Goal: Task Accomplishment & Management: Contribute content

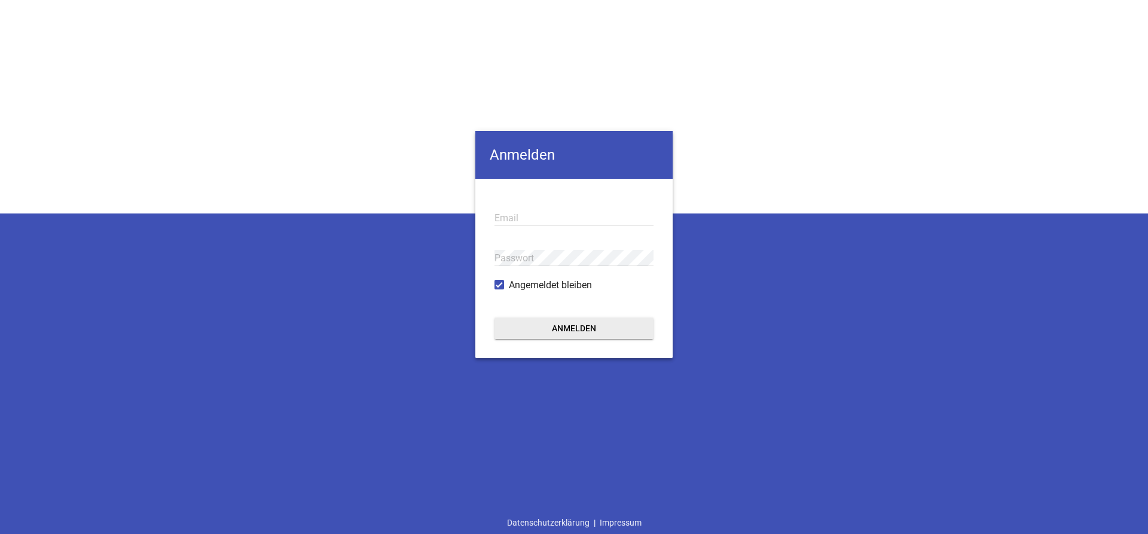
click at [512, 216] on input "email" at bounding box center [573, 218] width 159 height 16
type input "[EMAIL_ADDRESS][DOMAIN_NAME]"
click at [556, 332] on button "Anmelden" at bounding box center [573, 328] width 159 height 22
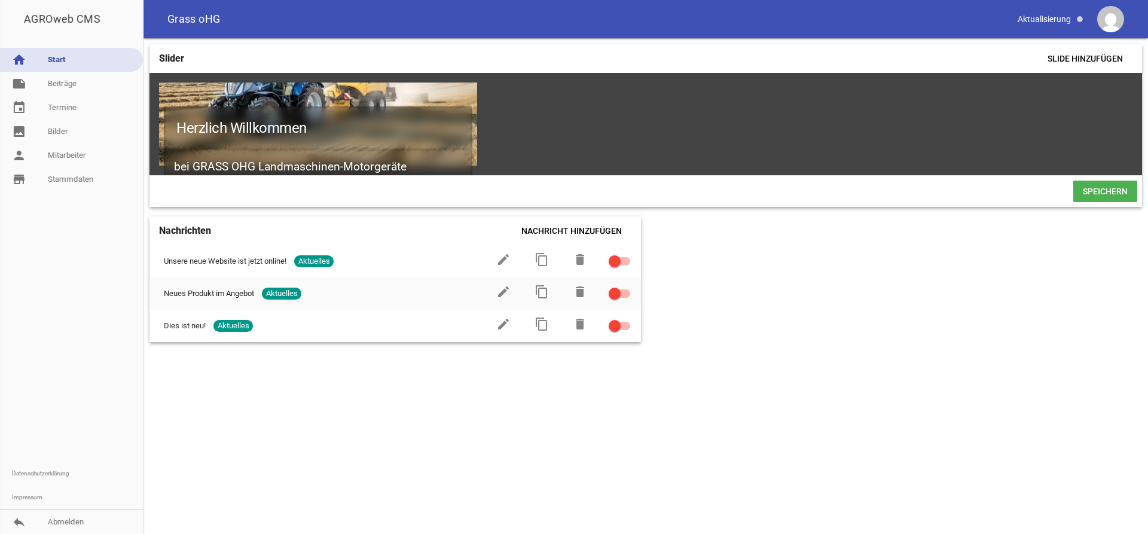
click at [279, 396] on div "Slider Slide hinzufügen Herzlich Willkommen bei GRASS OHG Landmaschinen-Motorge…" at bounding box center [645, 286] width 1004 height 496
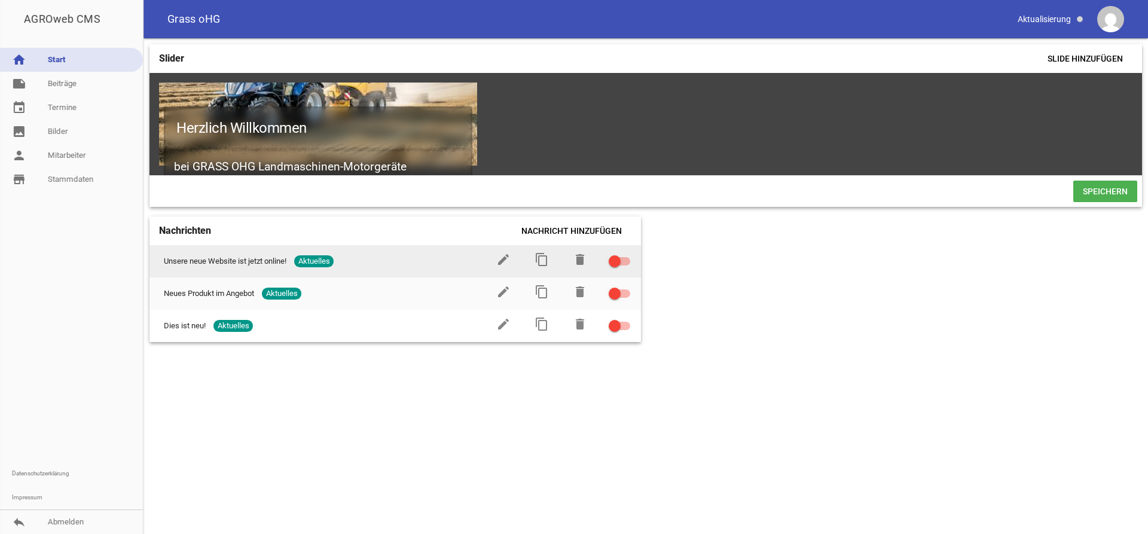
click at [326, 264] on span "Aktuelles" at bounding box center [313, 261] width 39 height 12
click at [322, 261] on span "Aktuelles" at bounding box center [313, 261] width 39 height 12
click at [502, 261] on icon "edit" at bounding box center [503, 259] width 14 height 14
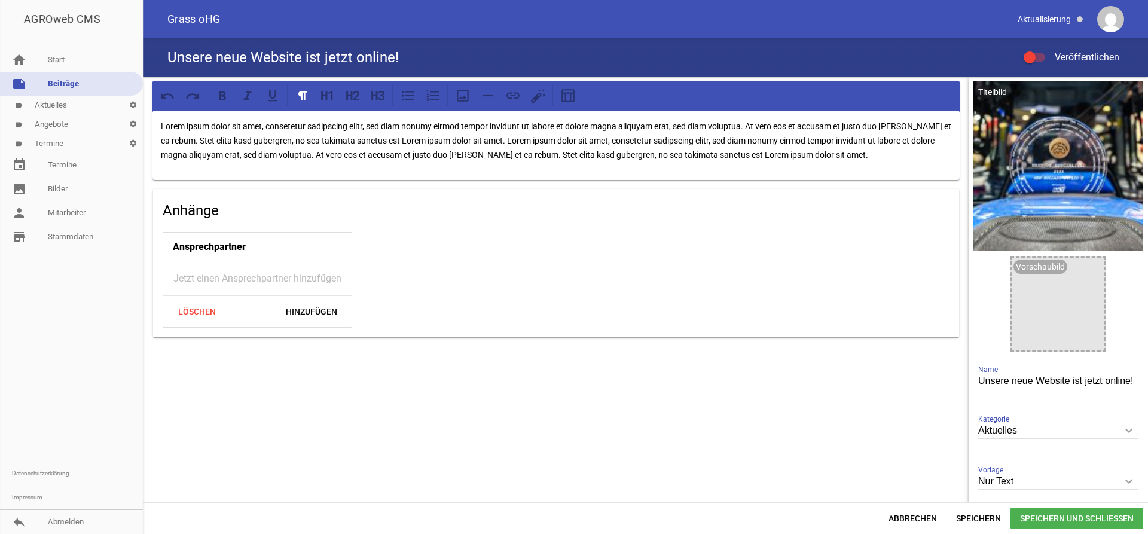
click at [60, 143] on link "label Termine settings" at bounding box center [71, 143] width 143 height 19
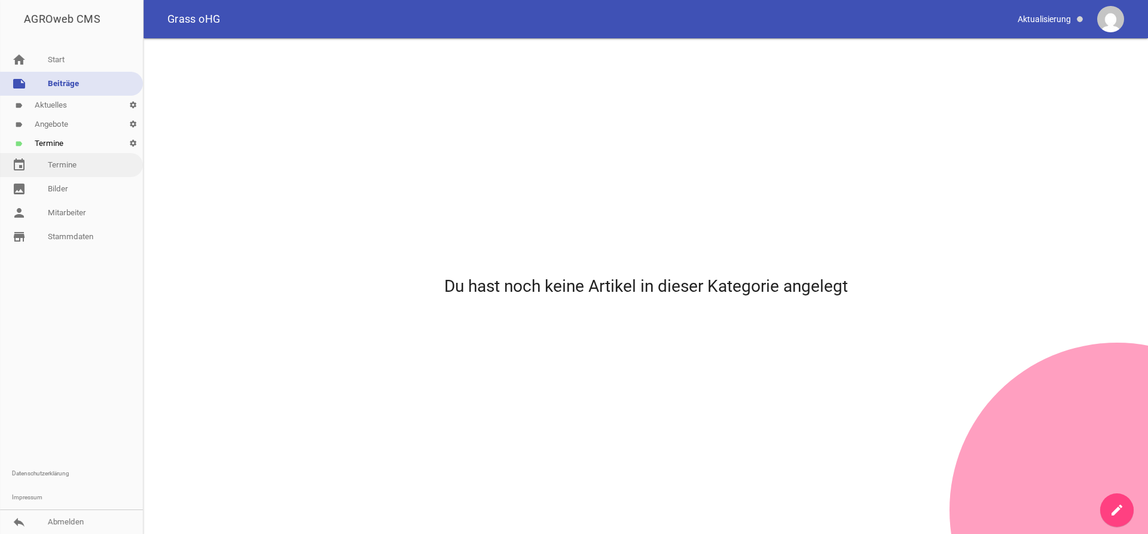
click at [69, 165] on link "event Termine" at bounding box center [71, 165] width 143 height 24
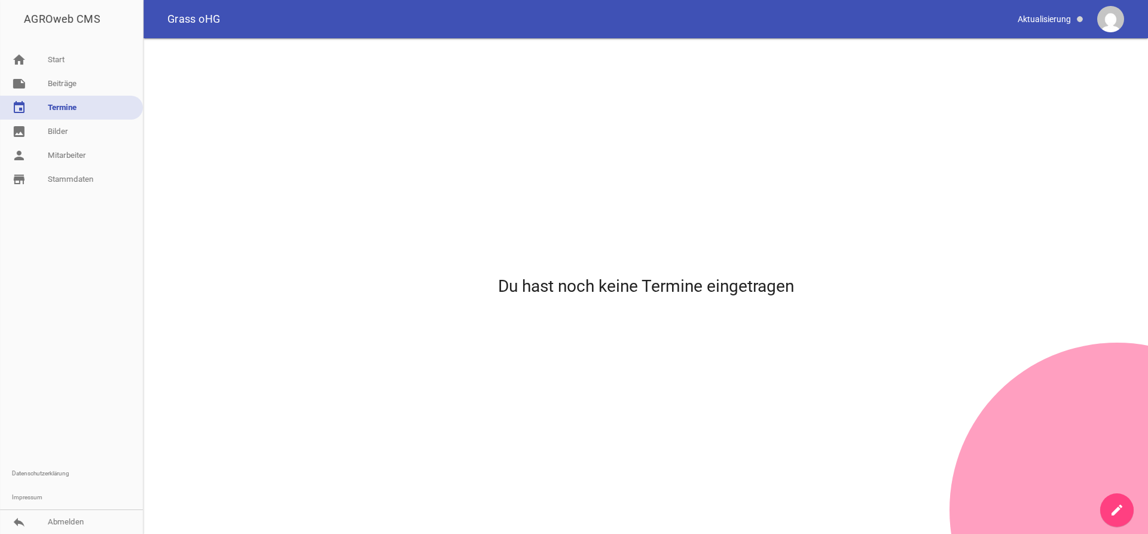
click at [67, 108] on link "event Termine" at bounding box center [71, 108] width 143 height 24
click at [1117, 504] on icon "create" at bounding box center [1116, 510] width 14 height 14
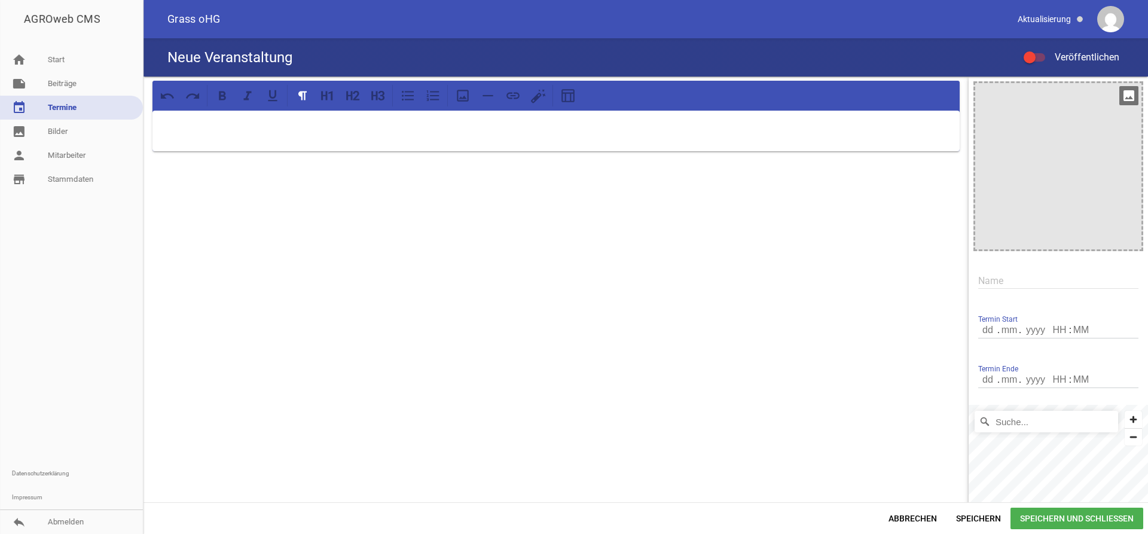
click at [1085, 143] on div at bounding box center [1058, 166] width 166 height 166
click at [1129, 100] on icon "image" at bounding box center [1128, 95] width 19 height 19
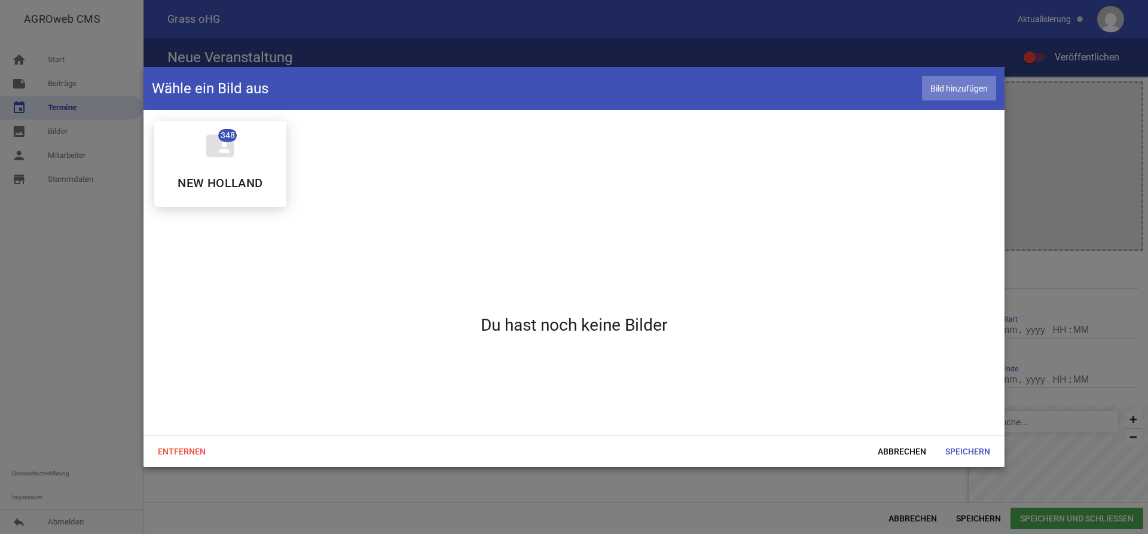
click at [964, 90] on span "Bild hinzufügen" at bounding box center [959, 88] width 74 height 25
click at [909, 447] on span "Abbrechen" at bounding box center [902, 452] width 68 height 22
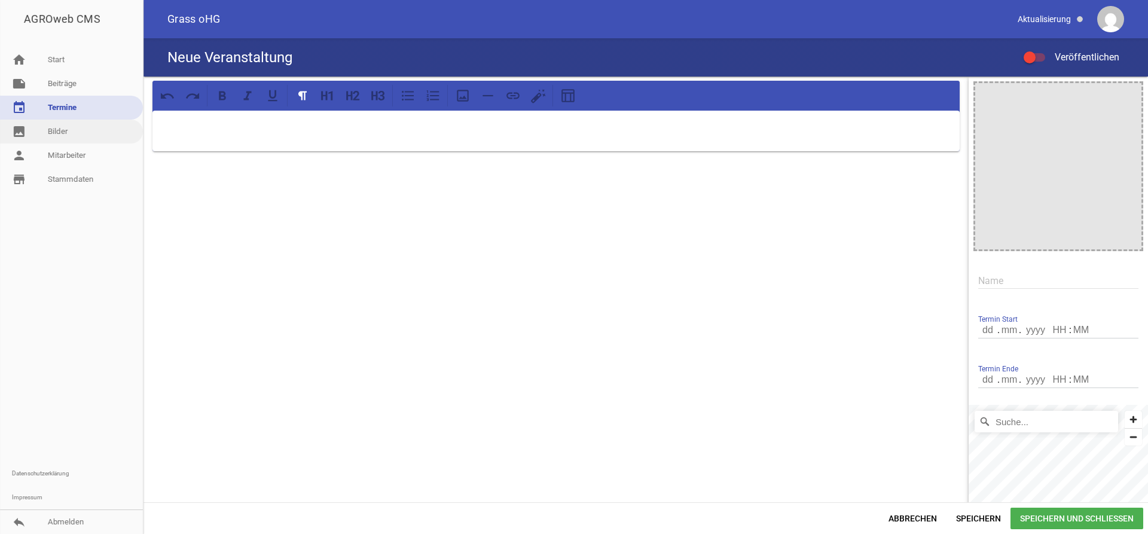
click at [54, 130] on link "image Bilder" at bounding box center [71, 132] width 143 height 24
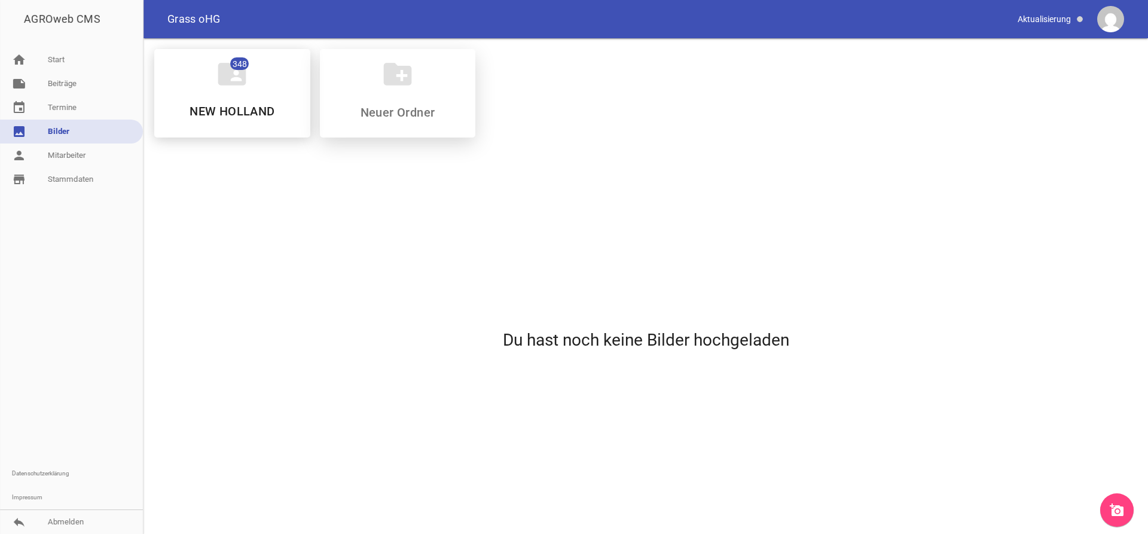
click at [403, 79] on icon "create_new_folder" at bounding box center [397, 73] width 33 height 33
click at [413, 117] on input at bounding box center [397, 112] width 142 height 14
click at [1115, 511] on icon "add_a_photo" at bounding box center [1116, 510] width 14 height 14
click at [409, 97] on div "create_new_folder" at bounding box center [398, 93] width 156 height 88
click at [609, 120] on div "folder_shared 348 NEW HOLLAND create_new_folder" at bounding box center [646, 93] width 1002 height 108
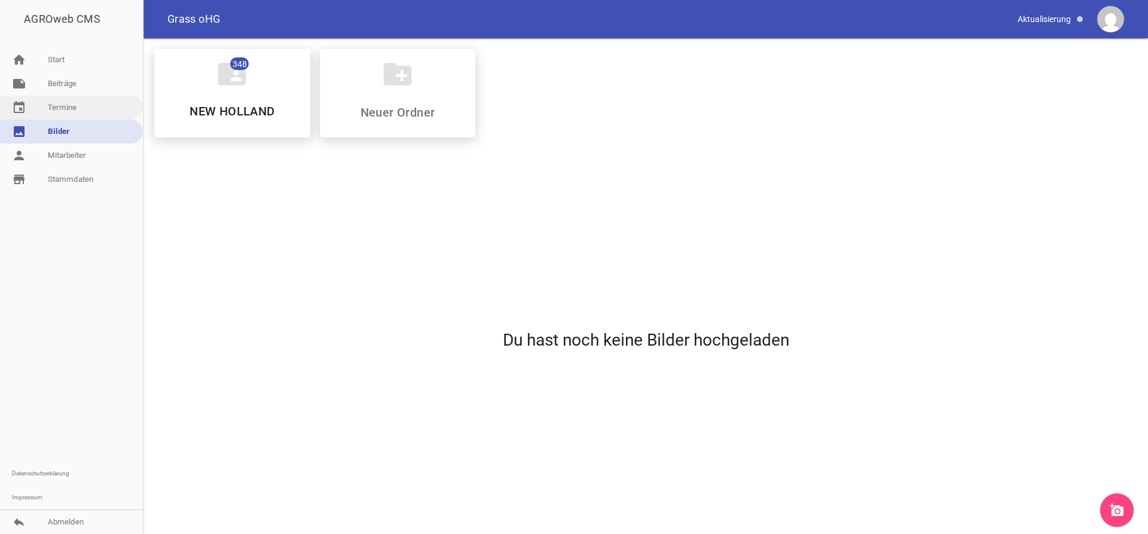
click at [68, 106] on link "event Termine" at bounding box center [71, 108] width 143 height 24
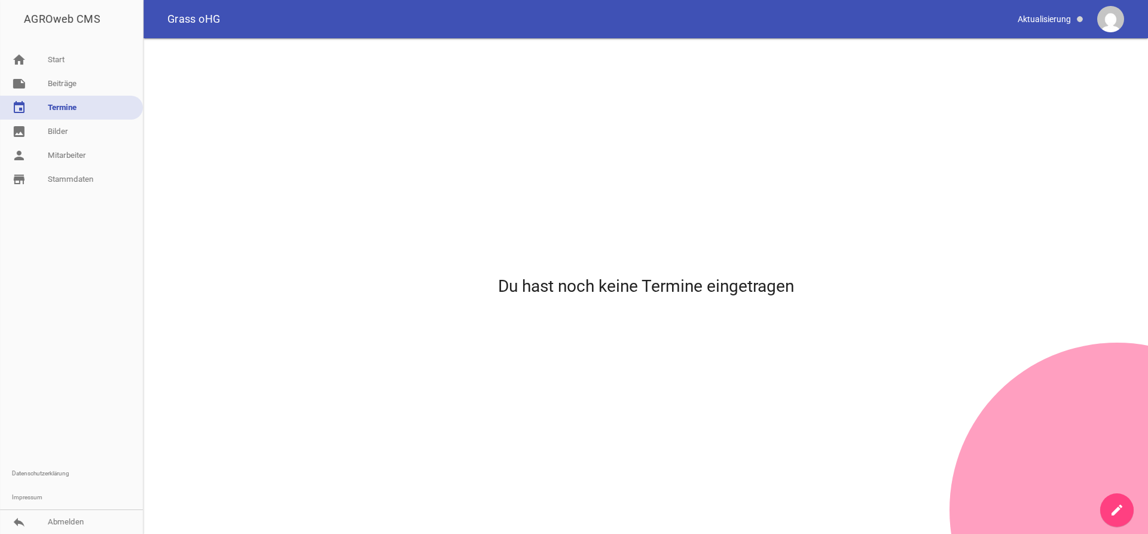
click at [1114, 515] on icon "create" at bounding box center [1116, 510] width 14 height 14
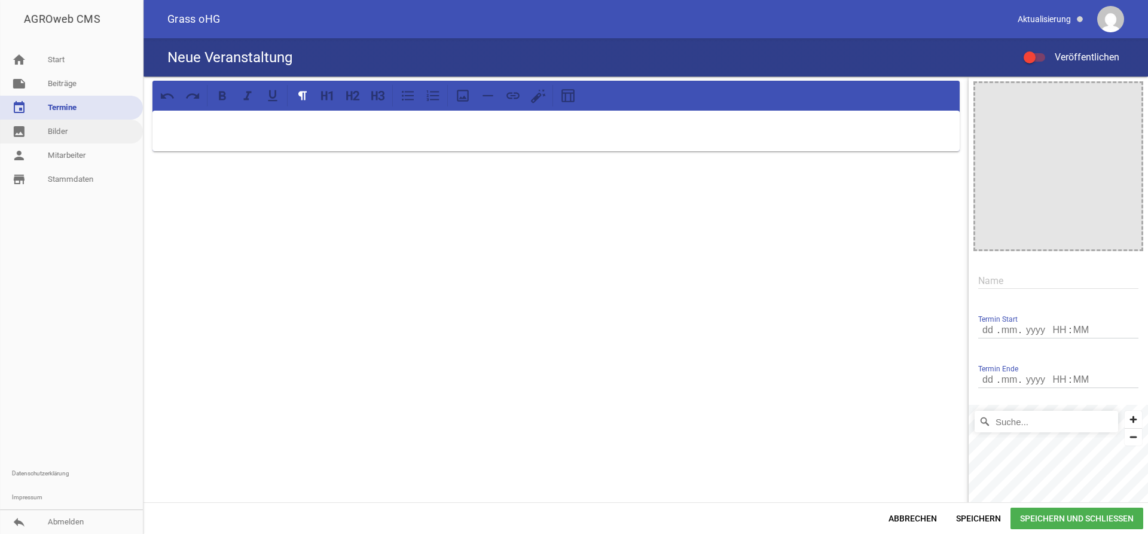
click at [64, 138] on link "image Bilder" at bounding box center [71, 132] width 143 height 24
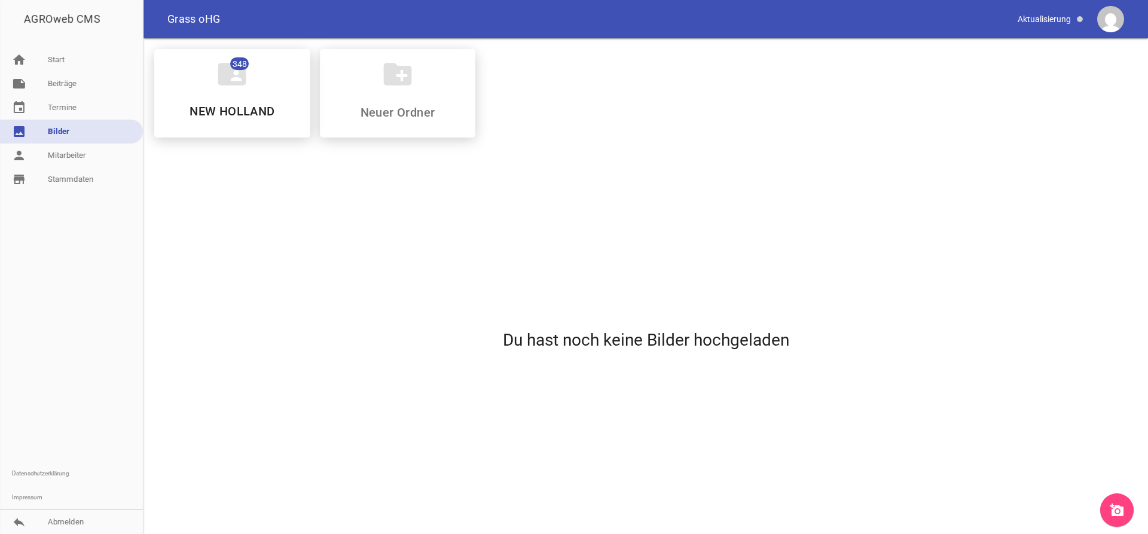
click at [1121, 512] on icon "add_a_photo" at bounding box center [1116, 510] width 14 height 14
click at [66, 109] on link "event Termine" at bounding box center [71, 108] width 143 height 24
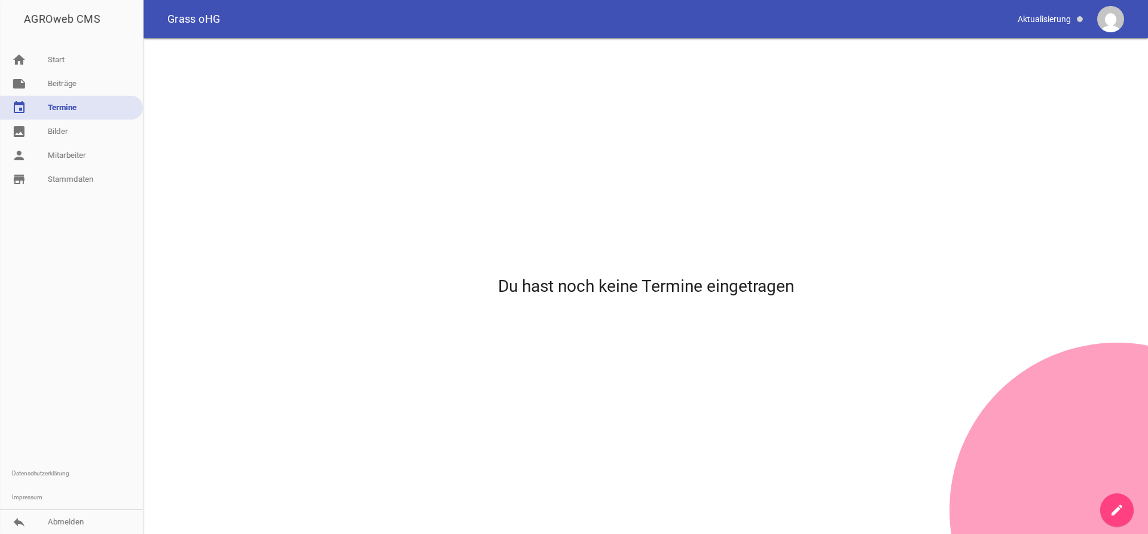
click at [1112, 509] on icon "create" at bounding box center [1116, 510] width 14 height 14
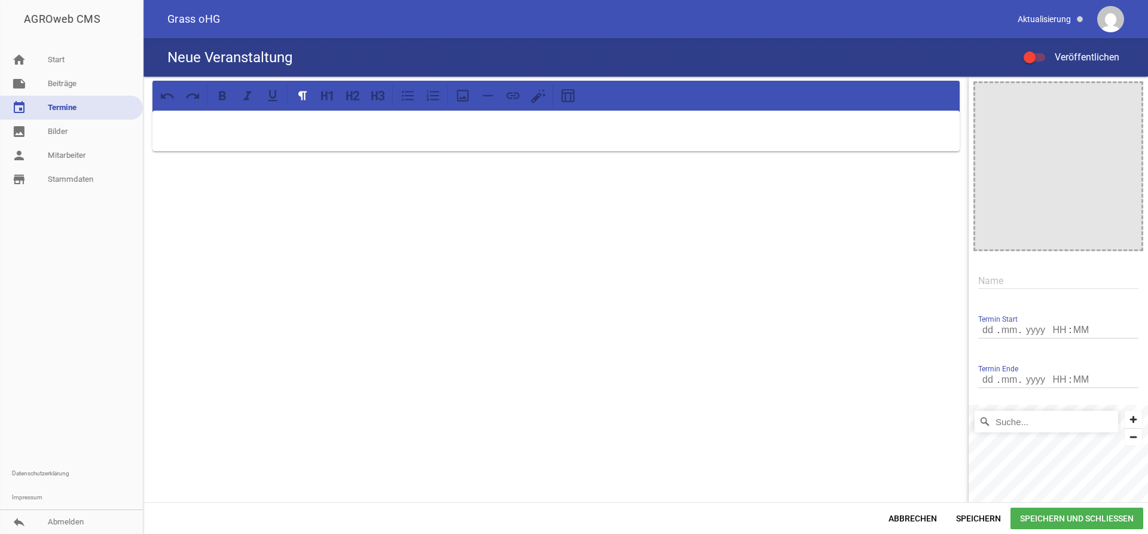
click at [199, 143] on div at bounding box center [555, 131] width 807 height 41
click at [461, 96] on icon at bounding box center [463, 96] width 16 height 16
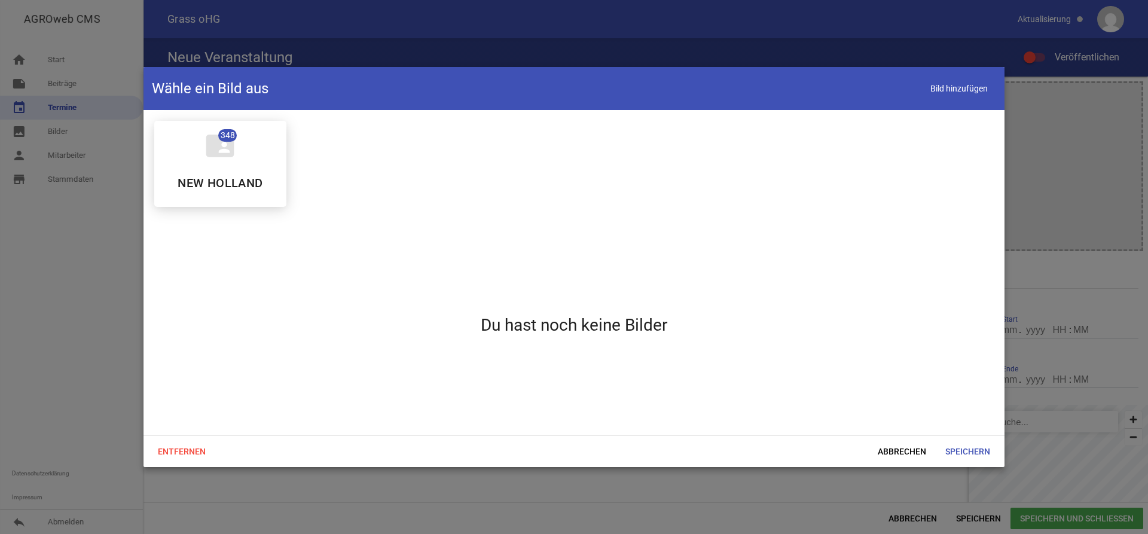
click at [461, 96] on header "Wähle ein Bild aus Bild hinzufügen" at bounding box center [573, 88] width 861 height 43
click at [965, 88] on span "Bild hinzufügen" at bounding box center [959, 88] width 74 height 25
click at [901, 453] on span "Abbrechen" at bounding box center [902, 452] width 68 height 22
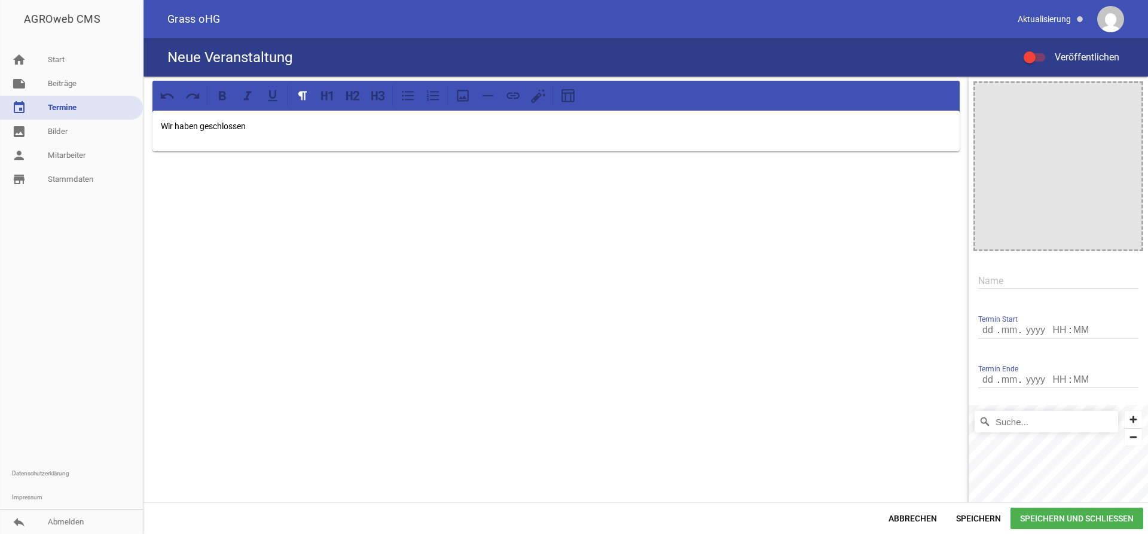
click at [255, 131] on p "Wir haben geschlossen" at bounding box center [556, 126] width 790 height 14
click at [221, 97] on icon at bounding box center [223, 96] width 16 height 16
drag, startPoint x: 402, startPoint y: 129, endPoint x: 154, endPoint y: 131, distance: 248.1
click at [154, 131] on div "Wir haben geschlossen vom 14.08.2025 bis einschl. 18.08.2025" at bounding box center [555, 131] width 807 height 41
click at [249, 99] on icon at bounding box center [247, 95] width 8 height 9
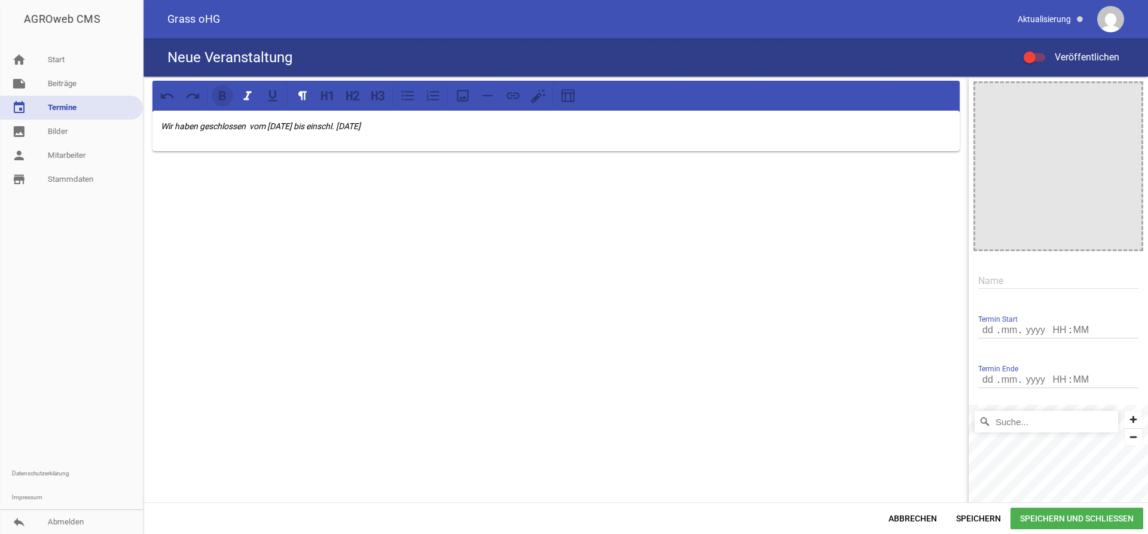
click at [224, 99] on icon at bounding box center [222, 95] width 7 height 9
click at [248, 96] on icon at bounding box center [247, 95] width 8 height 9
click at [442, 122] on p "Wir haben geschlossen vom 14.08.2025 bis einschl. 18.08.2025" at bounding box center [556, 126] width 790 height 14
click at [301, 97] on icon at bounding box center [302, 95] width 8 height 9
click at [323, 97] on icon at bounding box center [328, 96] width 16 height 16
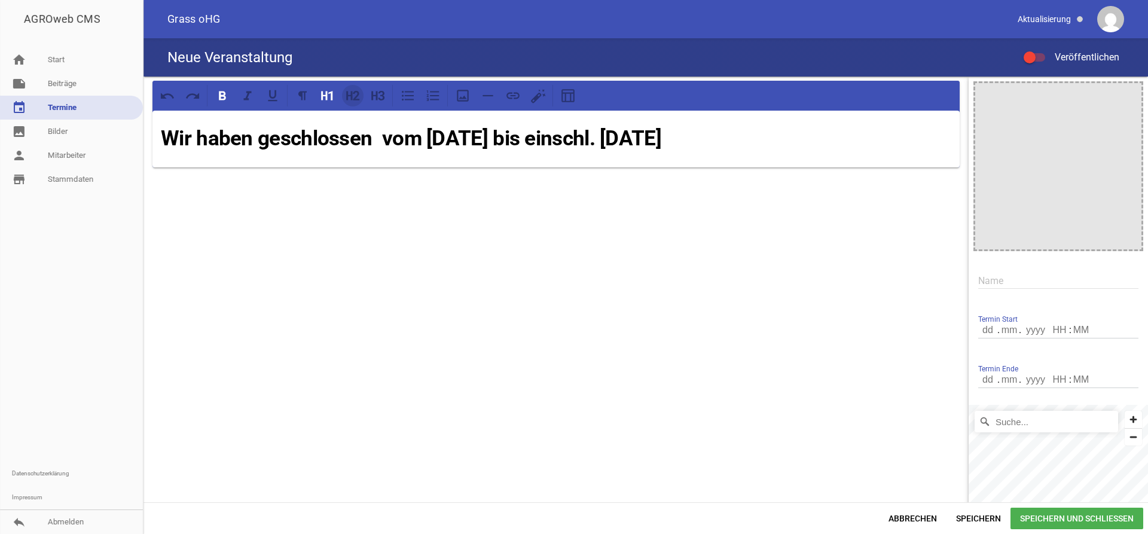
click at [350, 99] on icon at bounding box center [353, 96] width 16 height 16
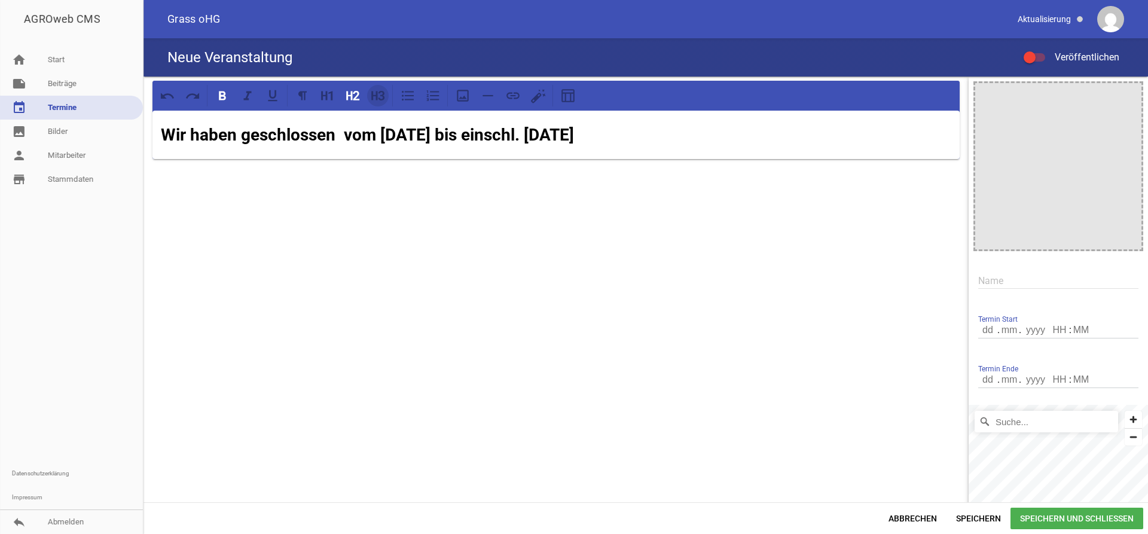
click at [375, 97] on icon at bounding box center [378, 96] width 16 height 16
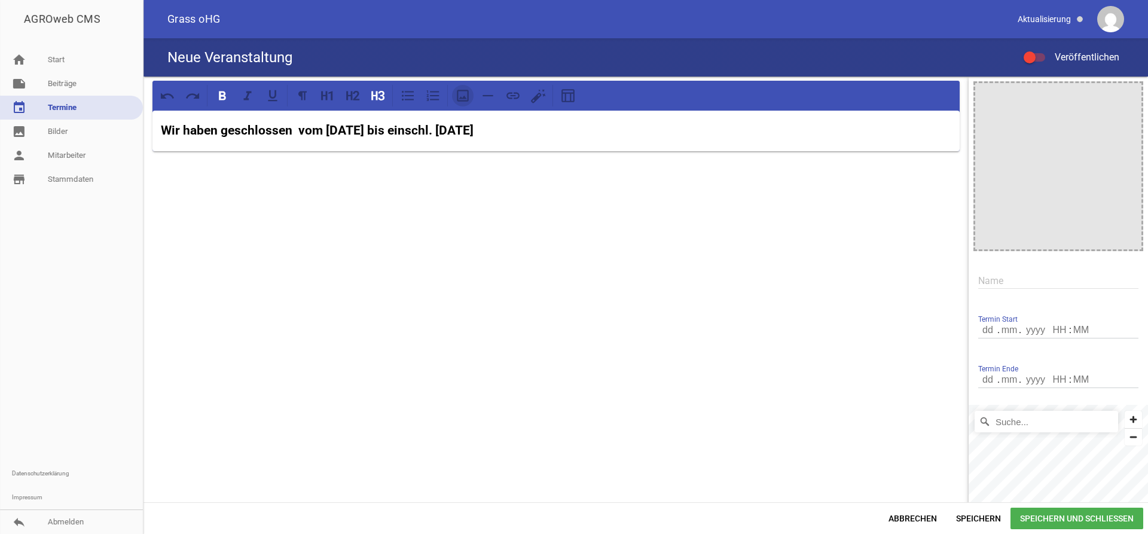
click at [462, 95] on icon at bounding box center [463, 96] width 16 height 16
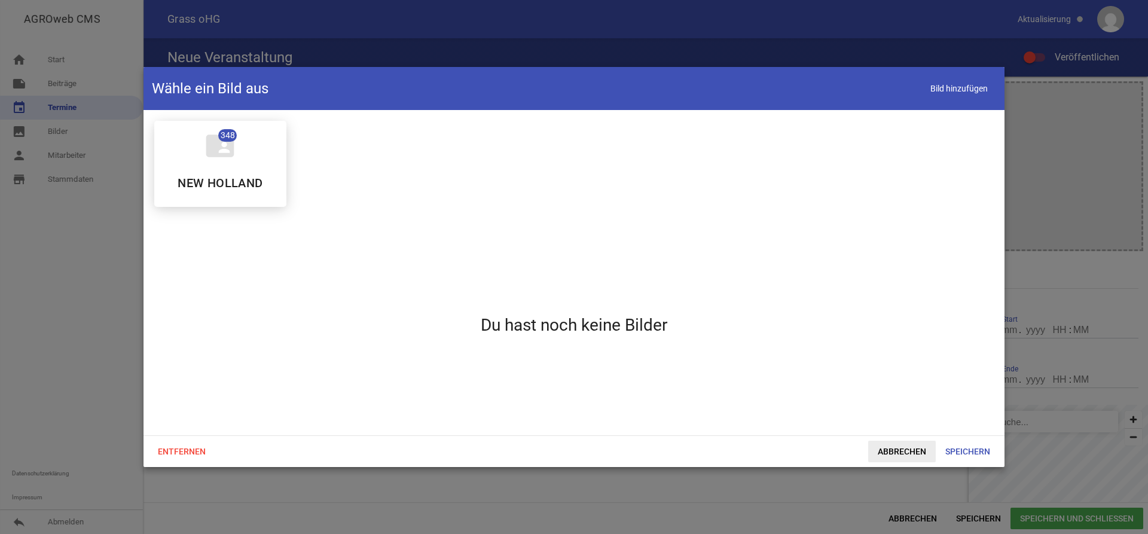
click at [917, 449] on span "Abbrechen" at bounding box center [902, 452] width 68 height 22
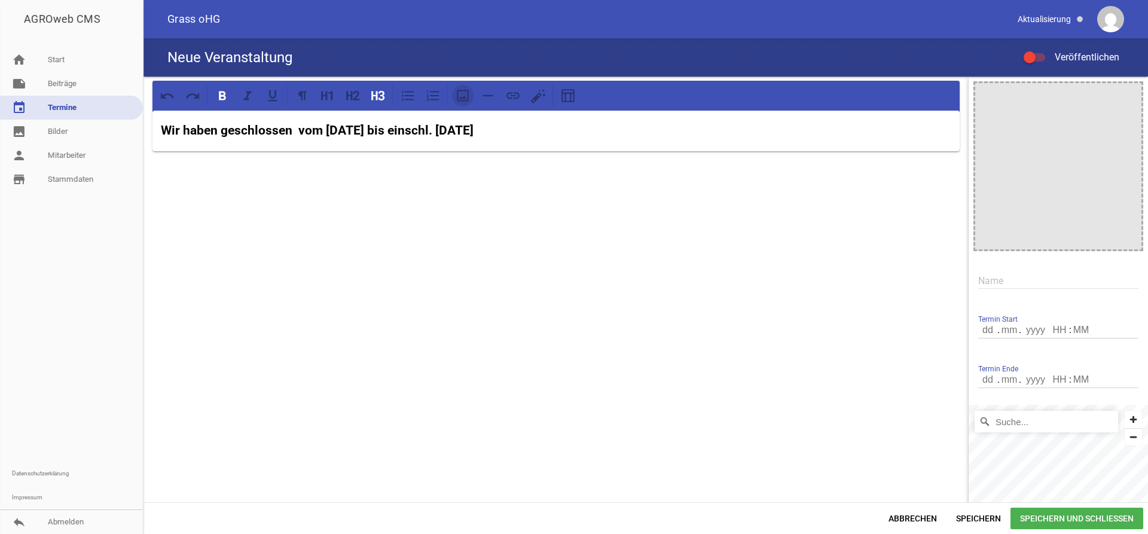
click at [461, 99] on icon at bounding box center [463, 96] width 16 height 16
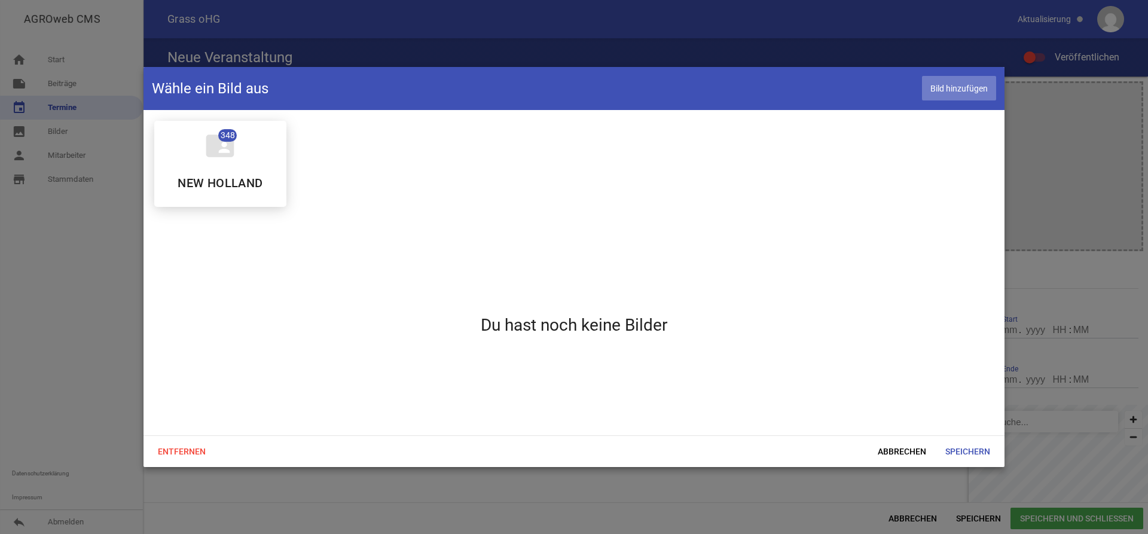
click at [955, 86] on span "Bild hinzufügen" at bounding box center [959, 88] width 74 height 25
click at [900, 452] on span "Abbrechen" at bounding box center [902, 452] width 68 height 22
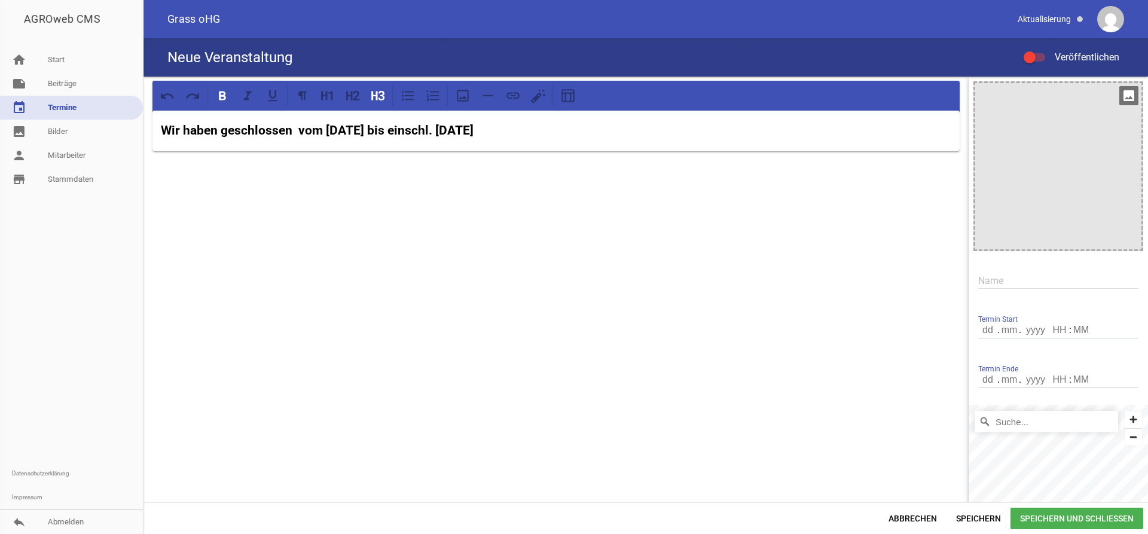
click at [1128, 94] on icon "image" at bounding box center [1128, 95] width 19 height 19
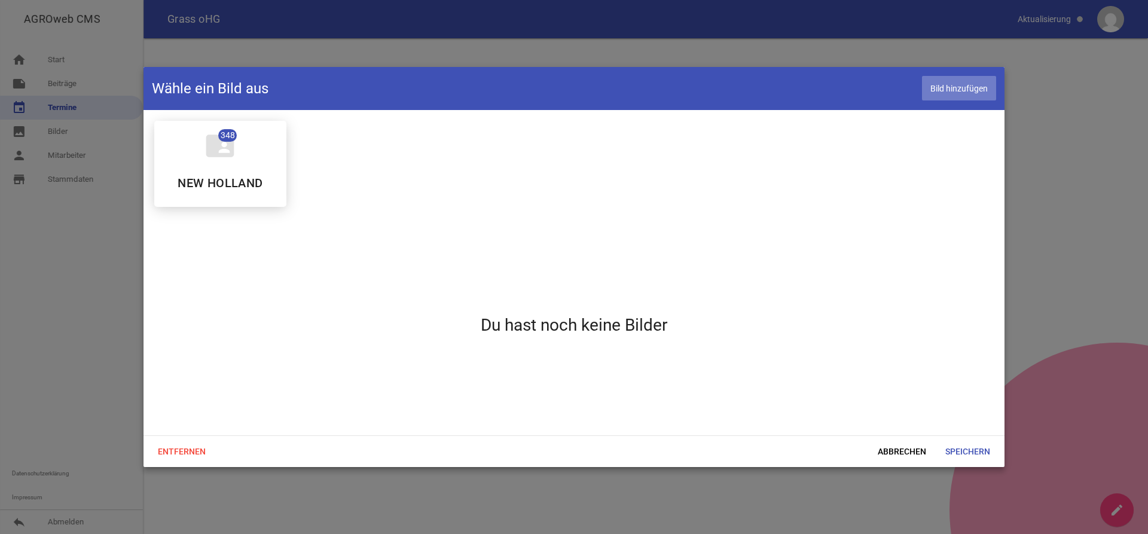
click at [975, 88] on span "Bild hinzufügen" at bounding box center [959, 88] width 74 height 25
click at [915, 451] on span "Abbrechen" at bounding box center [902, 452] width 68 height 22
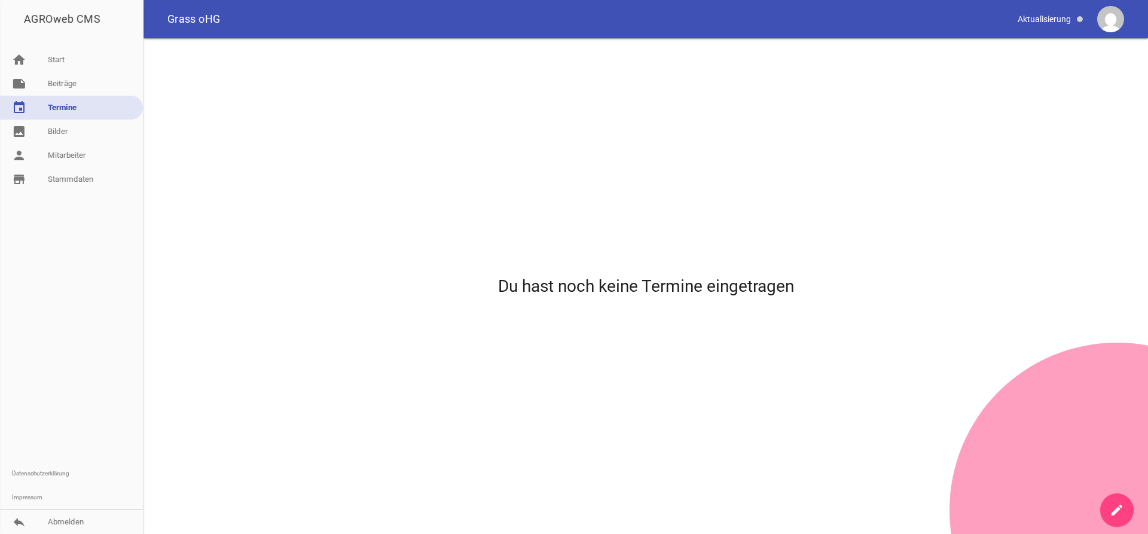
click at [1121, 505] on icon "create" at bounding box center [1116, 510] width 14 height 14
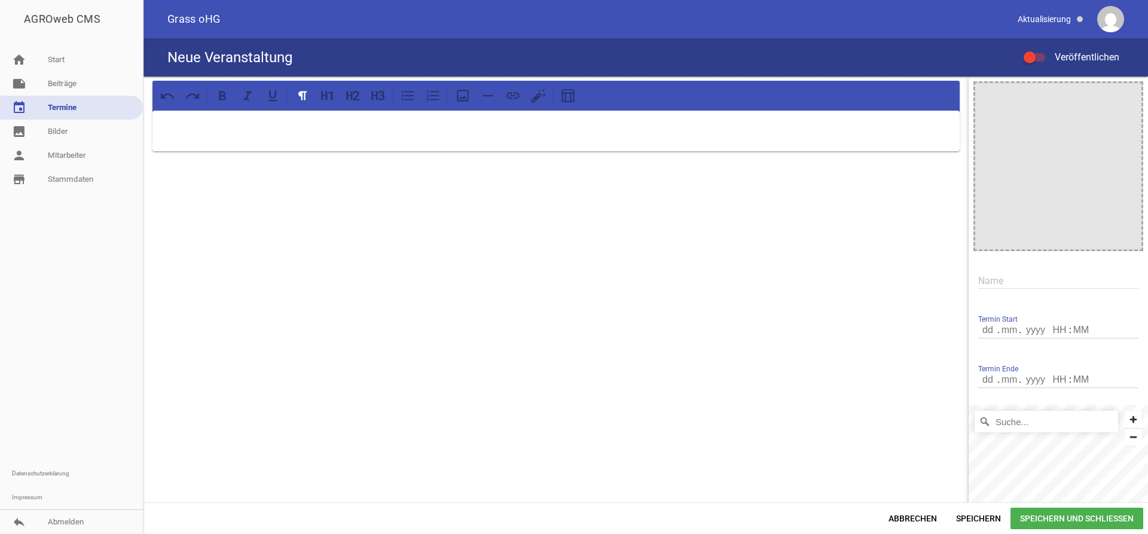
click at [68, 108] on link "event Termine" at bounding box center [71, 108] width 143 height 24
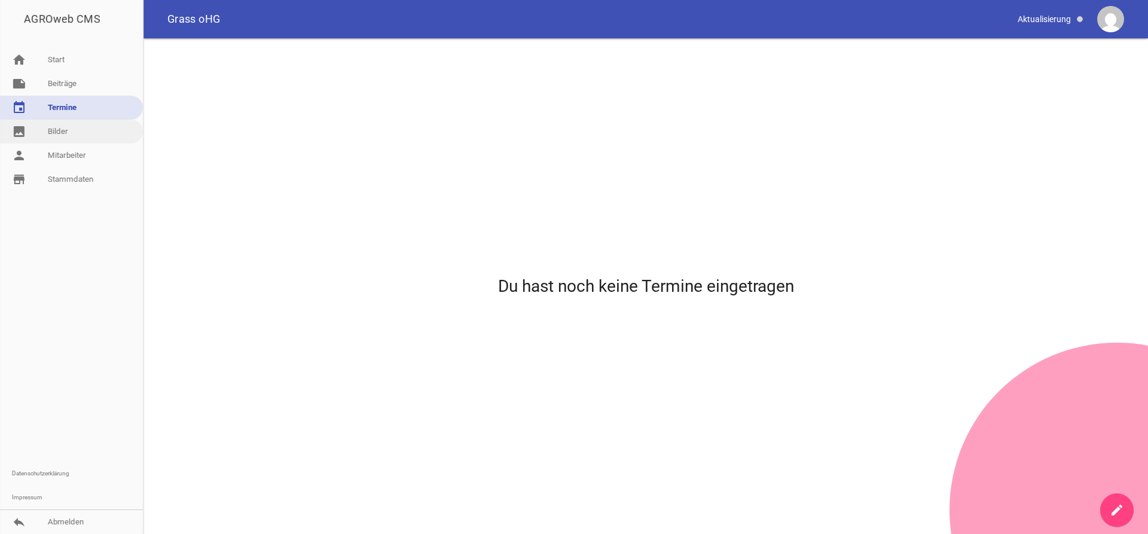
click at [66, 135] on link "image Bilder" at bounding box center [71, 132] width 143 height 24
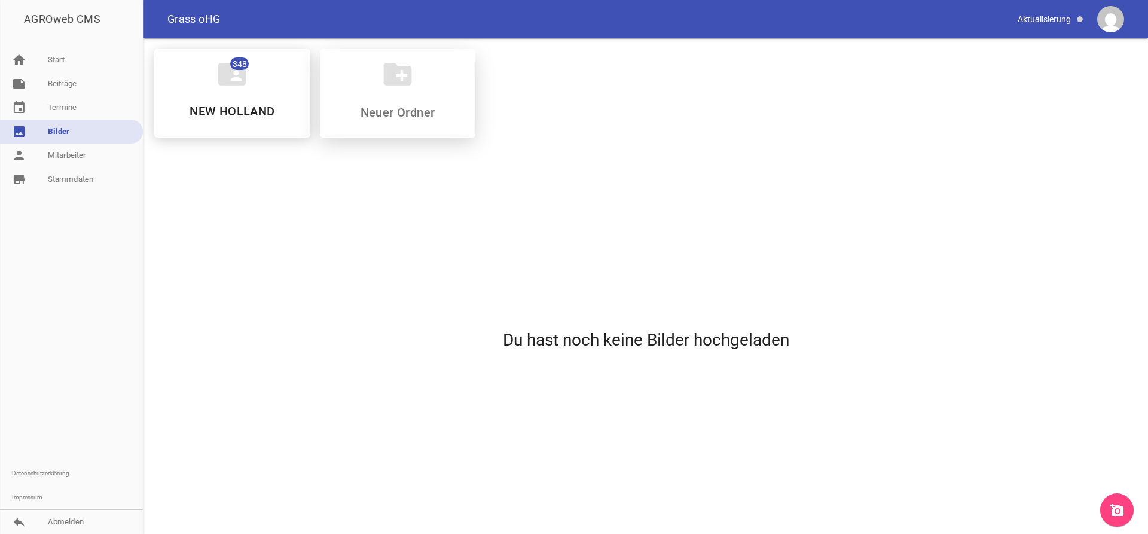
click at [396, 84] on icon "create_new_folder" at bounding box center [397, 73] width 33 height 33
click at [55, 107] on link "event Termine" at bounding box center [71, 108] width 143 height 24
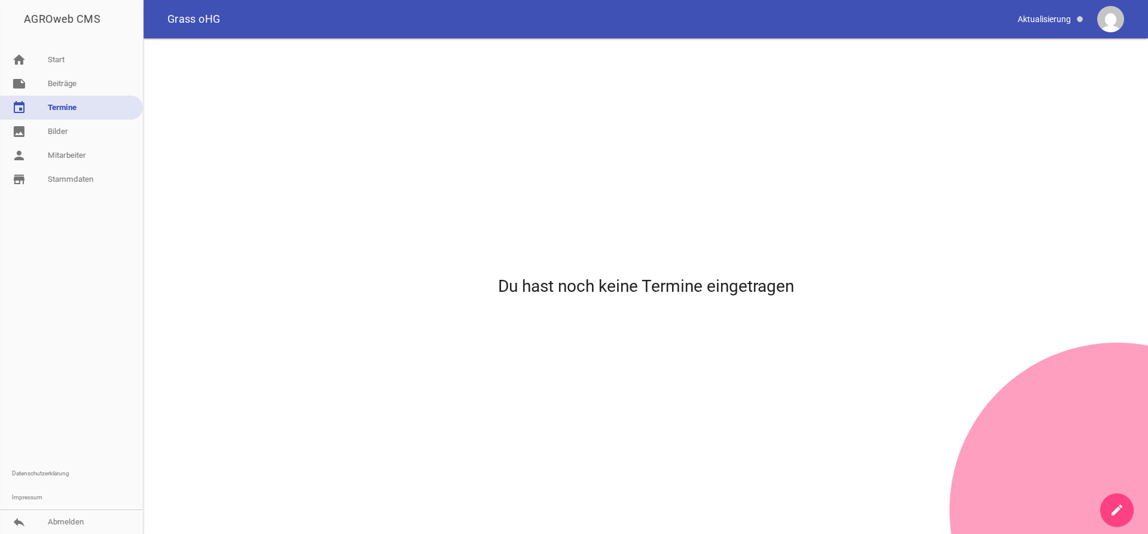
click at [1114, 512] on icon "create" at bounding box center [1116, 510] width 14 height 14
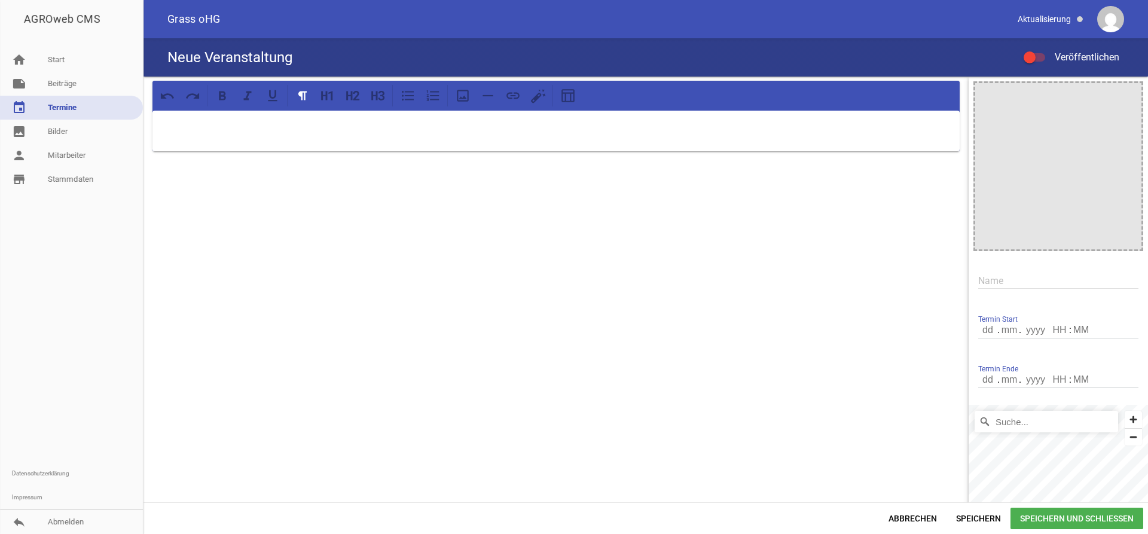
click at [189, 126] on p at bounding box center [556, 126] width 790 height 14
click at [220, 96] on icon at bounding box center [222, 95] width 7 height 9
click at [220, 95] on icon at bounding box center [222, 95] width 7 height 9
click at [222, 95] on icon at bounding box center [222, 95] width 7 height 9
click at [330, 97] on icon at bounding box center [328, 96] width 16 height 16
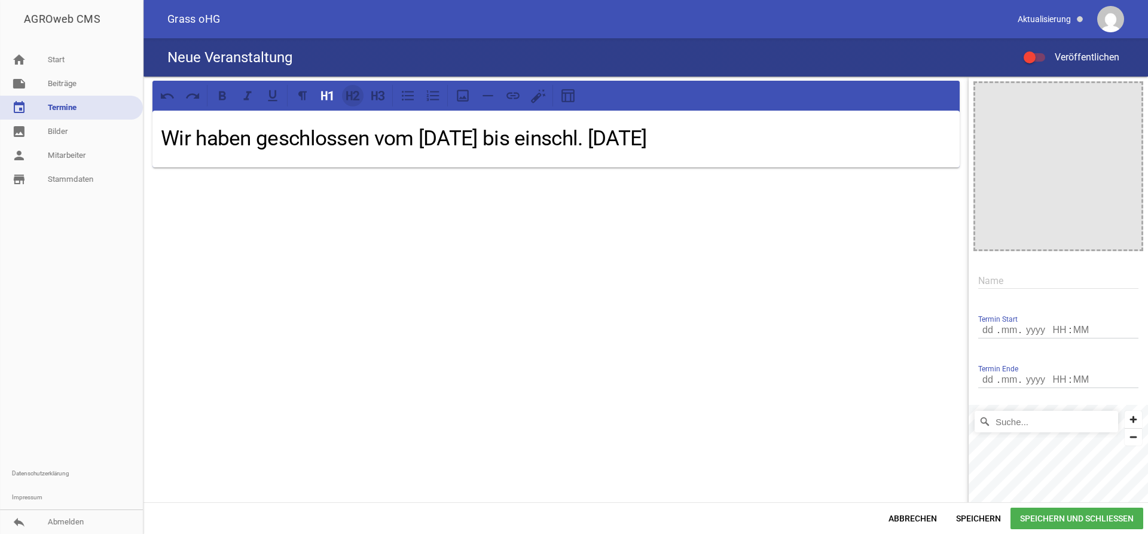
click at [353, 99] on icon at bounding box center [353, 96] width 16 height 16
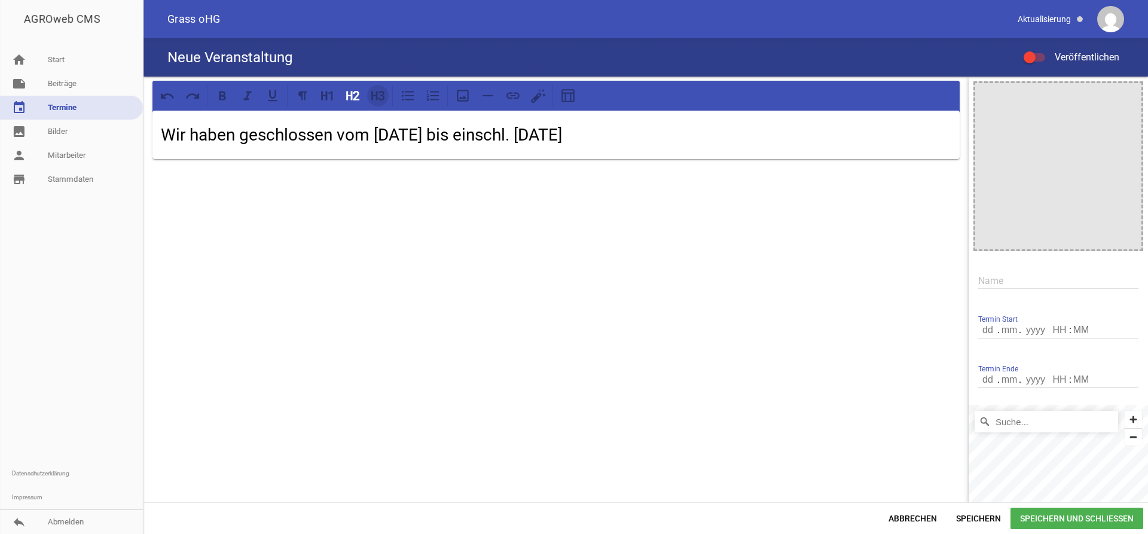
click at [380, 101] on icon at bounding box center [378, 96] width 16 height 16
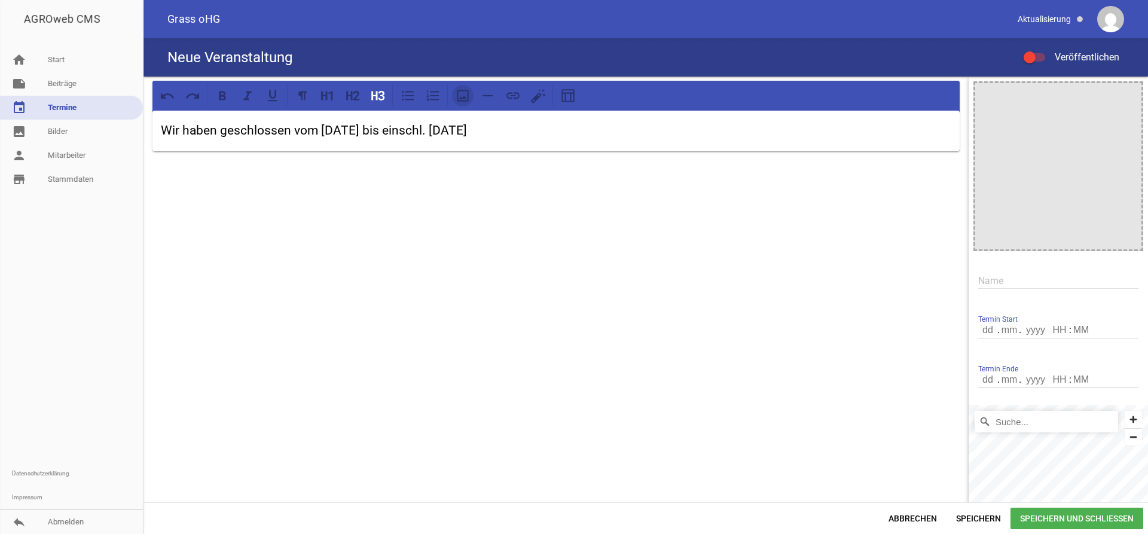
click at [464, 100] on icon at bounding box center [463, 96] width 16 height 16
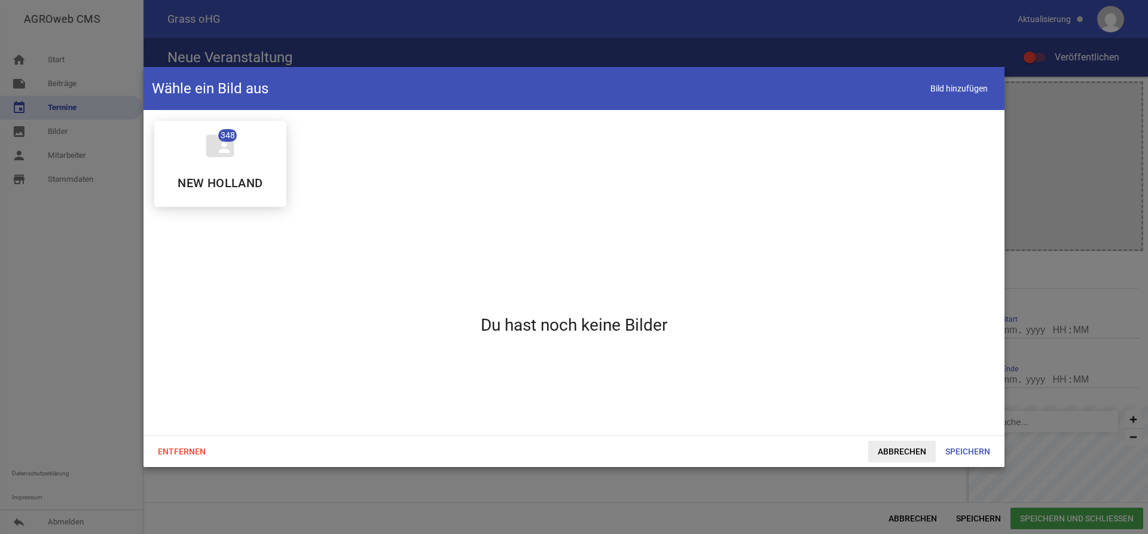
click at [911, 453] on span "Abbrechen" at bounding box center [902, 452] width 68 height 22
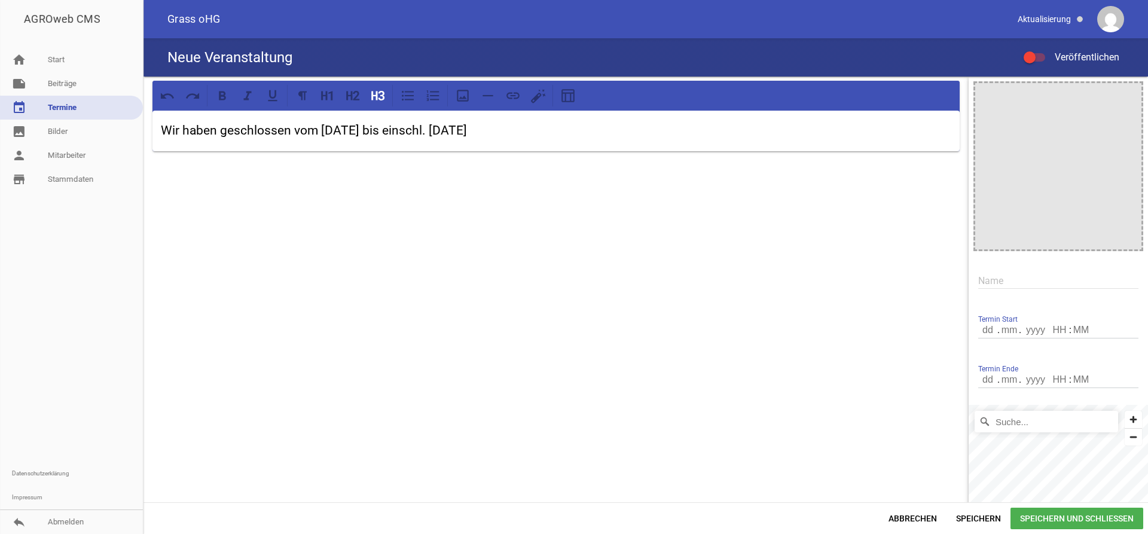
click at [623, 304] on div "Wir haben geschlossen vom 14.08.2025 bis einschl. 18.08.2025" at bounding box center [555, 314] width 825 height 474
click at [350, 97] on icon at bounding box center [353, 96] width 16 height 16
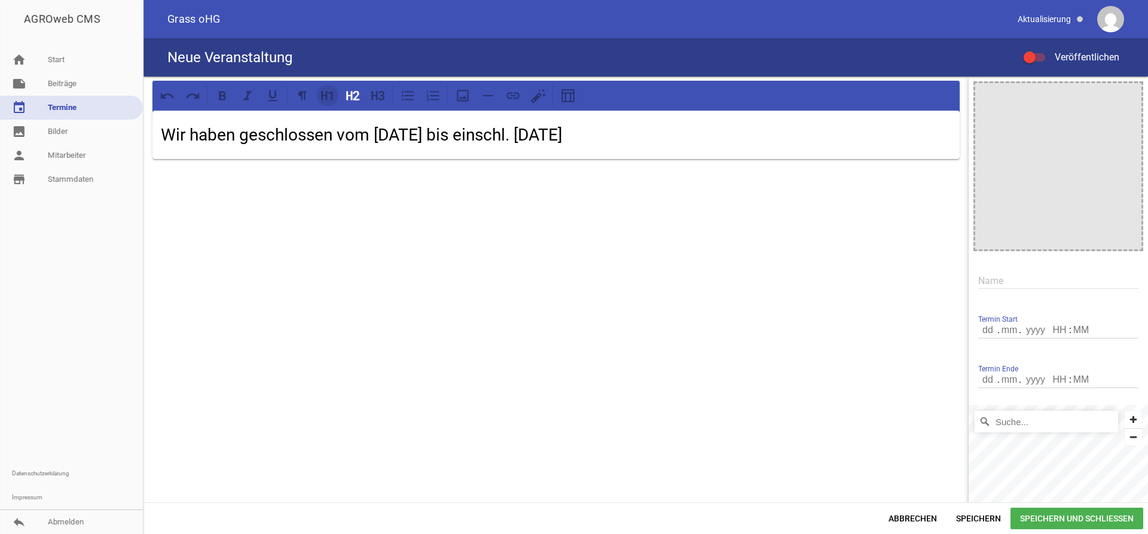
click at [330, 99] on icon at bounding box center [328, 96] width 16 height 16
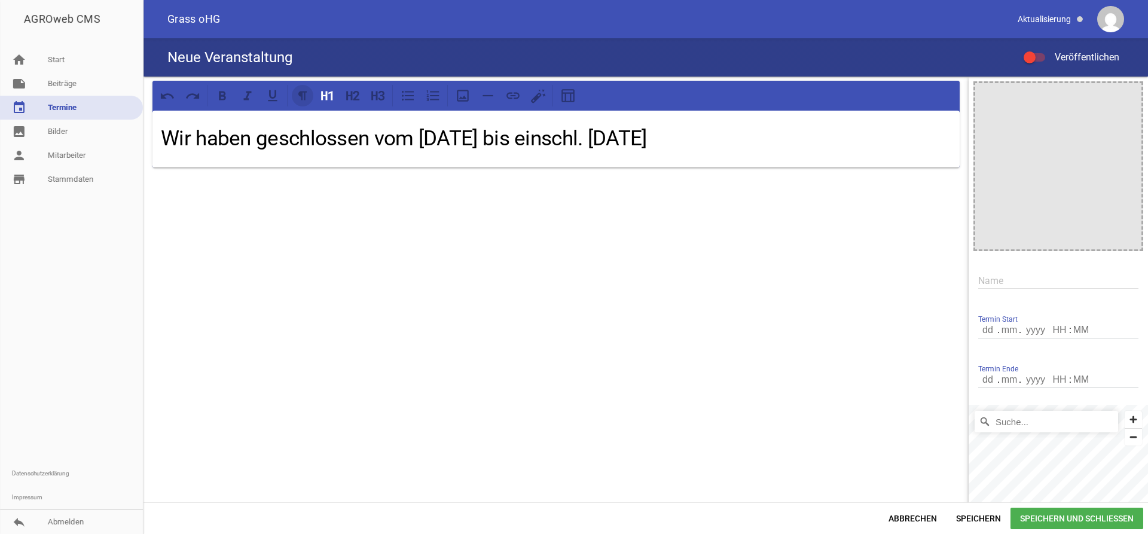
click at [304, 99] on icon at bounding box center [303, 96] width 16 height 16
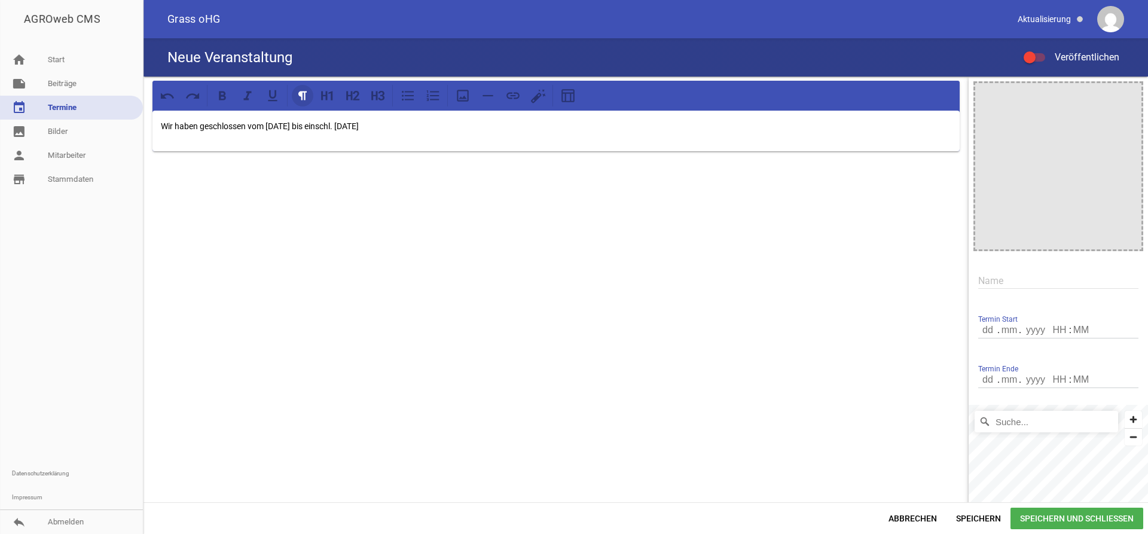
click at [304, 99] on icon at bounding box center [303, 96] width 16 height 16
click at [276, 99] on icon at bounding box center [273, 96] width 16 height 16
click at [325, 97] on icon at bounding box center [328, 96] width 16 height 16
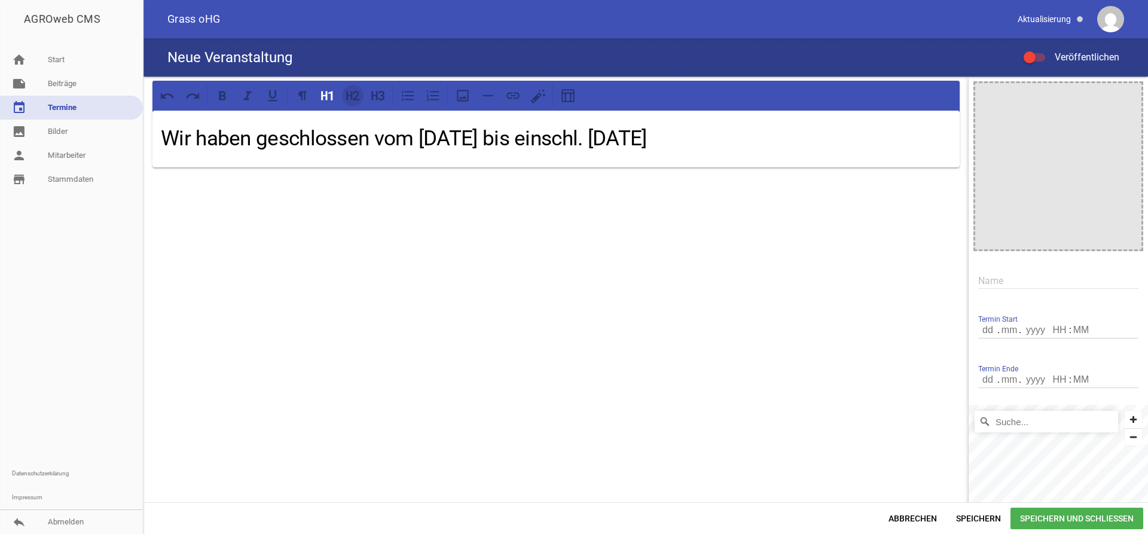
click at [351, 98] on icon at bounding box center [349, 95] width 6 height 9
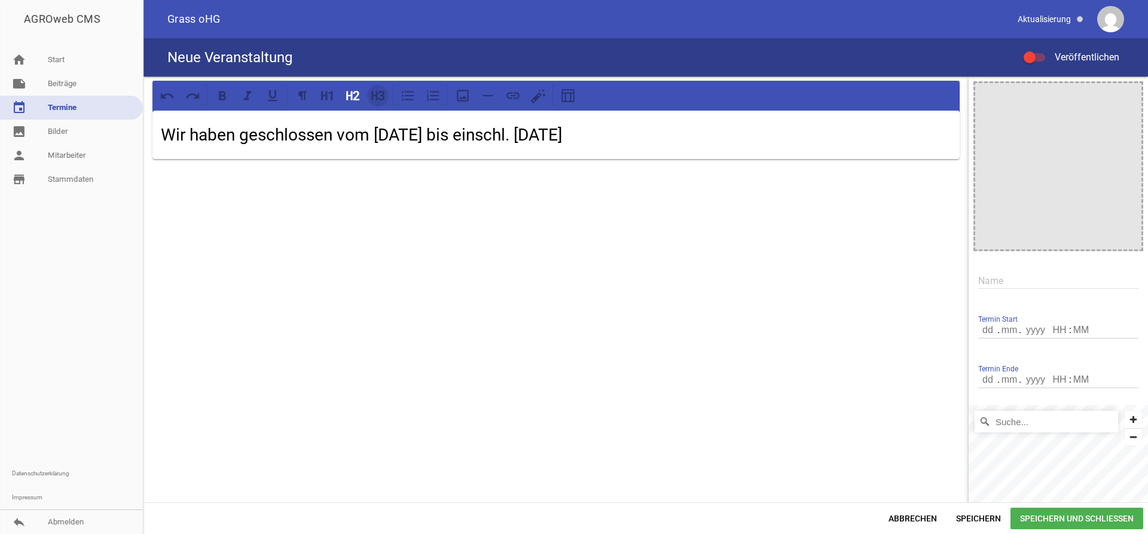
click at [375, 99] on icon at bounding box center [378, 96] width 16 height 16
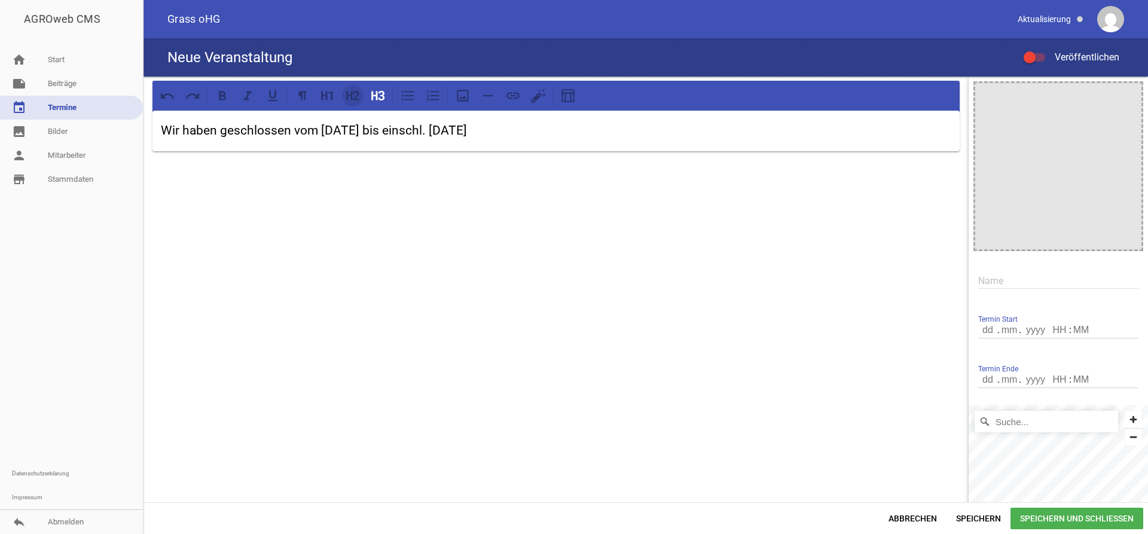
click at [356, 99] on icon at bounding box center [356, 96] width 7 height 10
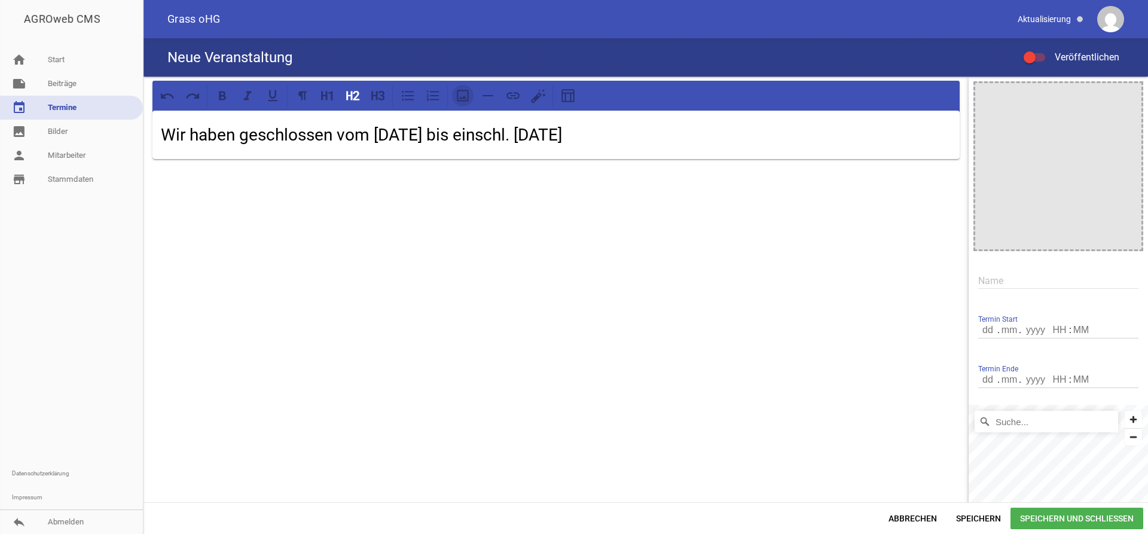
click at [461, 97] on icon at bounding box center [463, 96] width 12 height 12
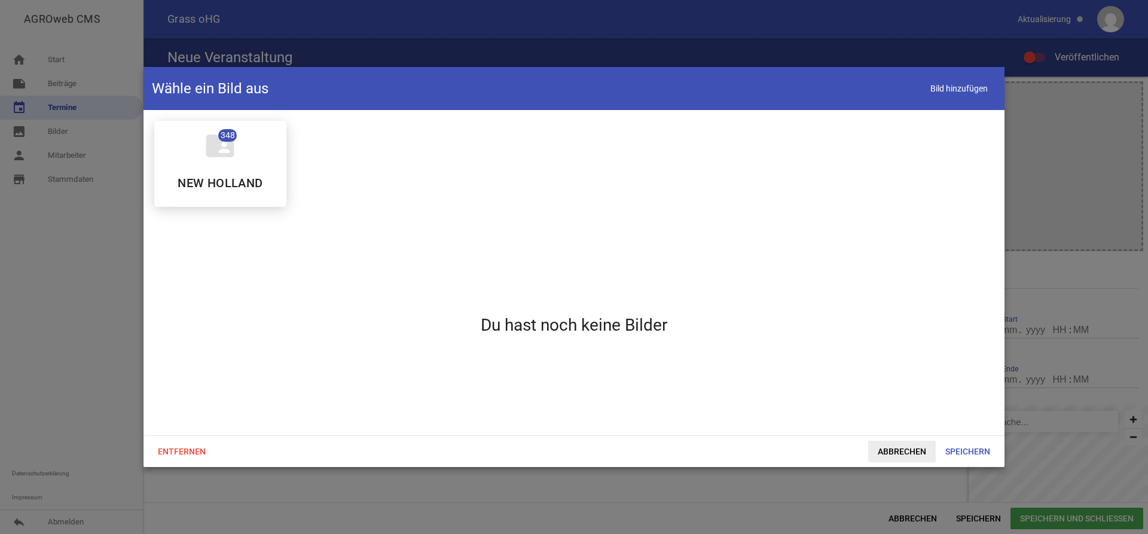
click at [916, 449] on span "Abbrechen" at bounding box center [902, 452] width 68 height 22
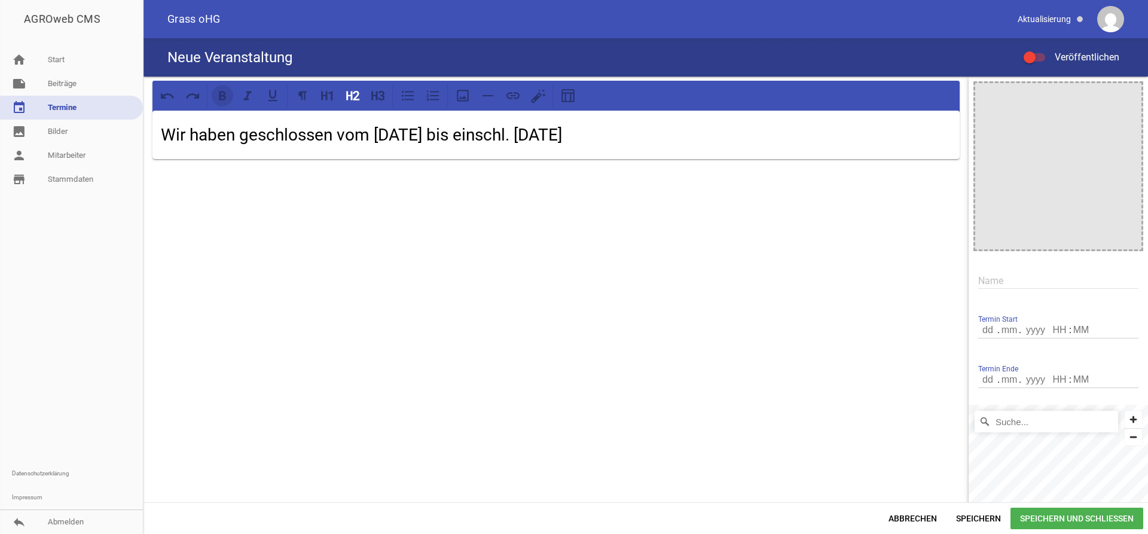
click at [223, 97] on icon at bounding box center [223, 96] width 16 height 16
click at [225, 99] on icon at bounding box center [222, 95] width 7 height 9
click at [224, 99] on icon at bounding box center [222, 95] width 7 height 9
click at [325, 99] on icon at bounding box center [328, 96] width 16 height 16
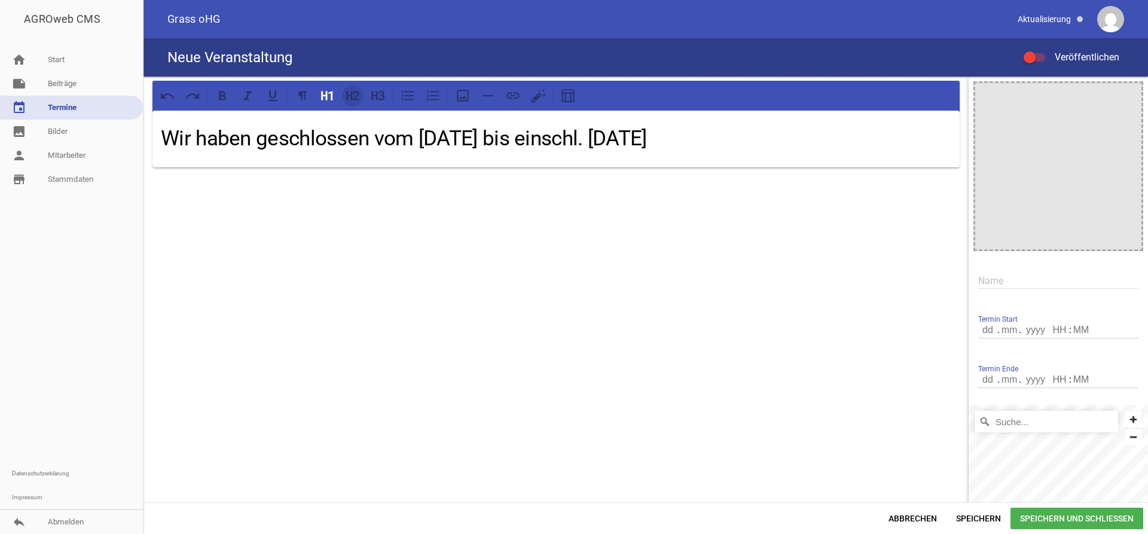
click at [357, 97] on icon at bounding box center [356, 96] width 7 height 10
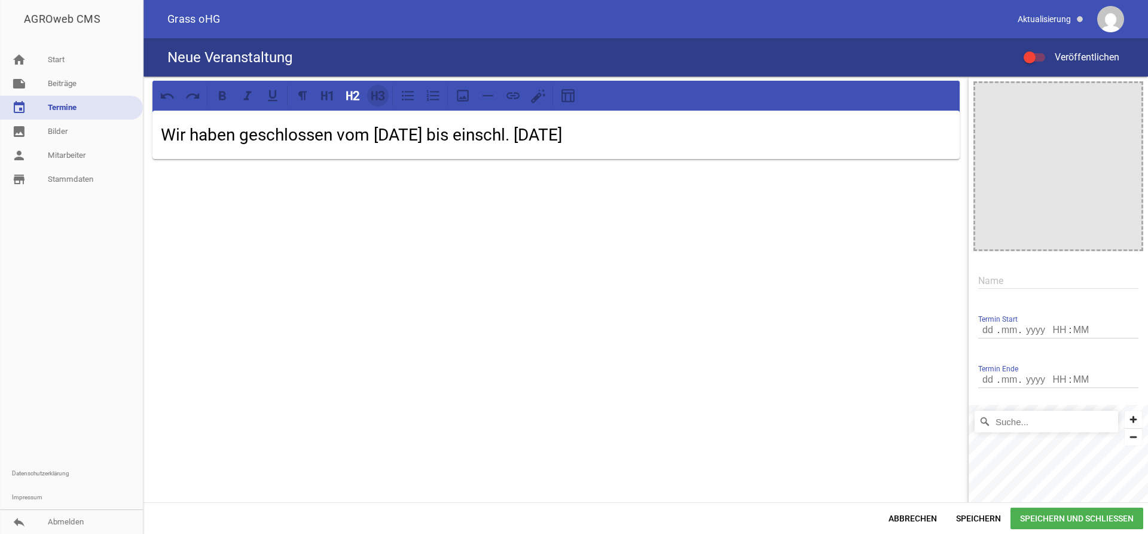
click at [373, 97] on icon at bounding box center [374, 95] width 6 height 9
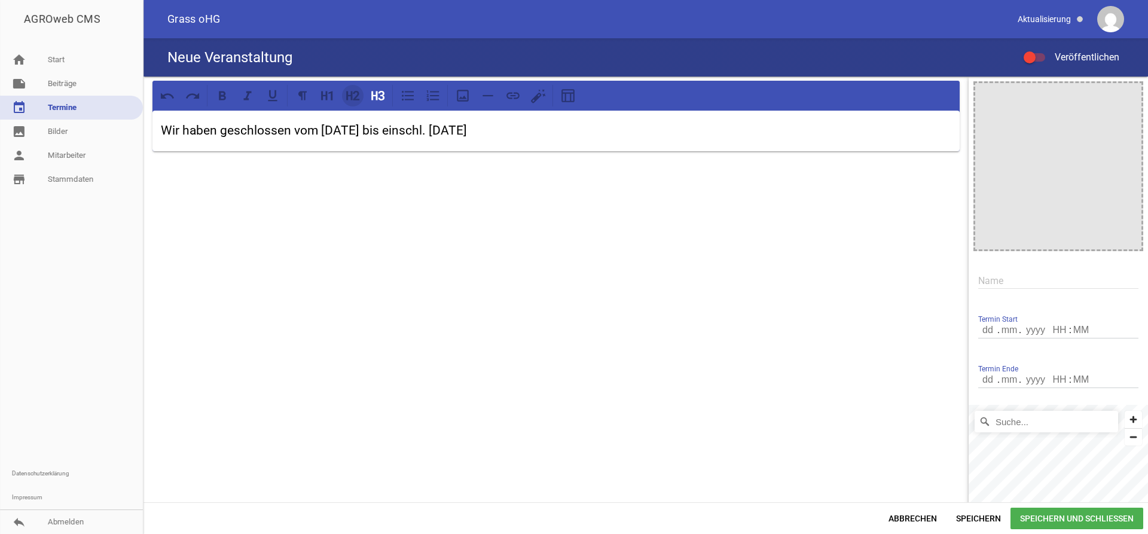
click at [354, 97] on icon at bounding box center [353, 96] width 16 height 16
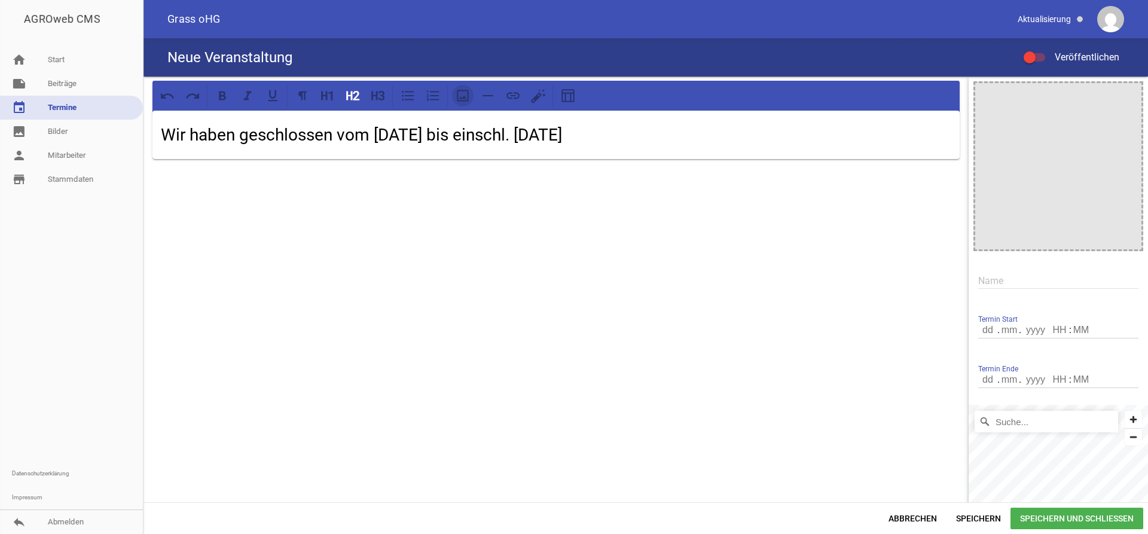
click at [460, 99] on icon at bounding box center [463, 96] width 12 height 12
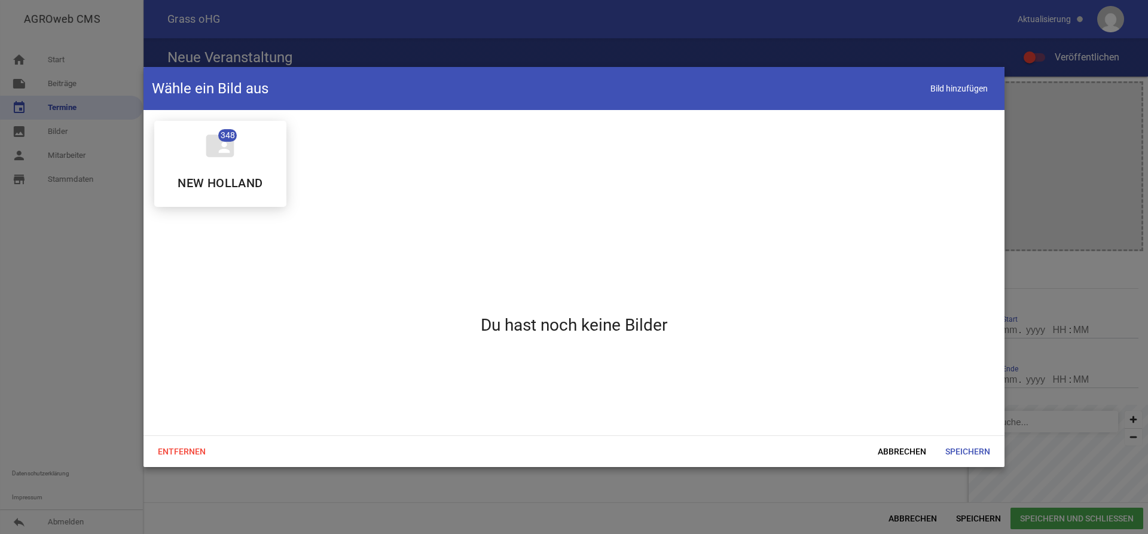
click at [1053, 139] on div at bounding box center [574, 267] width 1148 height 534
click at [228, 127] on div "folder_shared 348 NEW HOLLAND" at bounding box center [220, 164] width 132 height 86
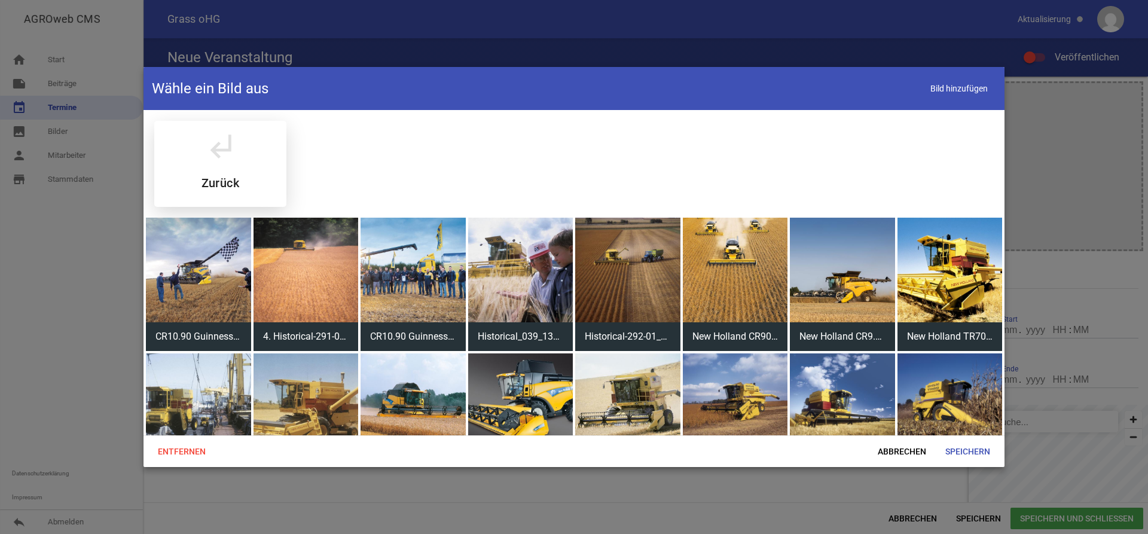
click at [226, 183] on h5 "Zurück" at bounding box center [220, 183] width 38 height 12
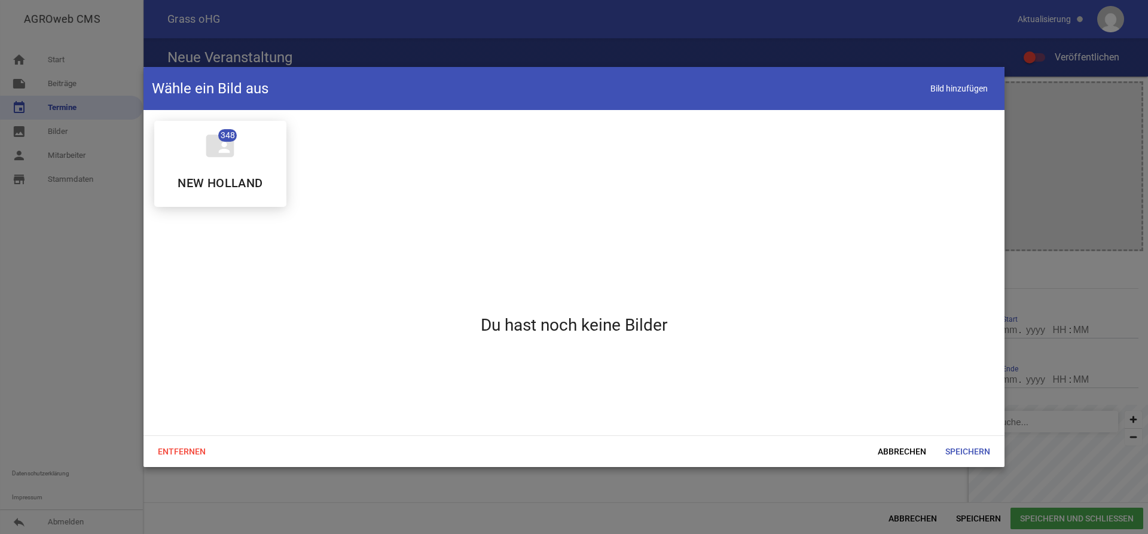
click at [1053, 144] on div at bounding box center [574, 267] width 1148 height 534
click at [948, 78] on span "Bild hinzufügen" at bounding box center [959, 88] width 74 height 25
click at [898, 457] on span "Abbrechen" at bounding box center [902, 452] width 68 height 22
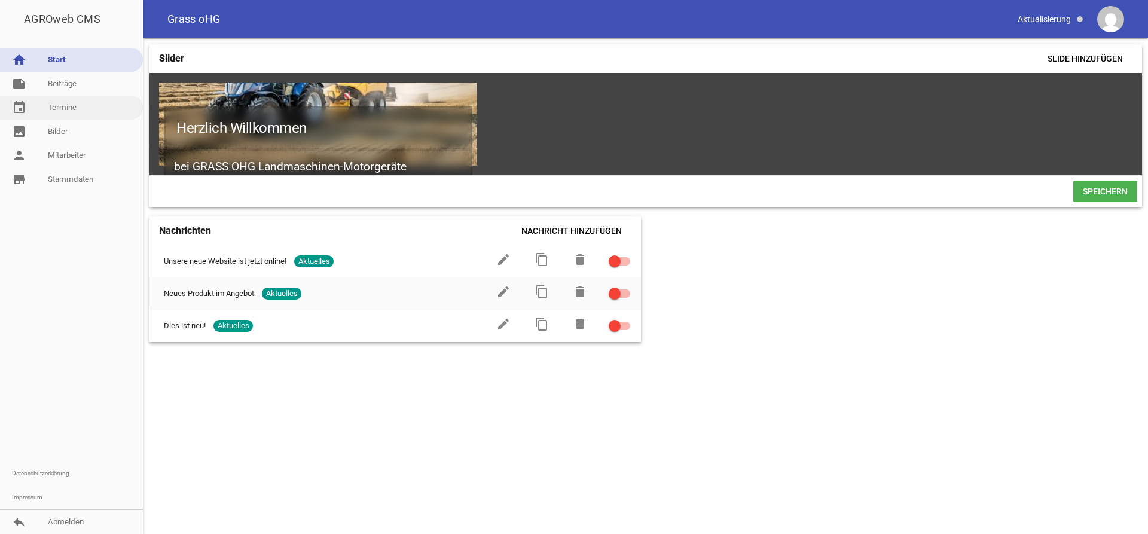
click at [62, 112] on link "event Termine" at bounding box center [71, 108] width 143 height 24
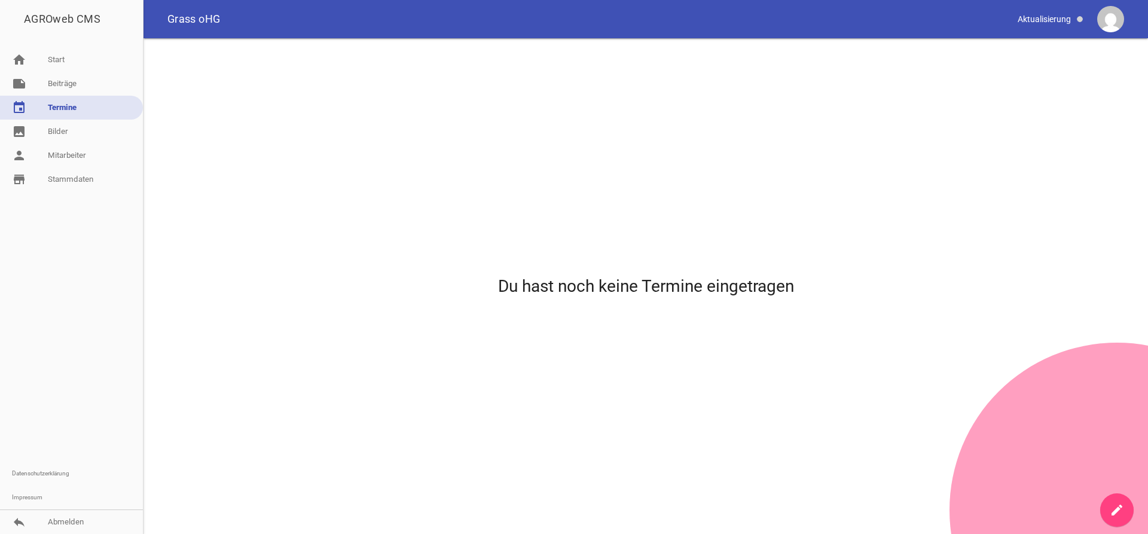
drag, startPoint x: 1118, startPoint y: 509, endPoint x: 1108, endPoint y: 503, distance: 12.6
click at [1118, 509] on icon "create" at bounding box center [1116, 510] width 14 height 14
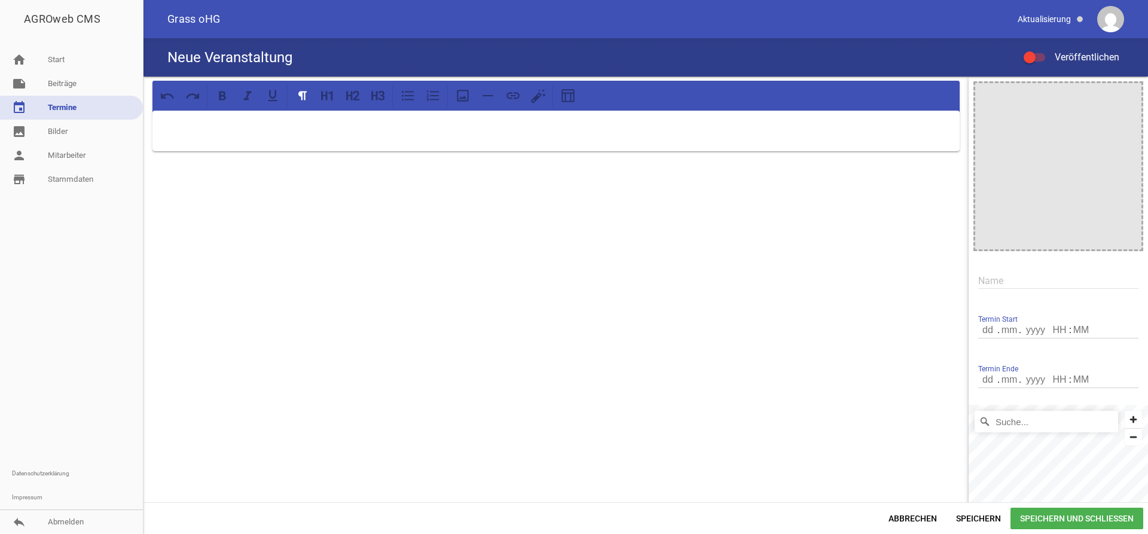
click at [199, 127] on p at bounding box center [556, 126] width 790 height 14
drag, startPoint x: 397, startPoint y: 129, endPoint x: 161, endPoint y: 127, distance: 236.1
click at [161, 127] on p "Wir haben vom 14.08.2025 bis einschl. 18.08.2025 geschlossen." at bounding box center [556, 126] width 790 height 14
click at [224, 93] on icon at bounding box center [223, 96] width 16 height 16
click at [324, 97] on icon at bounding box center [328, 96] width 16 height 16
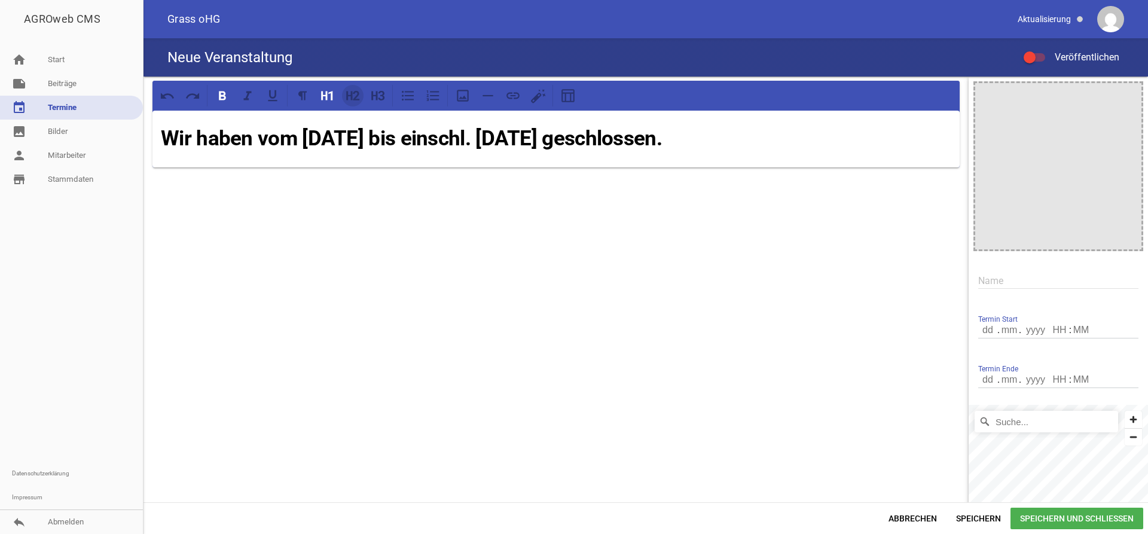
click at [347, 97] on icon at bounding box center [349, 95] width 6 height 9
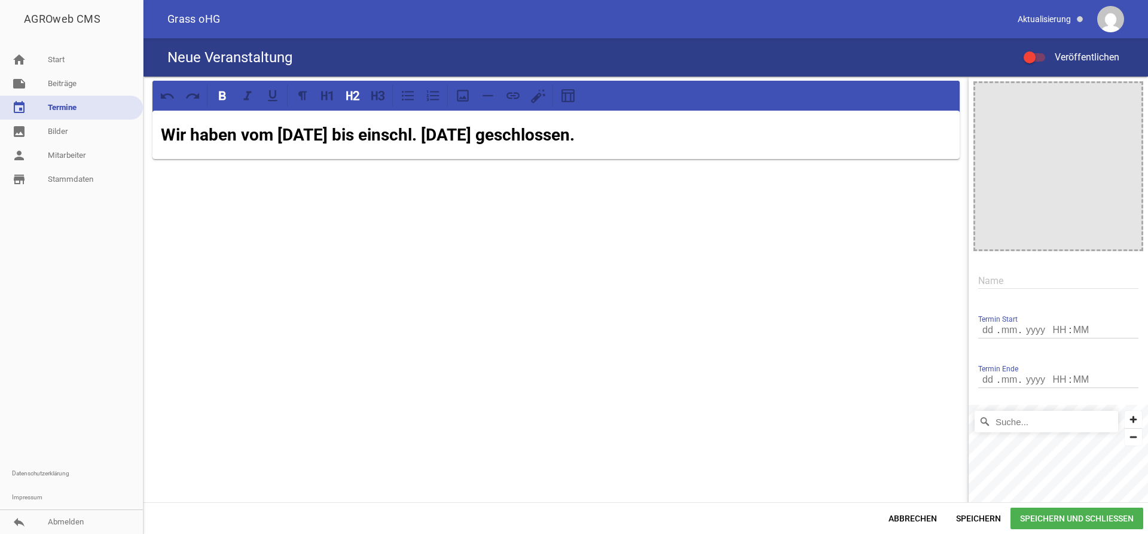
click at [1068, 521] on span "Speichern und Schließen" at bounding box center [1076, 518] width 133 height 22
click at [1057, 515] on span "Speichern und Schließen" at bounding box center [1076, 518] width 133 height 22
drag, startPoint x: 243, startPoint y: 222, endPoint x: 250, endPoint y: 216, distance: 9.0
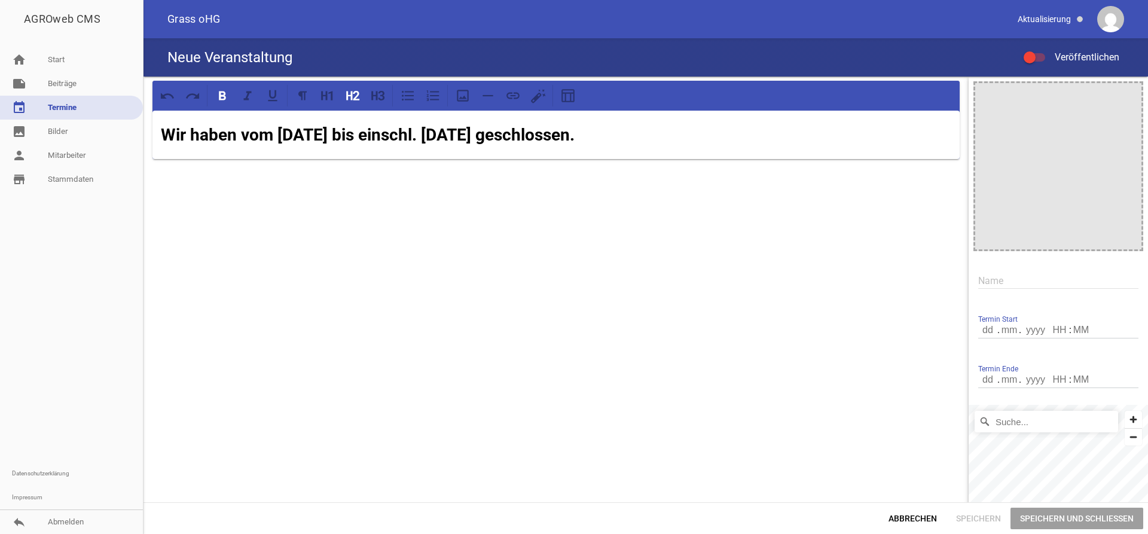
click at [243, 221] on div "Wir haben vom 14.08.2025 bis einschl. 18.08.2025 geschlossen." at bounding box center [555, 314] width 825 height 474
click at [677, 143] on h2 "Wir haben vom 14.08.2025 bis einschl. 18.08.2025 geschlossen." at bounding box center [556, 135] width 790 height 25
click at [678, 142] on h2 "Wir haben vom 14.08.2025 bis einschl. 18.08.2025 geschlossen." at bounding box center [556, 135] width 790 height 25
click at [1063, 504] on div "Abbrechen Speichern Speichern und Schließen" at bounding box center [645, 518] width 1004 height 32
click at [1060, 512] on span "Speichern und Schließen" at bounding box center [1076, 518] width 133 height 22
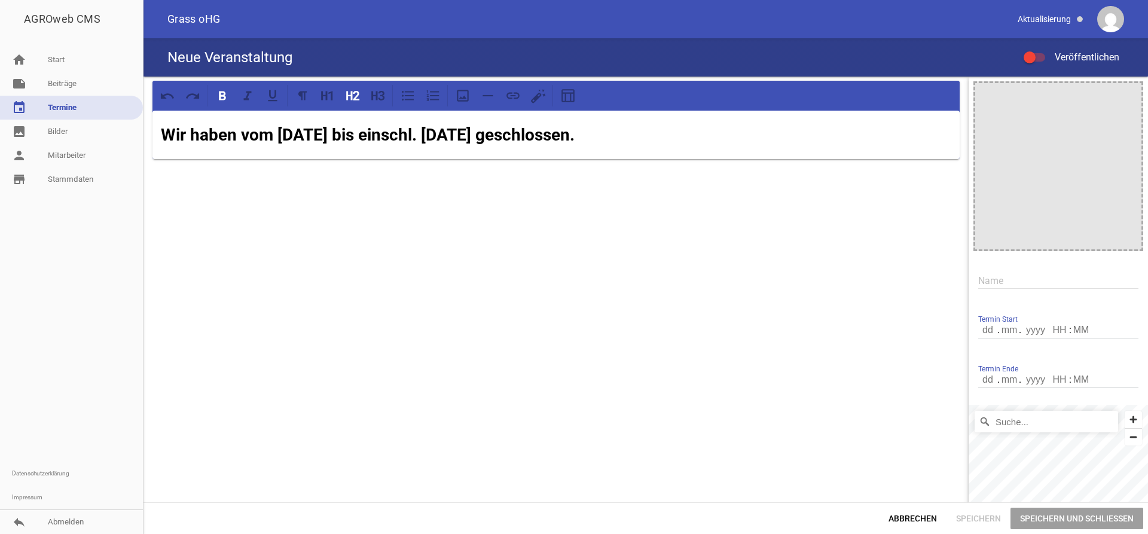
click at [1060, 512] on span "Speichern und Schließen" at bounding box center [1076, 518] width 133 height 22
click at [1062, 512] on span "Speichern und Schließen" at bounding box center [1076, 518] width 133 height 22
click at [1068, 520] on span "Speichern und Schließen" at bounding box center [1076, 518] width 133 height 22
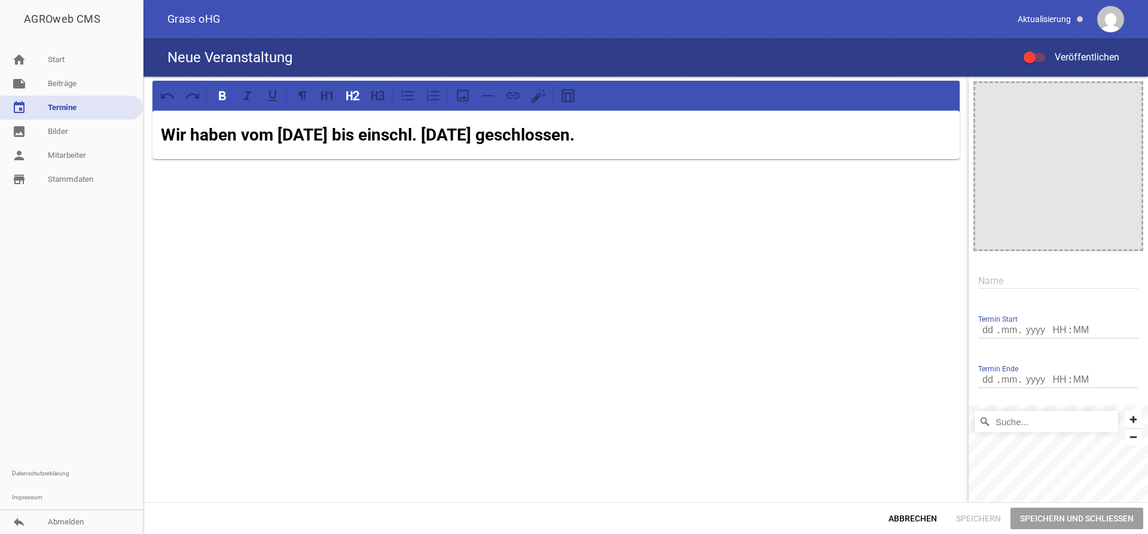
click at [1068, 520] on span "Speichern und Schließen" at bounding box center [1076, 518] width 133 height 22
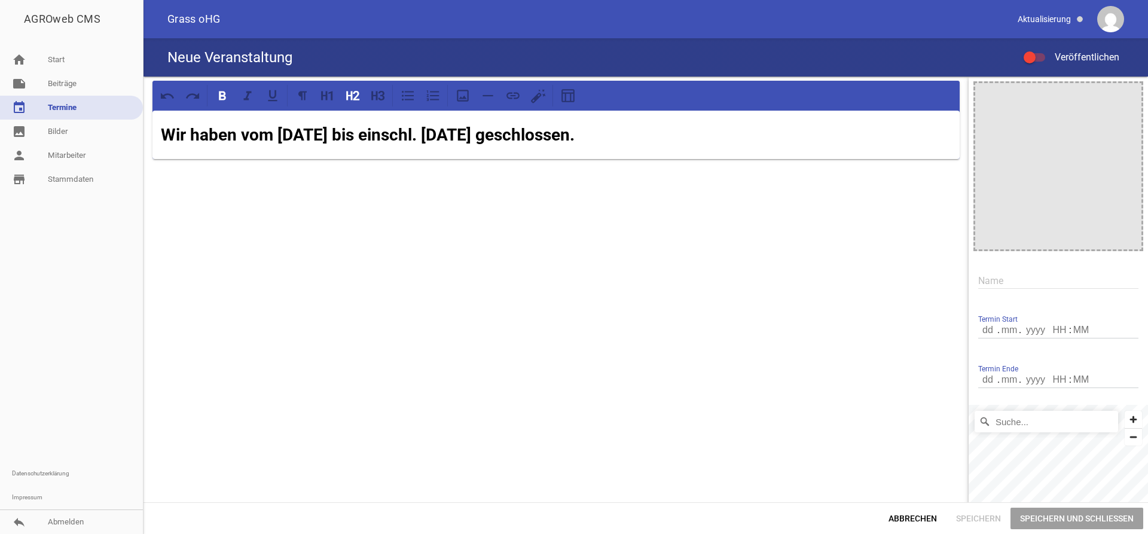
click at [1068, 520] on span "Speichern und Schließen" at bounding box center [1076, 518] width 133 height 22
click at [904, 517] on span "Abbrechen" at bounding box center [913, 518] width 68 height 22
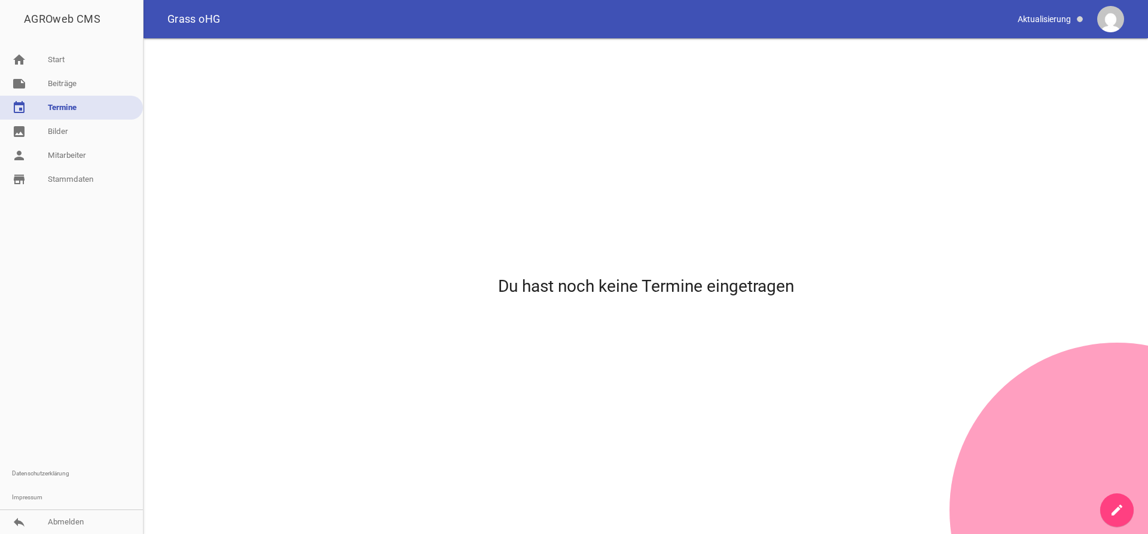
click at [1108, 506] on link "create" at bounding box center [1116, 509] width 33 height 33
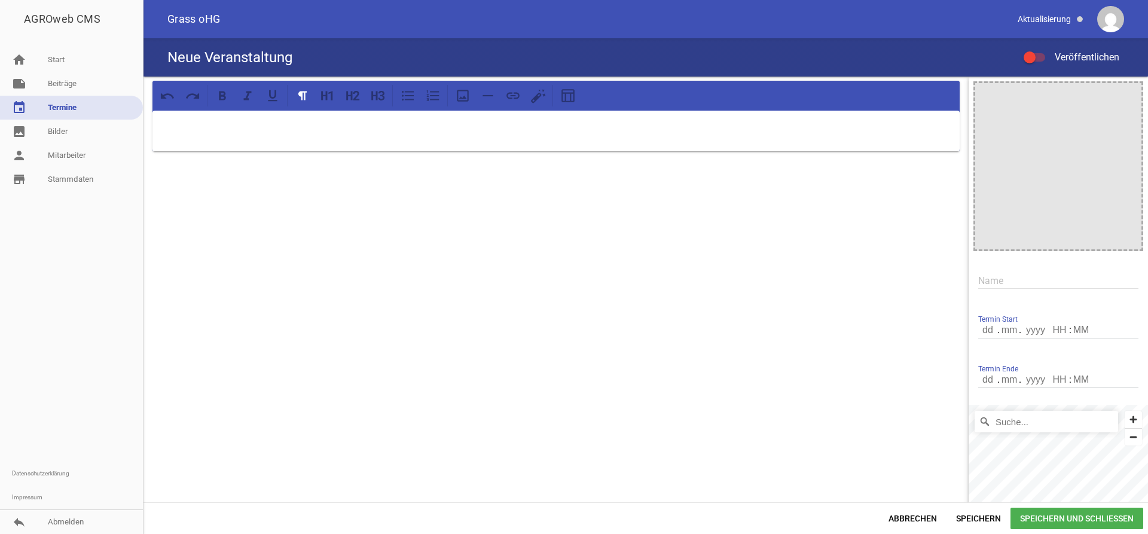
click at [261, 128] on p at bounding box center [556, 126] width 790 height 14
click at [218, 93] on icon at bounding box center [223, 96] width 16 height 16
click at [220, 92] on icon at bounding box center [222, 95] width 7 height 9
drag, startPoint x: 421, startPoint y: 130, endPoint x: 63, endPoint y: 154, distance: 358.9
click at [143, 154] on div "Wir haben vom 14.08.2025 bis einschl. 18.08.2025 geschlossen. image Name Termin…" at bounding box center [645, 290] width 1004 height 426
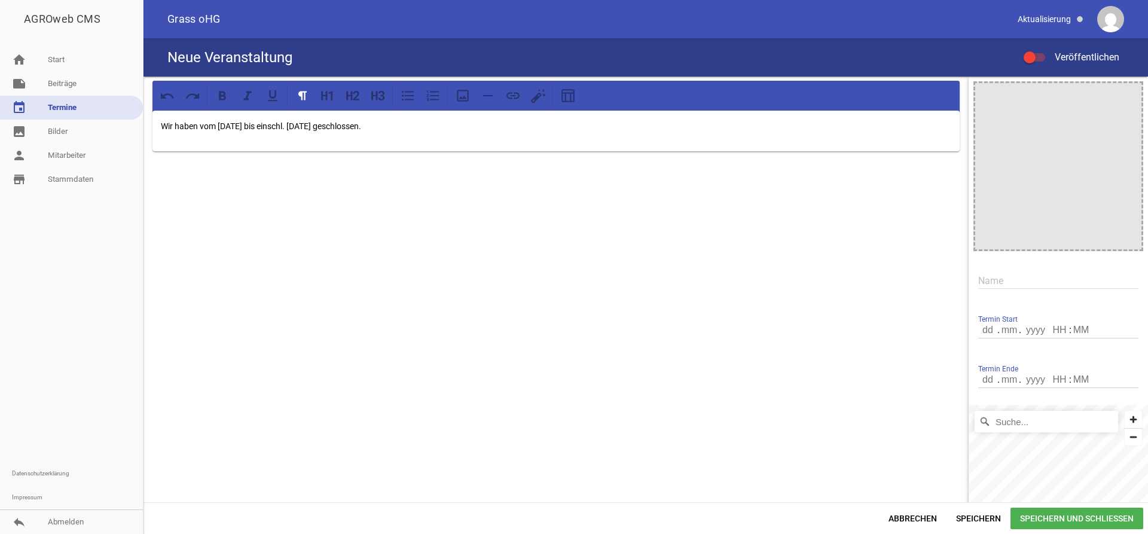
drag, startPoint x: 341, startPoint y: 139, endPoint x: 402, endPoint y: 139, distance: 61.0
click at [343, 139] on div "Wir haben vom 14.08.2025 bis einschl. 18.08.2025 geschlossen." at bounding box center [555, 131] width 807 height 41
drag, startPoint x: 409, startPoint y: 133, endPoint x: 127, endPoint y: 124, distance: 282.3
click at [143, 124] on div "Wir haben vom 14.08.2025 bis einschl. 18.08.2025 geschlossen. image Name Termin…" at bounding box center [645, 290] width 1004 height 426
click at [228, 95] on icon at bounding box center [223, 96] width 16 height 16
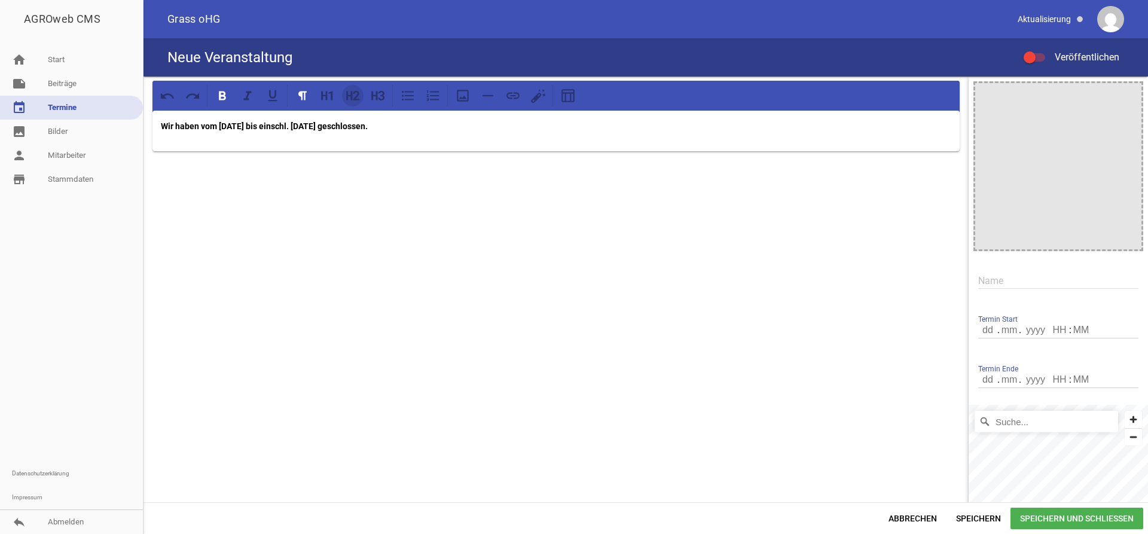
click at [356, 94] on icon at bounding box center [353, 96] width 16 height 16
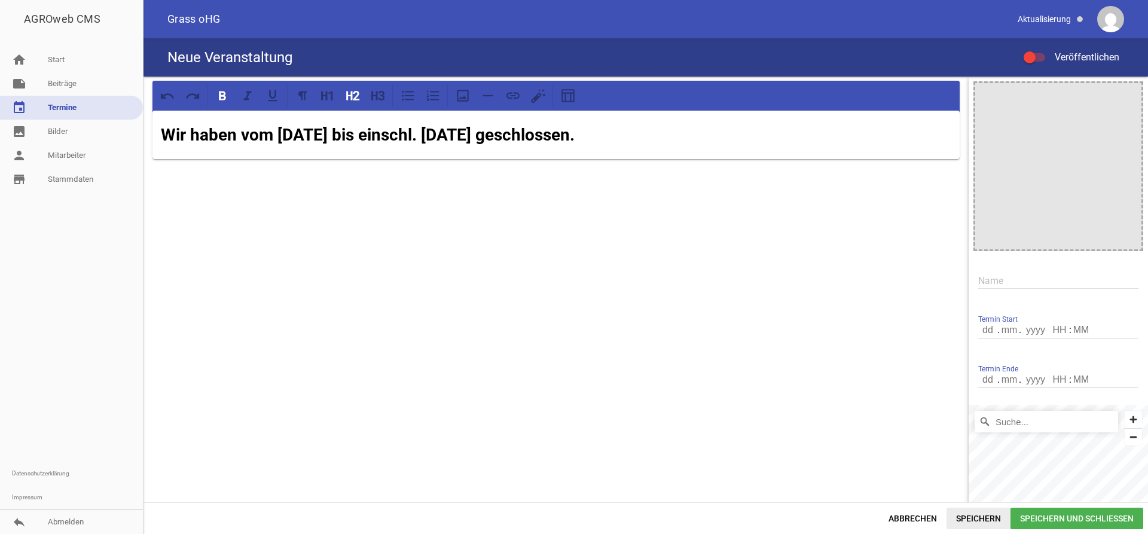
click at [962, 516] on span "Speichern" at bounding box center [978, 518] width 64 height 22
click at [1091, 521] on span "Speichern und Schließen" at bounding box center [1076, 518] width 133 height 22
click at [79, 127] on link "image Bilder" at bounding box center [71, 132] width 143 height 24
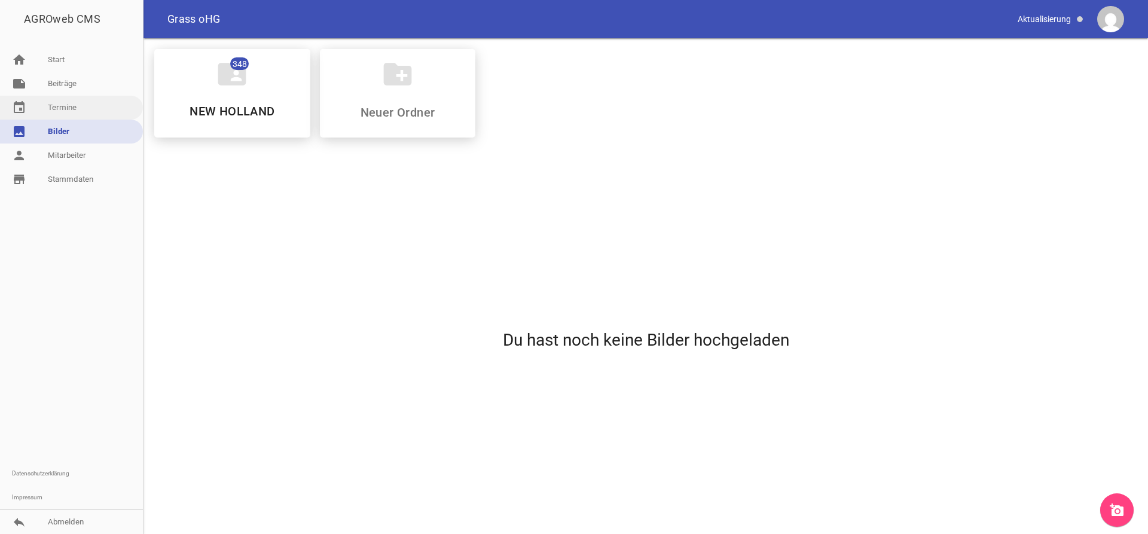
click at [59, 112] on link "event Termine" at bounding box center [71, 108] width 143 height 24
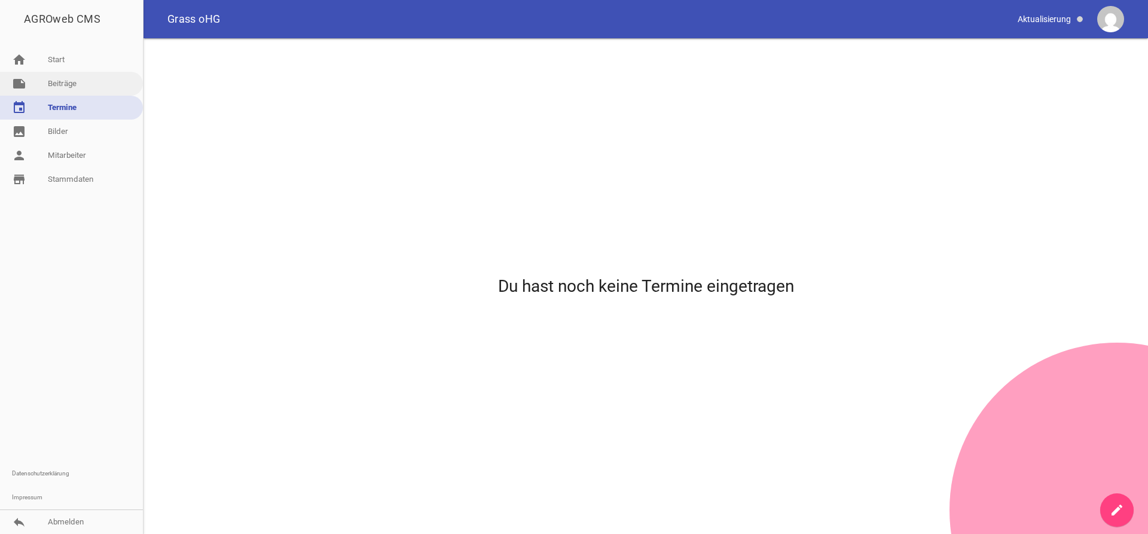
click at [75, 81] on link "note Beiträge" at bounding box center [71, 84] width 143 height 24
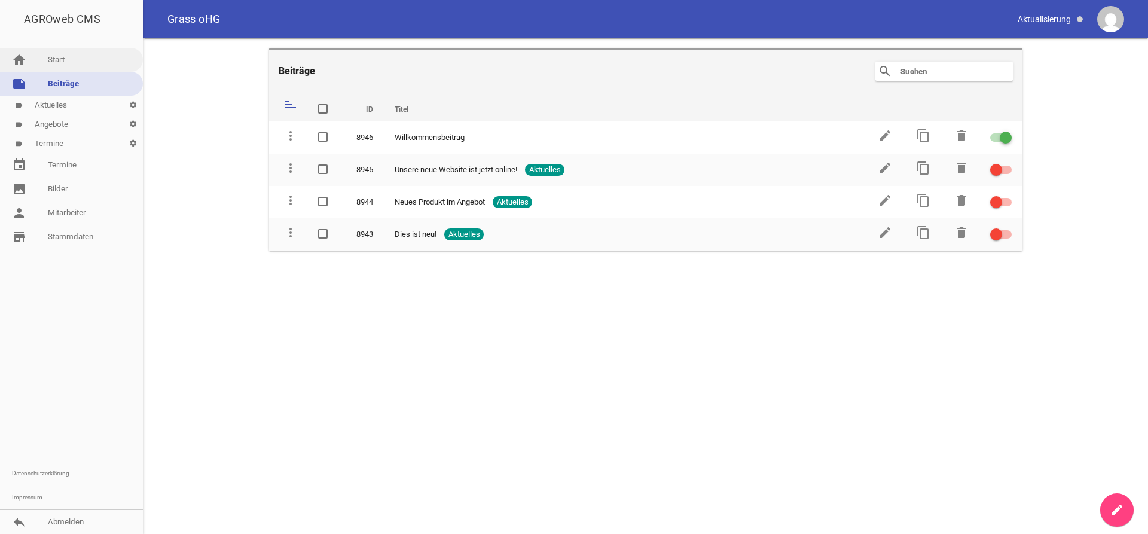
click at [78, 65] on link "home Start" at bounding box center [71, 60] width 143 height 24
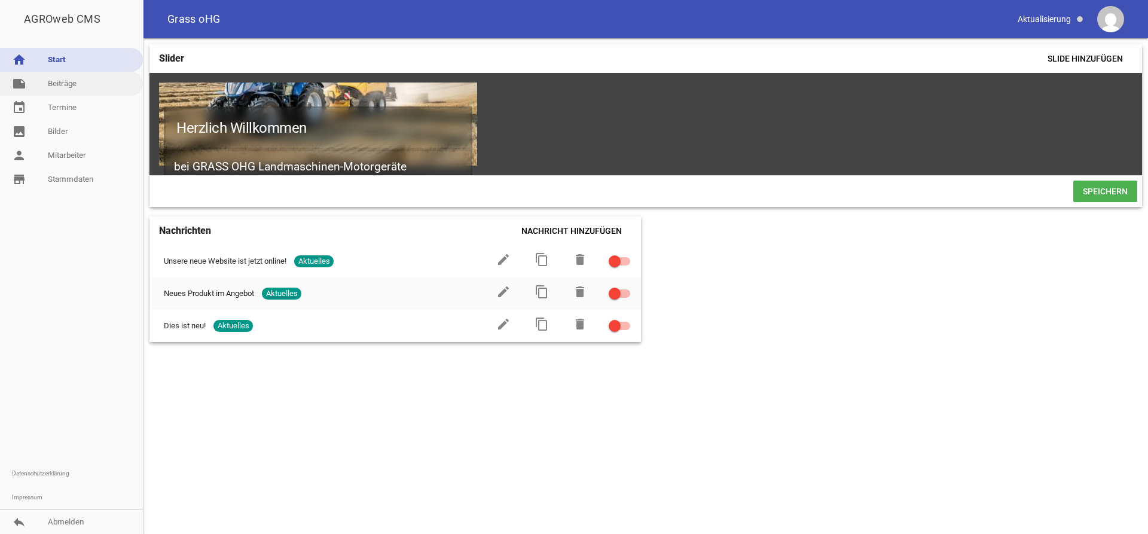
click at [79, 85] on link "note Beiträge" at bounding box center [71, 84] width 143 height 24
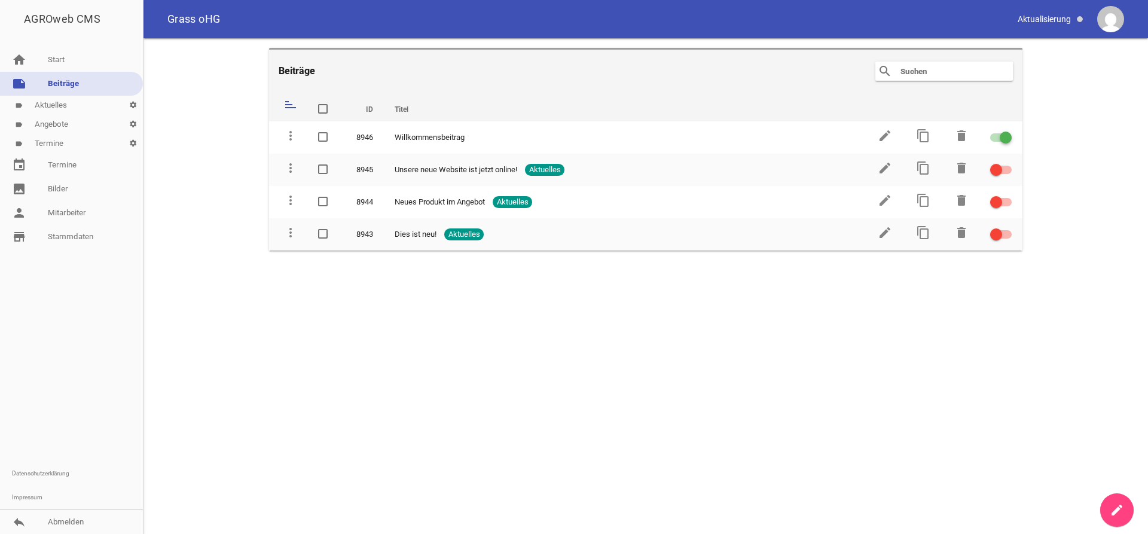
click at [51, 106] on link "label Aktuelles settings" at bounding box center [71, 105] width 143 height 19
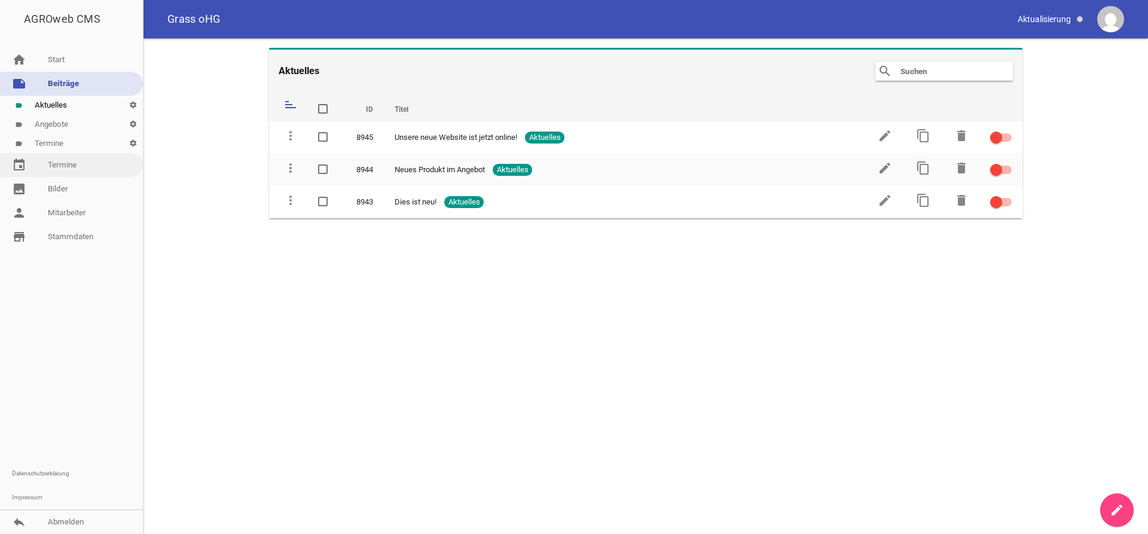
click at [42, 165] on link "event Termine" at bounding box center [71, 165] width 143 height 24
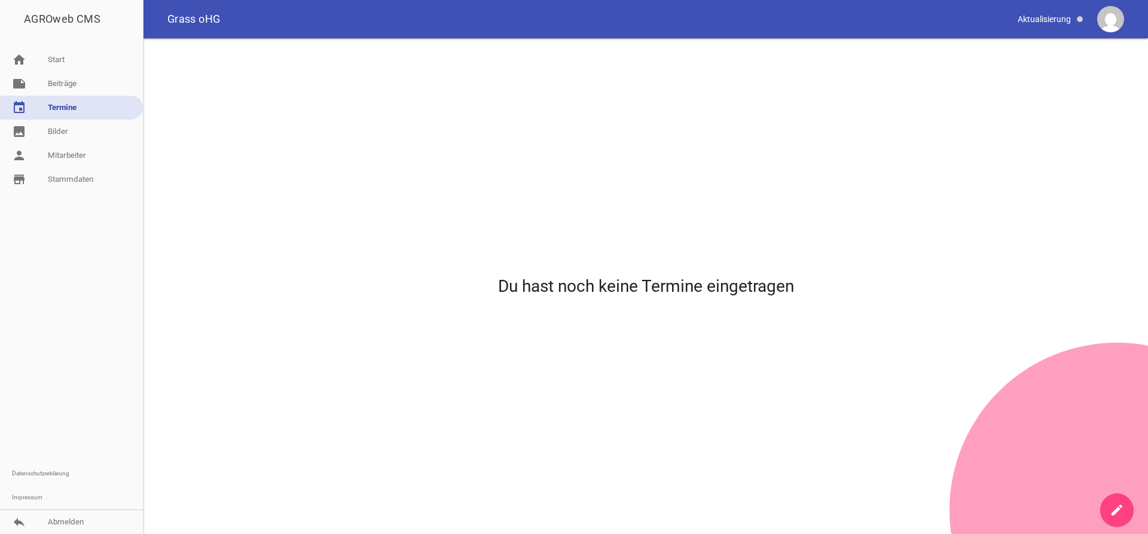
click at [1111, 503] on icon "create" at bounding box center [1116, 510] width 14 height 14
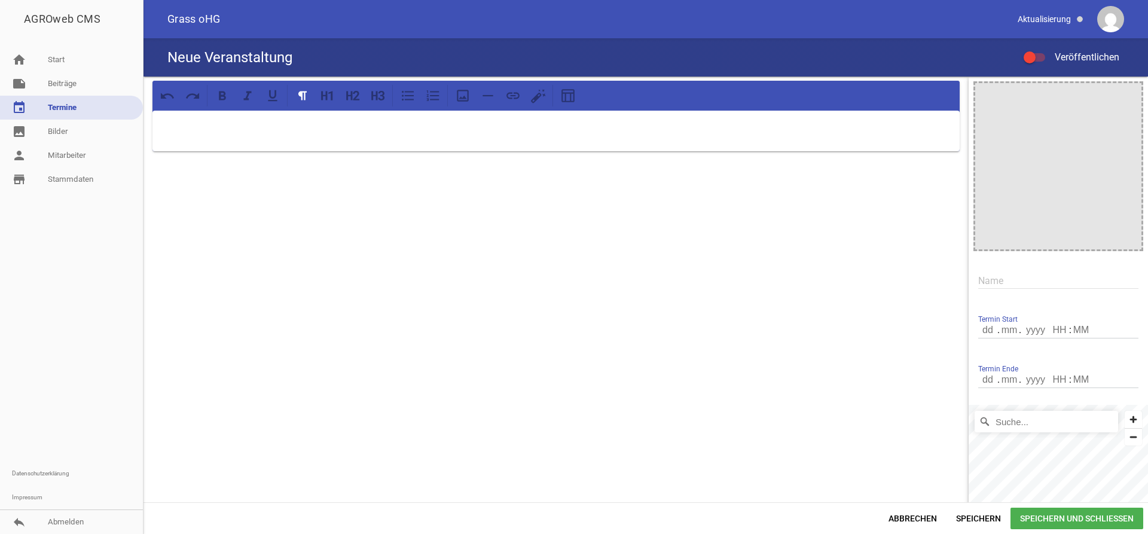
click at [237, 130] on p at bounding box center [556, 126] width 790 height 14
click at [317, 123] on p "Wir haben vom 14.08.2025 bis einschl. 158.08.2025 geschlossen." at bounding box center [556, 126] width 790 height 14
drag, startPoint x: 449, startPoint y: 118, endPoint x: 178, endPoint y: 121, distance: 271.4
click at [155, 132] on div "Wir haben vom 14.08.2025 bis einschl. 18.08.2025 geschlossen." at bounding box center [555, 131] width 807 height 41
click at [218, 97] on icon at bounding box center [223, 96] width 16 height 16
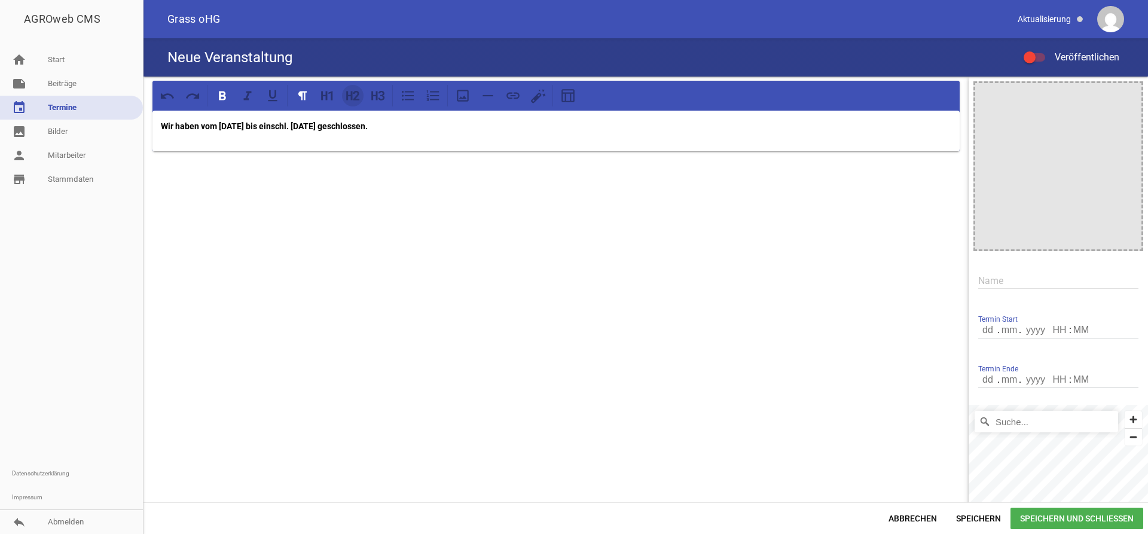
click at [352, 92] on icon at bounding box center [349, 95] width 6 height 9
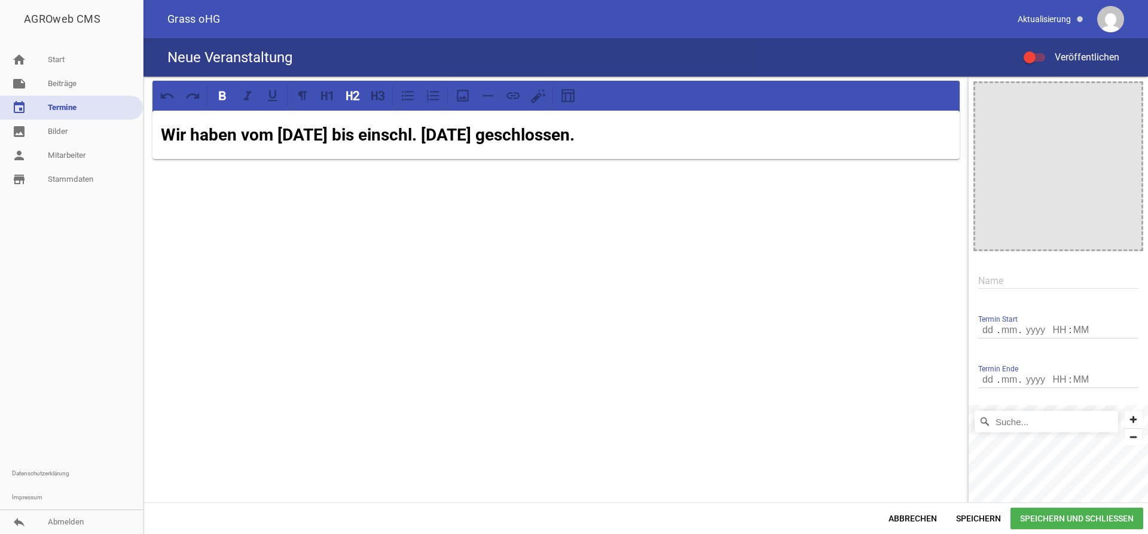
click at [1039, 56] on div at bounding box center [1034, 57] width 22 height 8
click at [1040, 50] on input "Veröffentlichen" at bounding box center [1040, 50] width 0 height 0
click at [1073, 520] on span "Speichern und Schließen" at bounding box center [1076, 518] width 133 height 22
click at [58, 130] on link "image Bilder" at bounding box center [71, 132] width 143 height 24
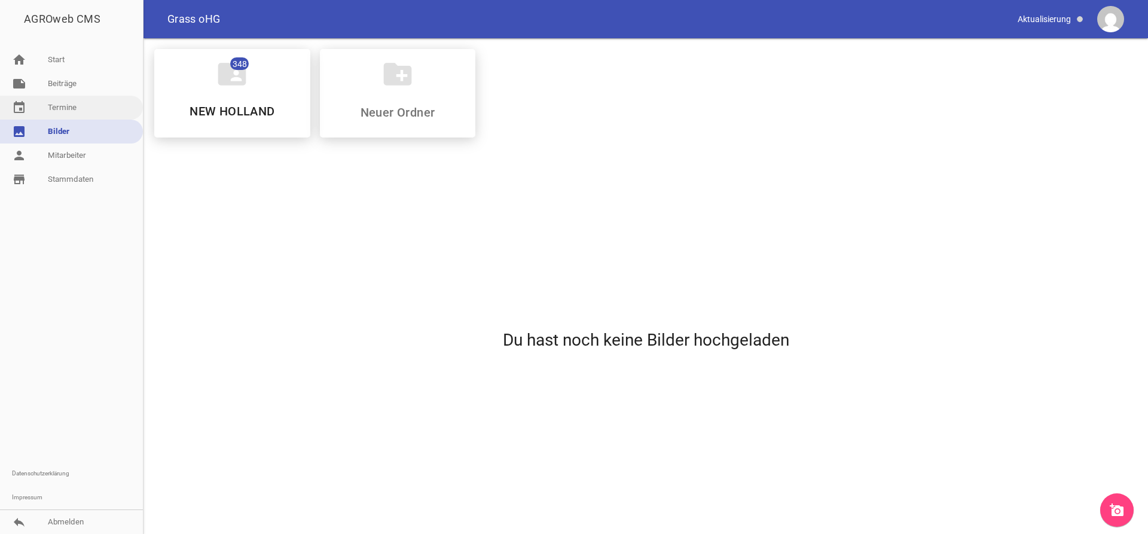
click at [69, 109] on link "event Termine" at bounding box center [71, 108] width 143 height 24
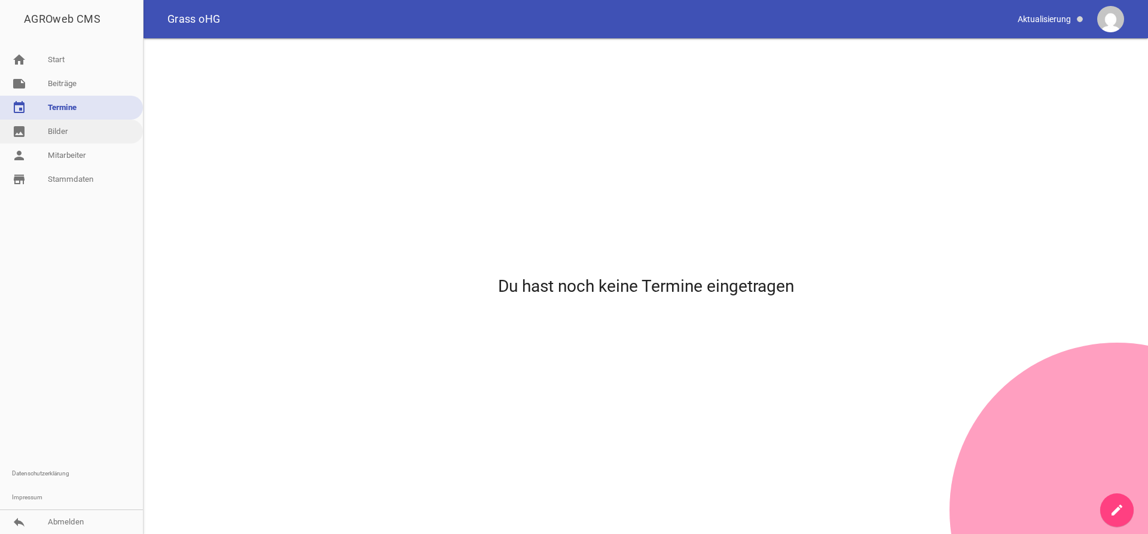
click at [62, 124] on link "image Bilder" at bounding box center [71, 132] width 143 height 24
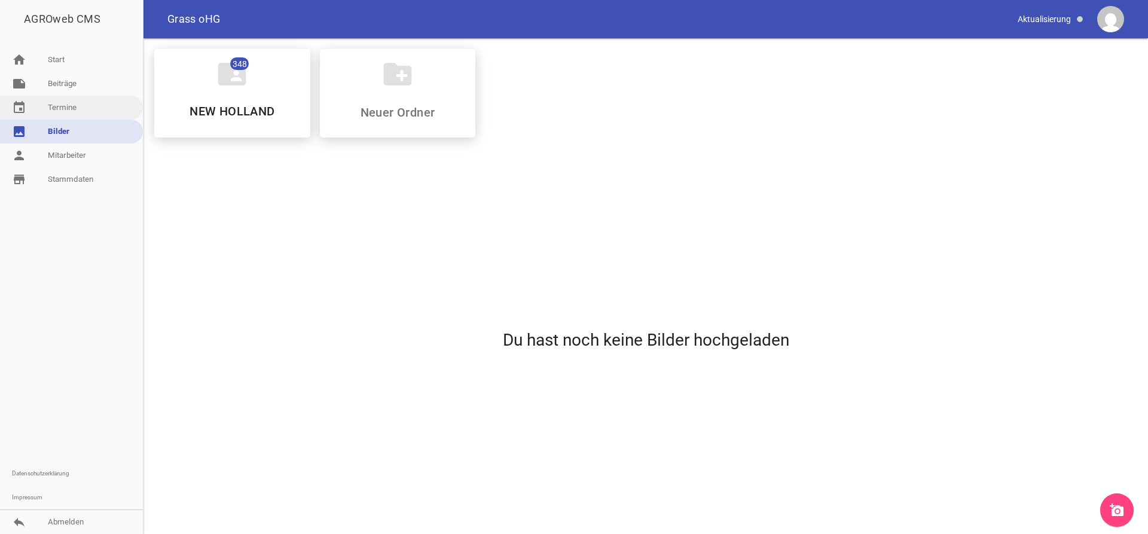
click at [69, 106] on link "event Termine" at bounding box center [71, 108] width 143 height 24
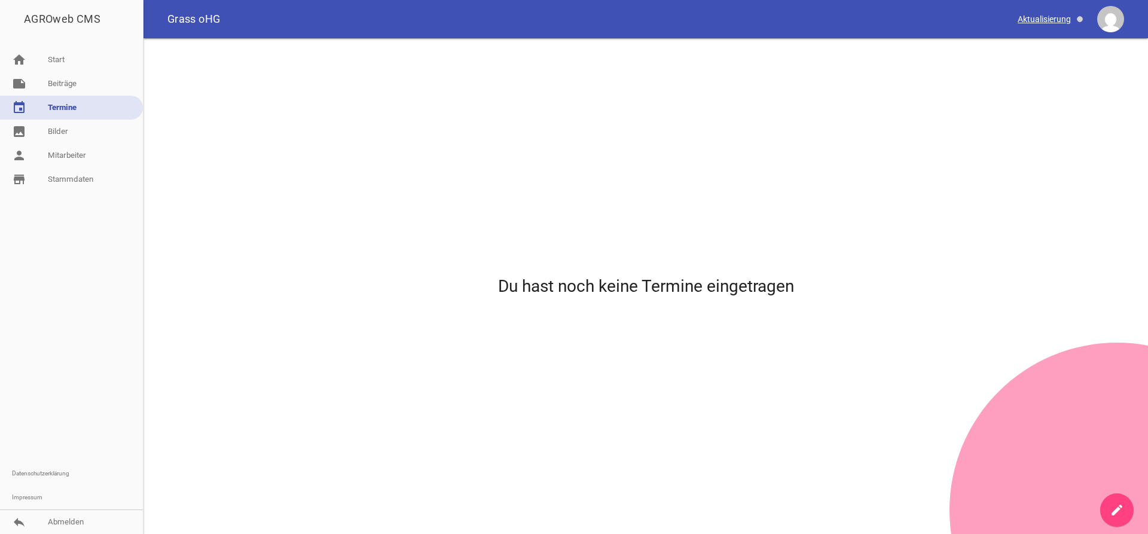
click at [1061, 18] on span at bounding box center [1050, 19] width 75 height 20
click at [1037, 22] on span at bounding box center [1050, 19] width 75 height 20
click at [53, 123] on link "image Bilder" at bounding box center [71, 132] width 143 height 24
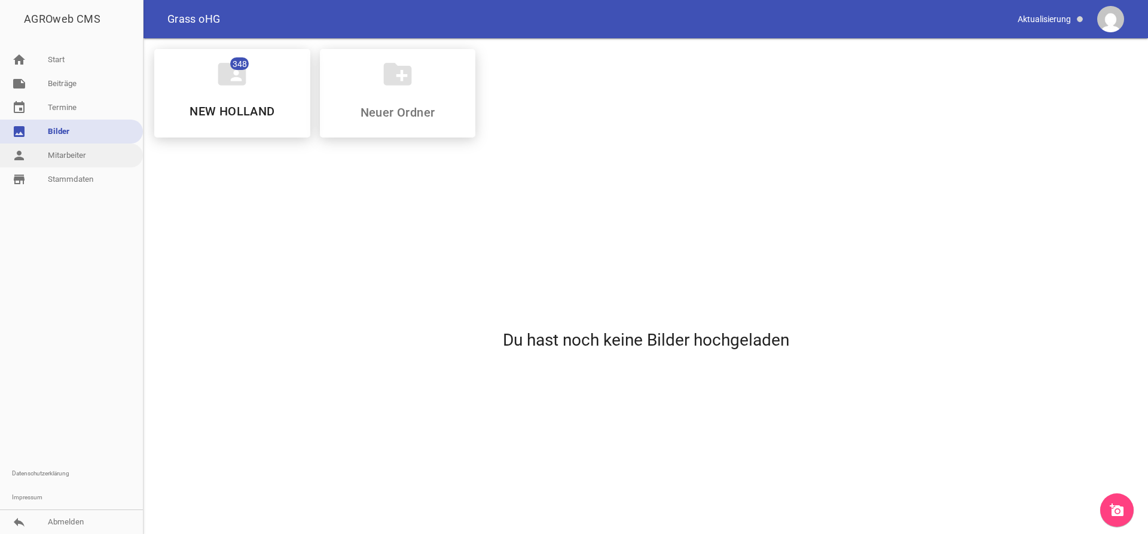
click at [61, 158] on link "person Mitarbeiter" at bounding box center [71, 155] width 143 height 24
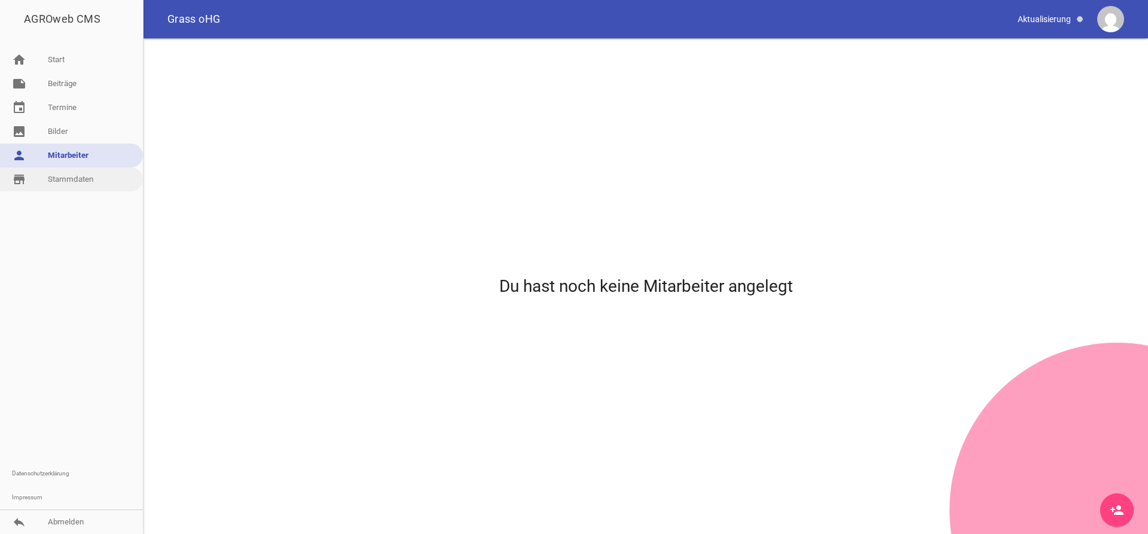
click at [59, 188] on link "store_mall_directory Stammdaten" at bounding box center [71, 179] width 143 height 24
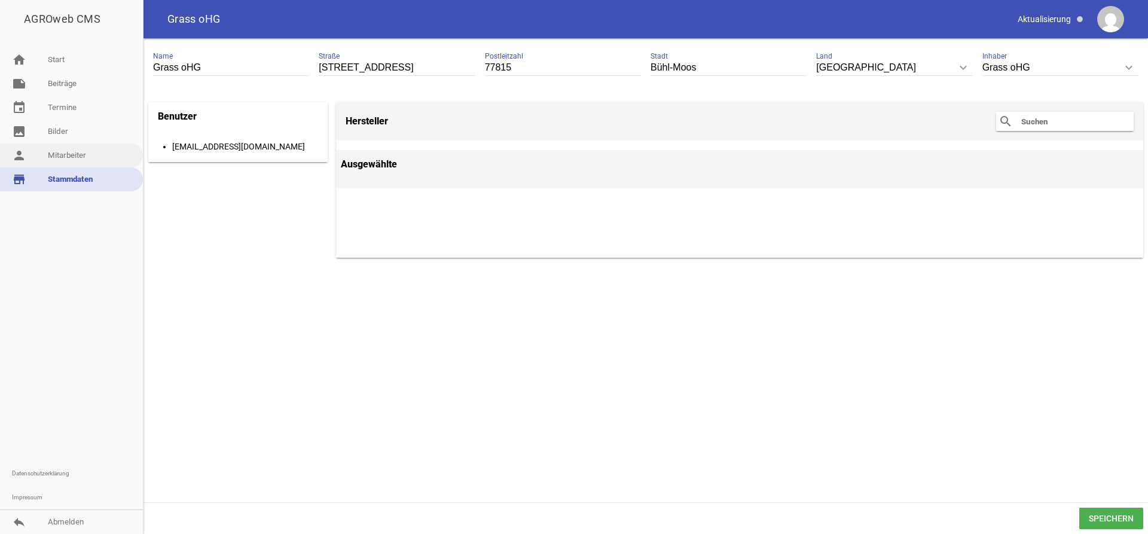
click at [60, 151] on link "person Mitarbeiter" at bounding box center [71, 155] width 143 height 24
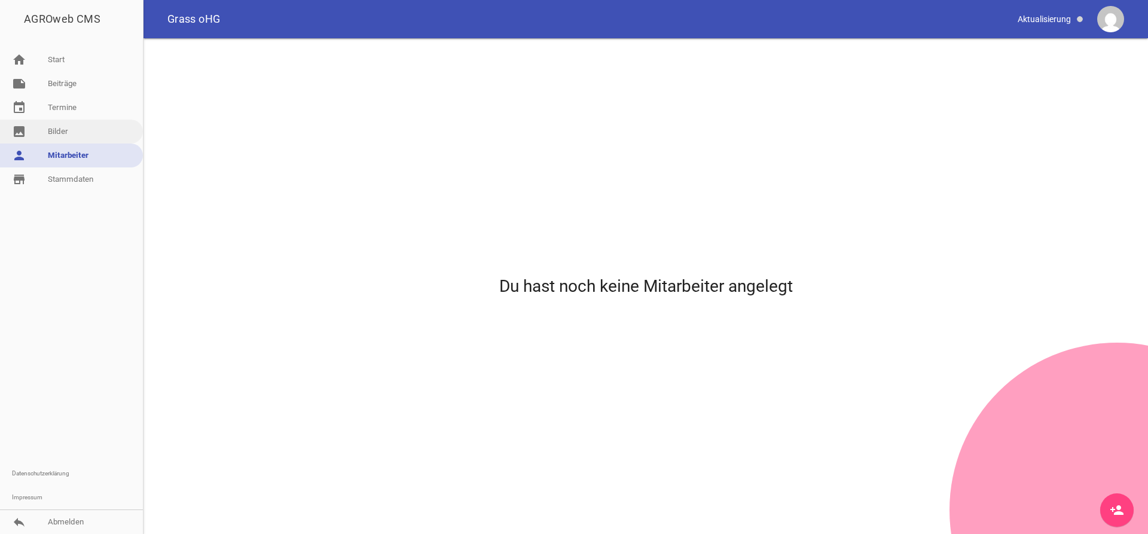
click at [69, 128] on link "image Bilder" at bounding box center [71, 132] width 143 height 24
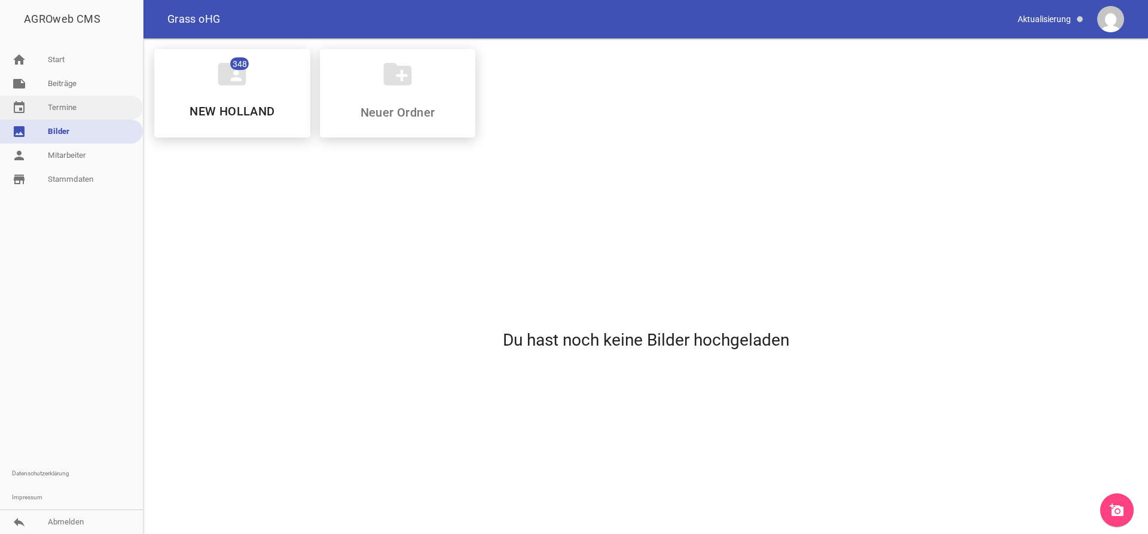
click at [77, 113] on link "event Termine" at bounding box center [71, 108] width 143 height 24
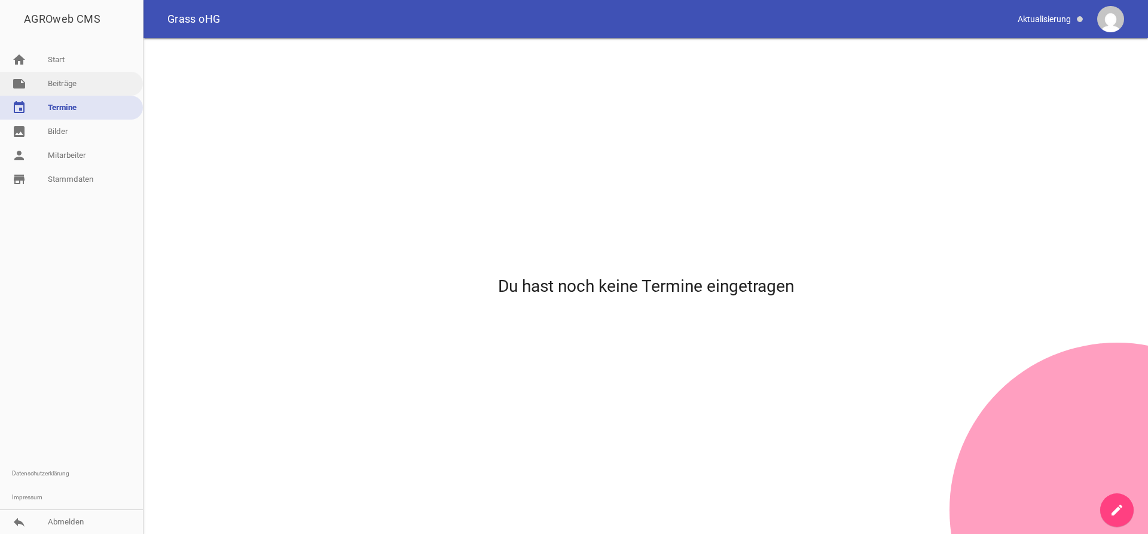
click at [93, 79] on link "note Beiträge" at bounding box center [71, 84] width 143 height 24
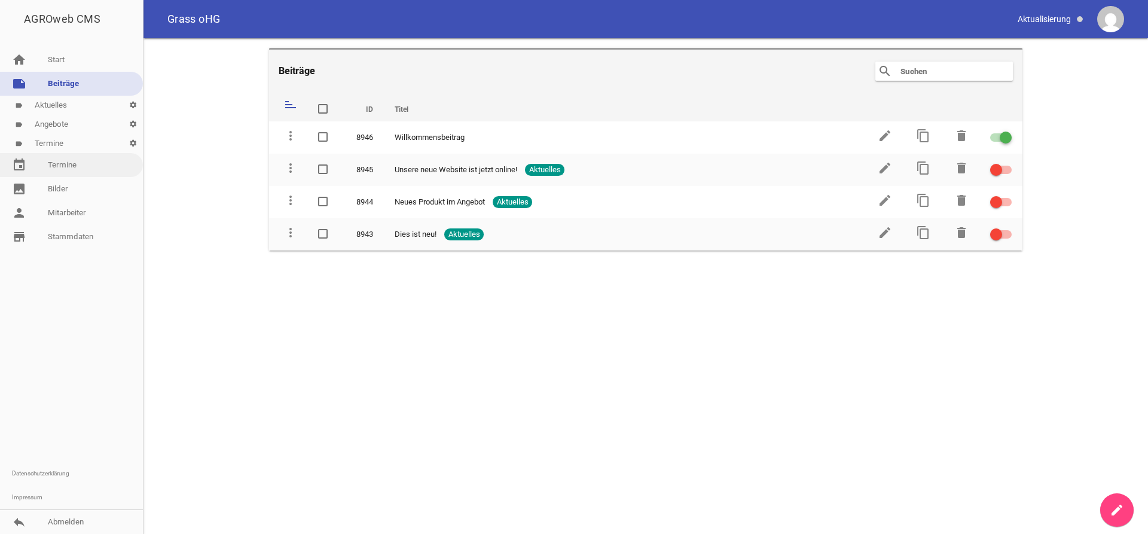
click at [56, 157] on link "event Termine" at bounding box center [71, 165] width 143 height 24
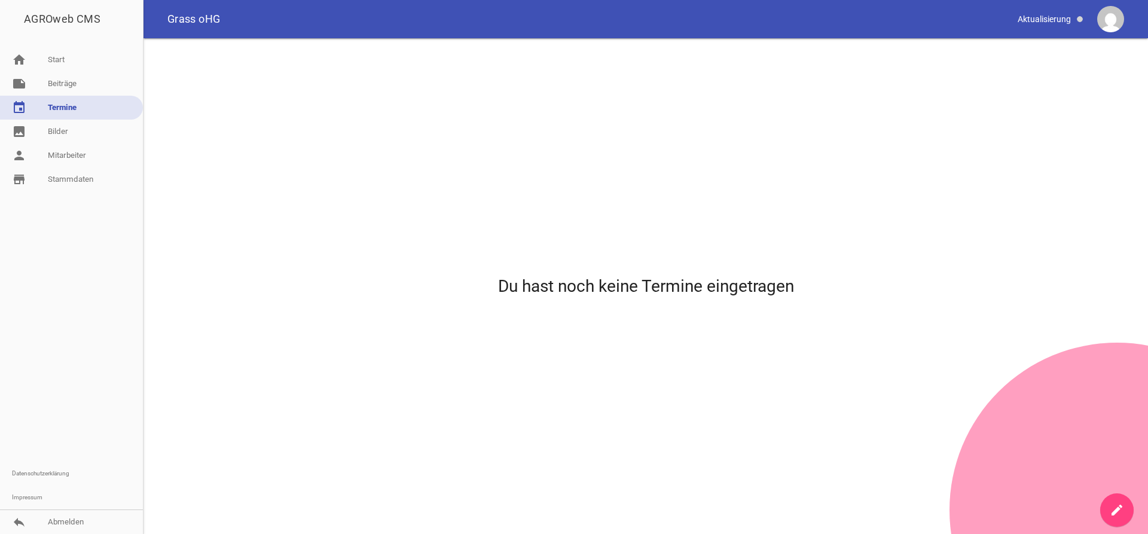
click at [1111, 512] on icon "create" at bounding box center [1116, 510] width 14 height 14
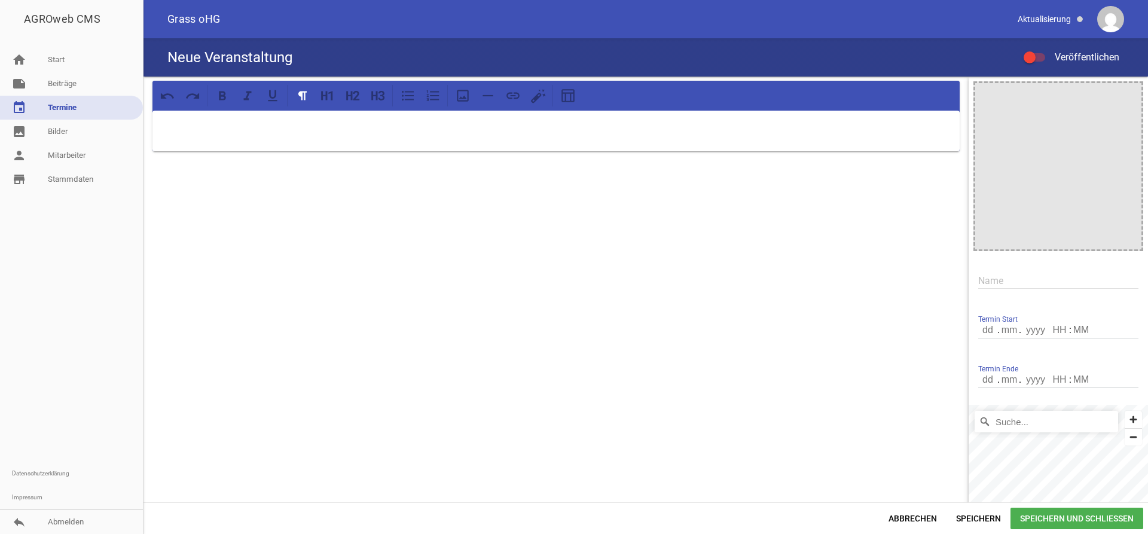
click at [1034, 57] on div at bounding box center [1029, 57] width 12 height 12
click at [1040, 50] on input "Veröffentlichen" at bounding box center [1040, 50] width 0 height 0
click at [175, 129] on p at bounding box center [556, 126] width 790 height 14
drag, startPoint x: 441, startPoint y: 126, endPoint x: 162, endPoint y: 111, distance: 279.5
click at [143, 114] on div "Wir haben vom [DATE] bis einschließlich [DATE] geschlossen. image Name Termin S…" at bounding box center [645, 290] width 1004 height 426
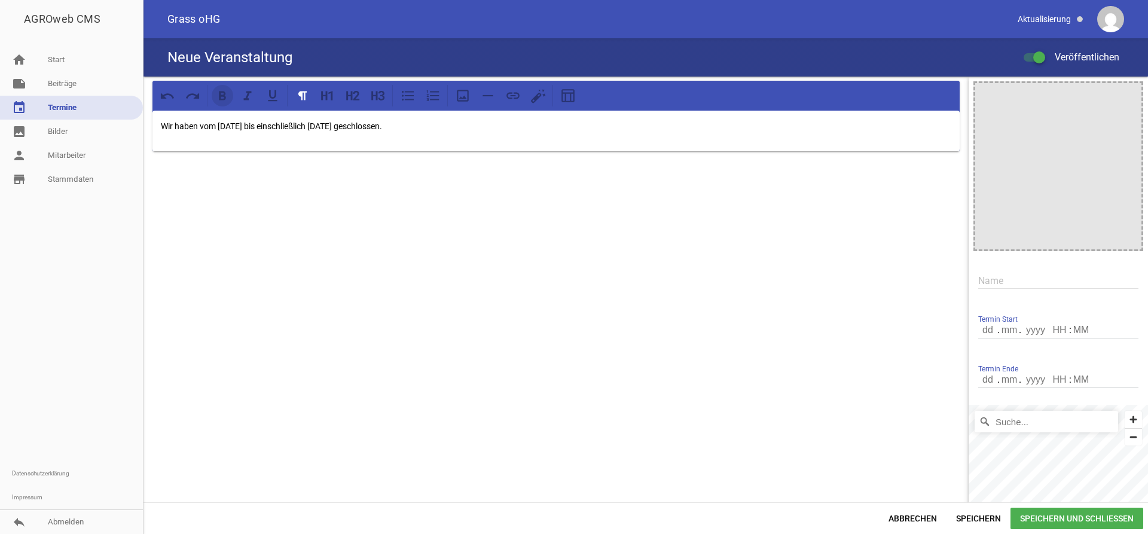
click at [219, 94] on icon at bounding box center [222, 95] width 7 height 9
click at [351, 94] on icon at bounding box center [349, 95] width 6 height 9
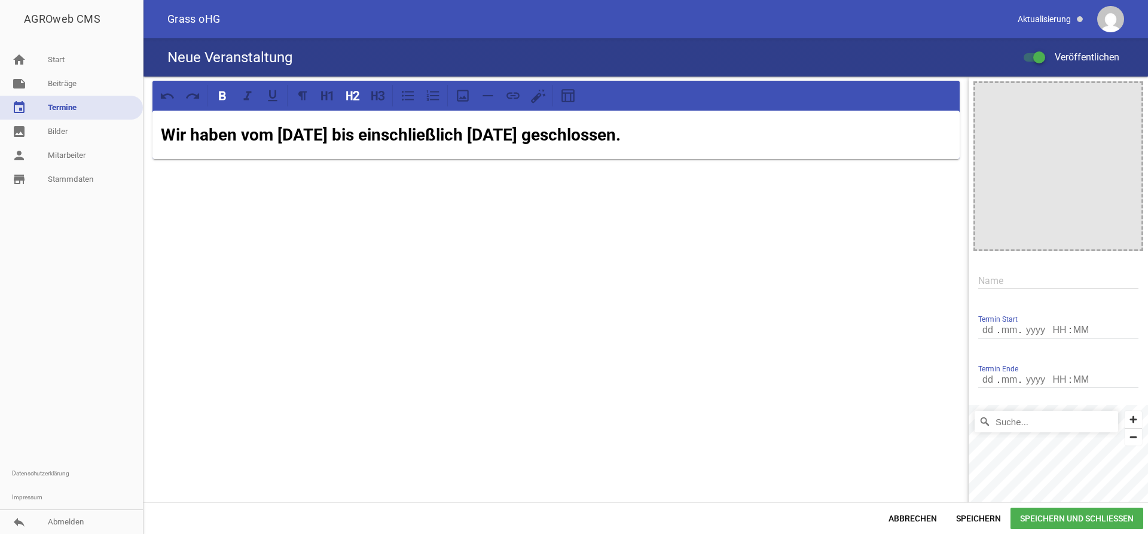
click at [993, 331] on input "number" at bounding box center [988, 330] width 20 height 16
type input "14"
type input "08"
type input "2025"
type input "07"
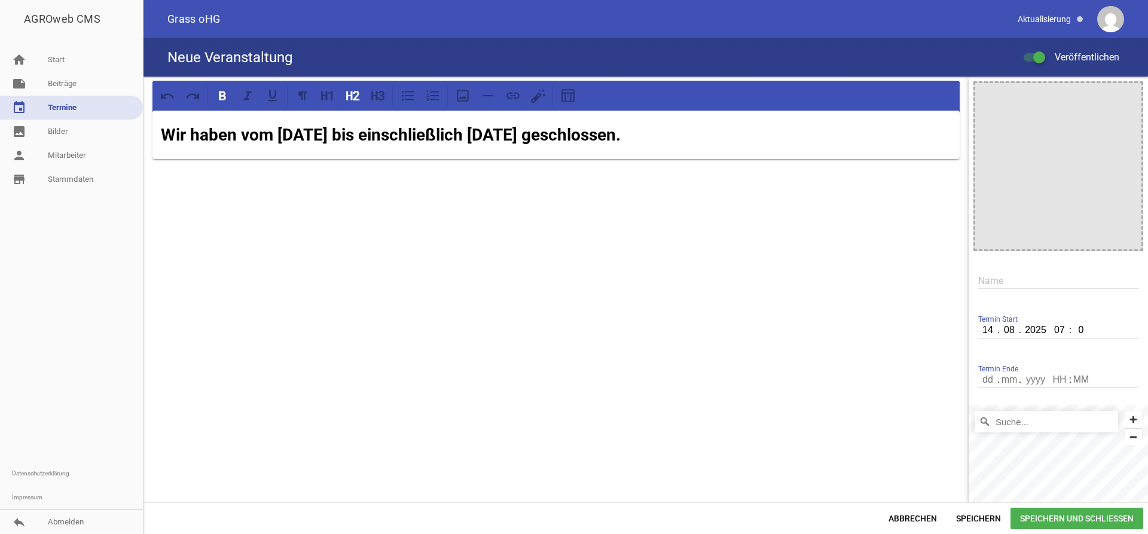
type input "00"
type input "18"
type input "08"
type input "2025"
type input "0"
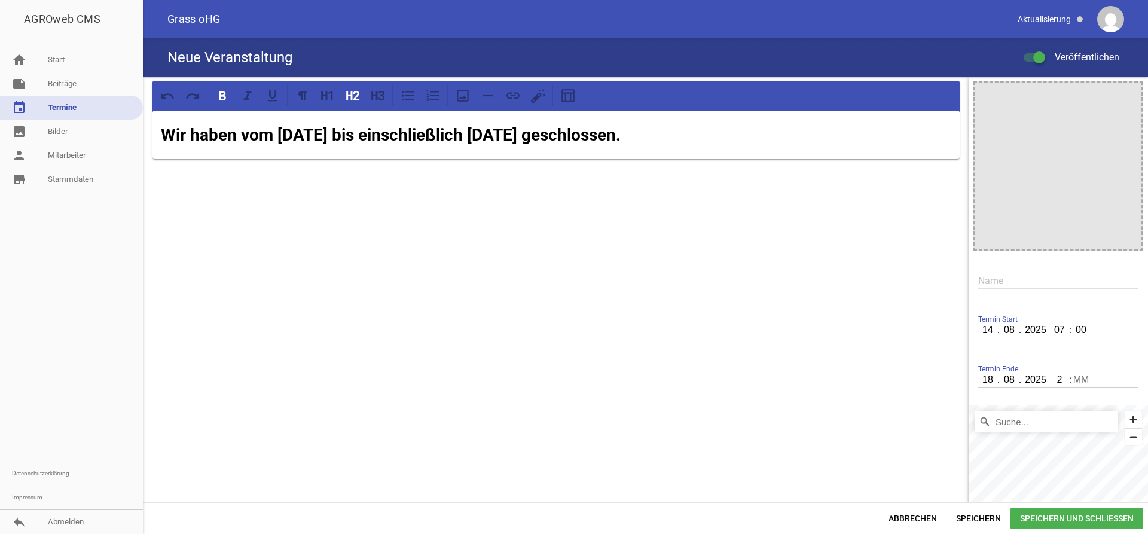
type input "23"
type input "59"
click at [1027, 286] on input "text" at bounding box center [1058, 281] width 160 height 16
drag, startPoint x: 733, startPoint y: 142, endPoint x: 105, endPoint y: 124, distance: 628.4
click at [143, 124] on div "Wir haben vom [DATE] bis einschließlich [DATE] geschlossen. image Name Termin S…" at bounding box center [645, 290] width 1004 height 426
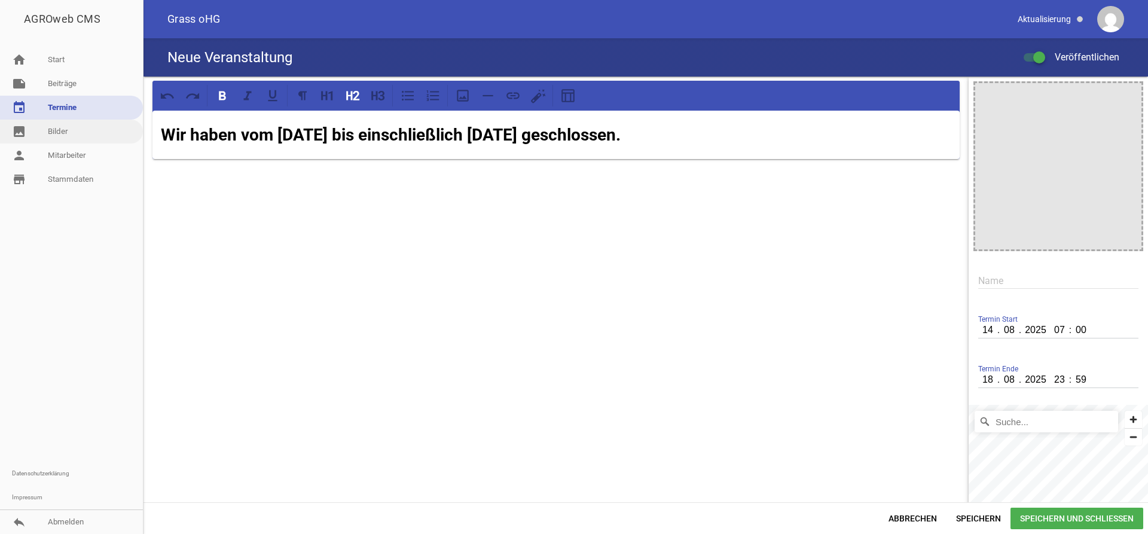
copy strong "Wir haben vom [DATE] bis einschließlich [DATE] geschlossen."
click at [1004, 287] on input "text" at bounding box center [1058, 281] width 160 height 16
paste input "Wir haben vom [DATE] bis einschließlich [DATE] geschlossen."
drag, startPoint x: 1135, startPoint y: 280, endPoint x: 790, endPoint y: 264, distance: 345.9
click at [978, 273] on input "Wir haben vom [DATE] bis einschließlich [DATE] geschlossen." at bounding box center [1058, 281] width 160 height 16
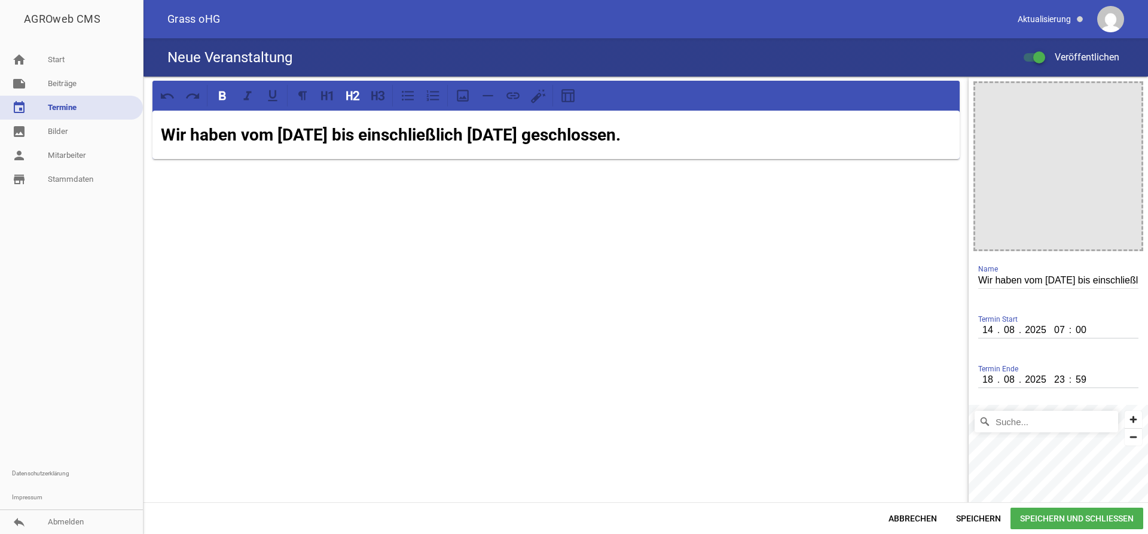
type input "Wir haben vom [DATE] bis einschließlich [DATE] geschlossen."
click at [1046, 269] on div "Wir haben vom [DATE] bis einschließlich [DATE] geschlossen. Name" at bounding box center [1058, 281] width 160 height 40
click at [1042, 516] on span "Speichern und Schließen" at bounding box center [1076, 518] width 133 height 22
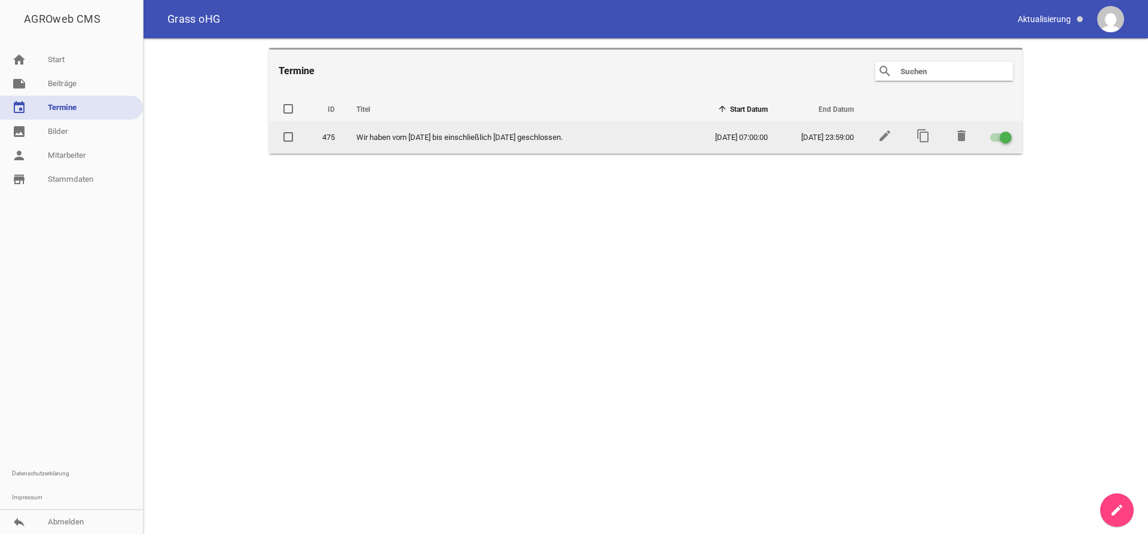
click at [289, 136] on span at bounding box center [289, 136] width 8 height 7
click at [298, 130] on input "checkbox" at bounding box center [298, 130] width 0 height 0
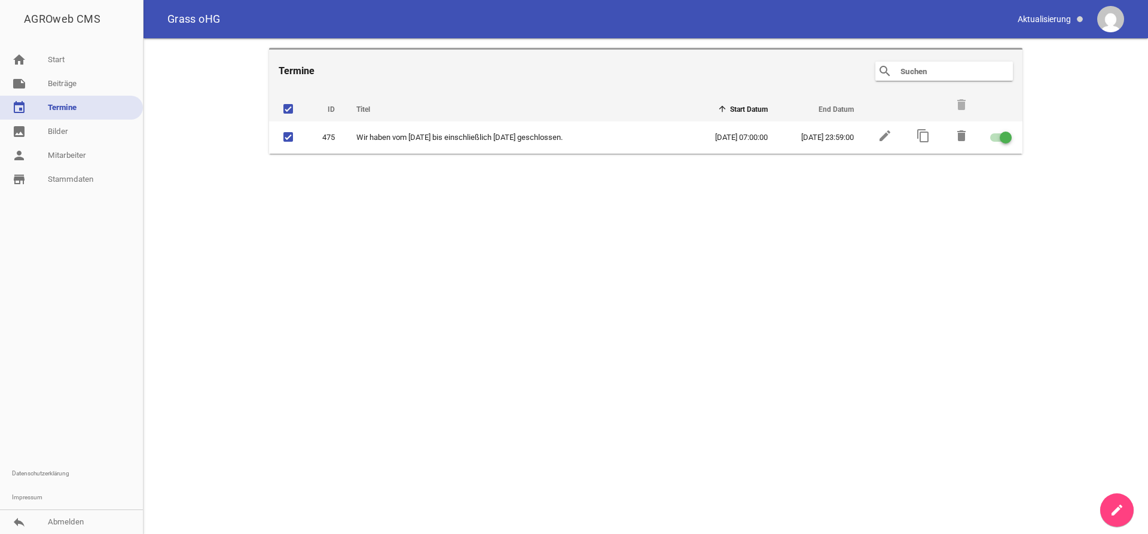
click at [943, 181] on main "Termine search clear ID Titel Start Datum End Datum delete 475 Wir haben vom [D…" at bounding box center [645, 286] width 1004 height 496
click at [805, 280] on main "Termine search clear ID Titel Start Datum End Datum delete 475 Wir haben vom [D…" at bounding box center [645, 286] width 1004 height 496
click at [75, 94] on link "note Beiträge" at bounding box center [71, 84] width 143 height 24
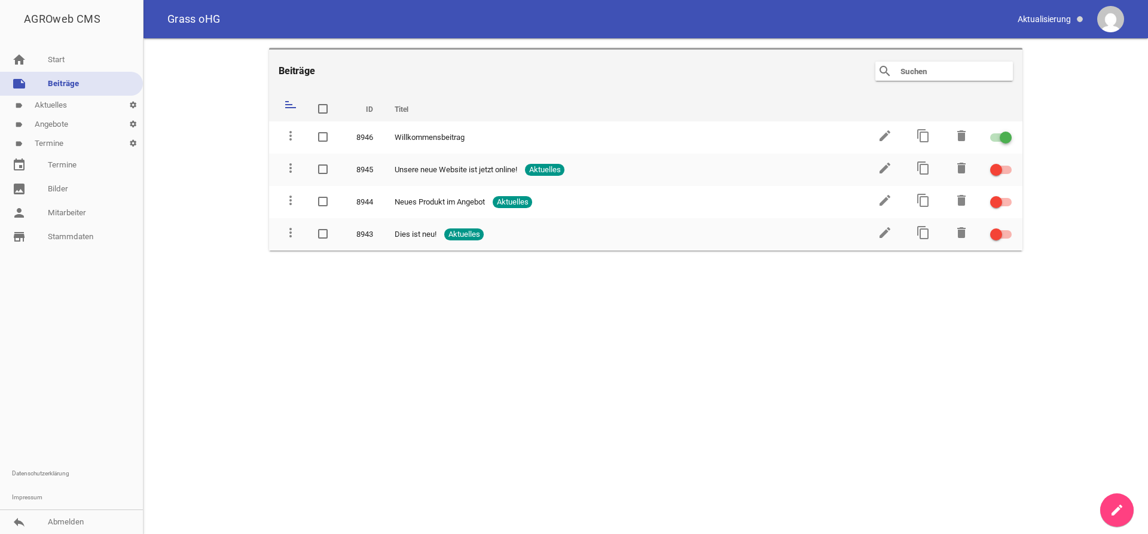
click at [79, 102] on link "label Aktuelles settings" at bounding box center [71, 105] width 143 height 19
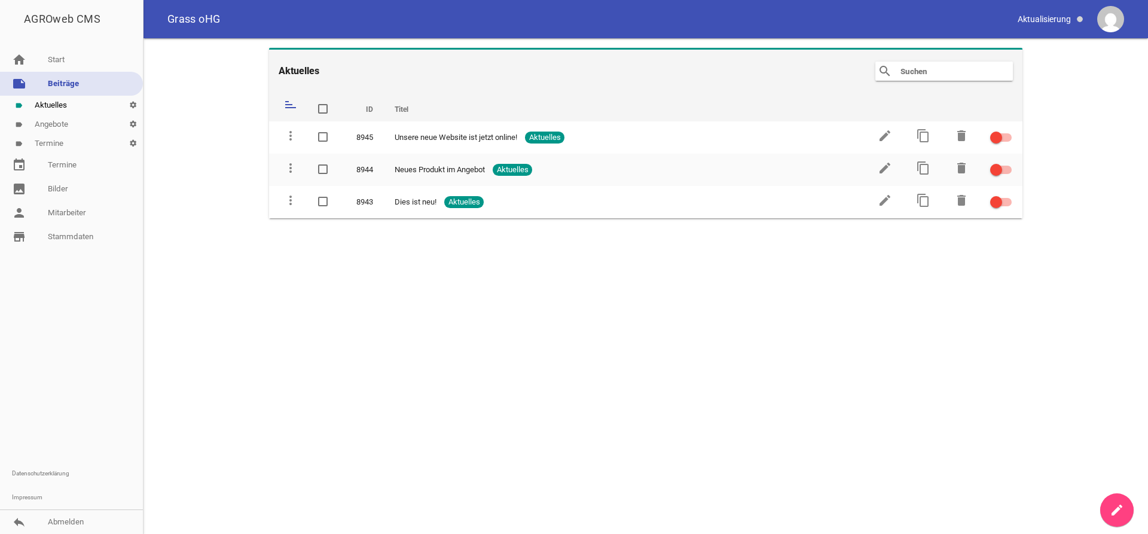
click at [290, 102] on icon "sort" at bounding box center [290, 104] width 14 height 14
click at [136, 103] on icon "settings" at bounding box center [133, 105] width 20 height 19
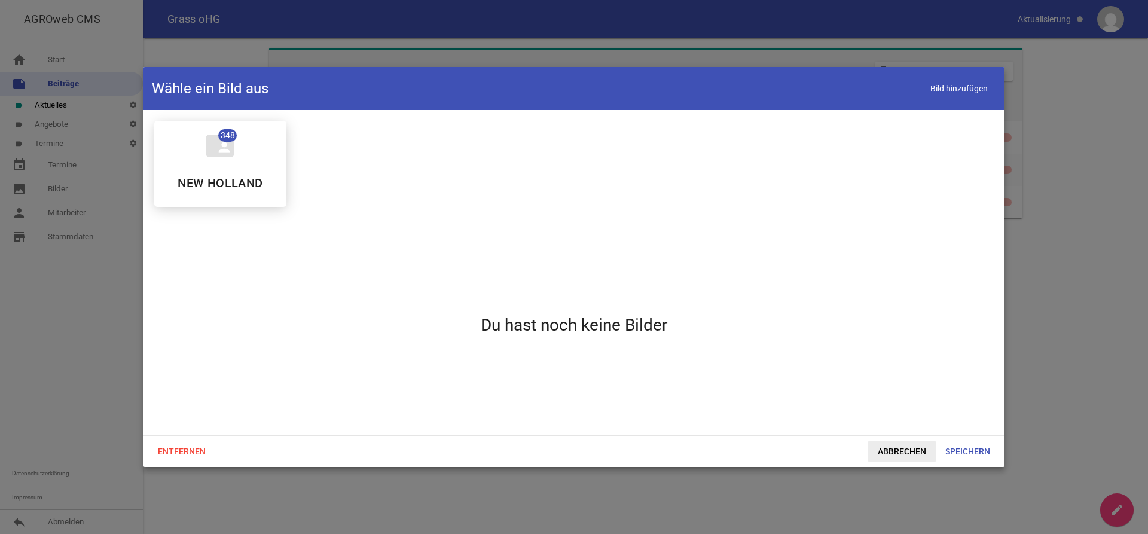
click at [897, 440] on div "Entfernen Abbrechen Speichern" at bounding box center [573, 451] width 861 height 32
click at [894, 451] on span "Abbrechen" at bounding box center [902, 452] width 68 height 22
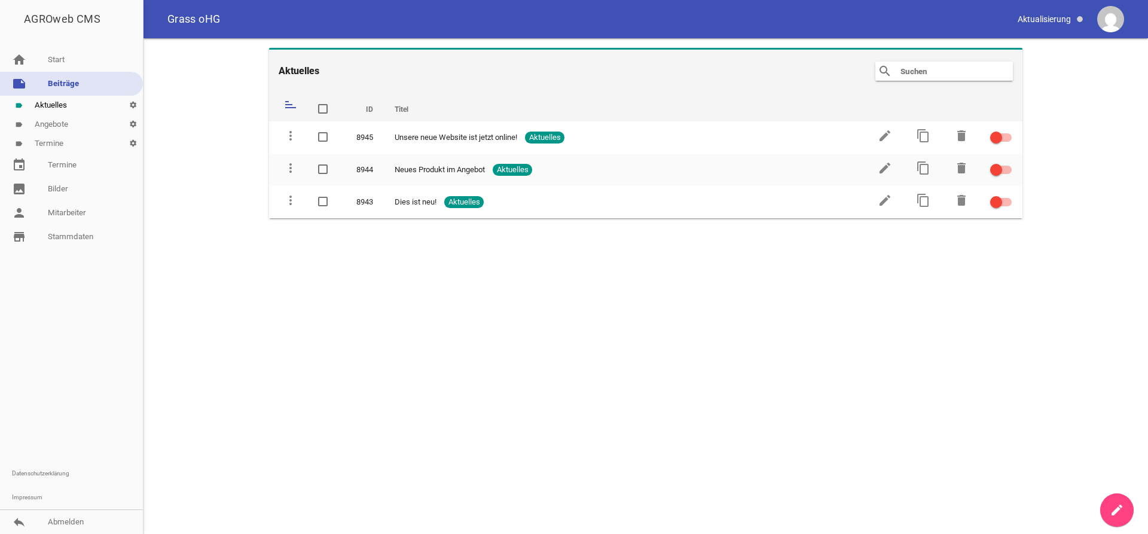
click at [71, 146] on link "label Termine settings" at bounding box center [71, 143] width 143 height 19
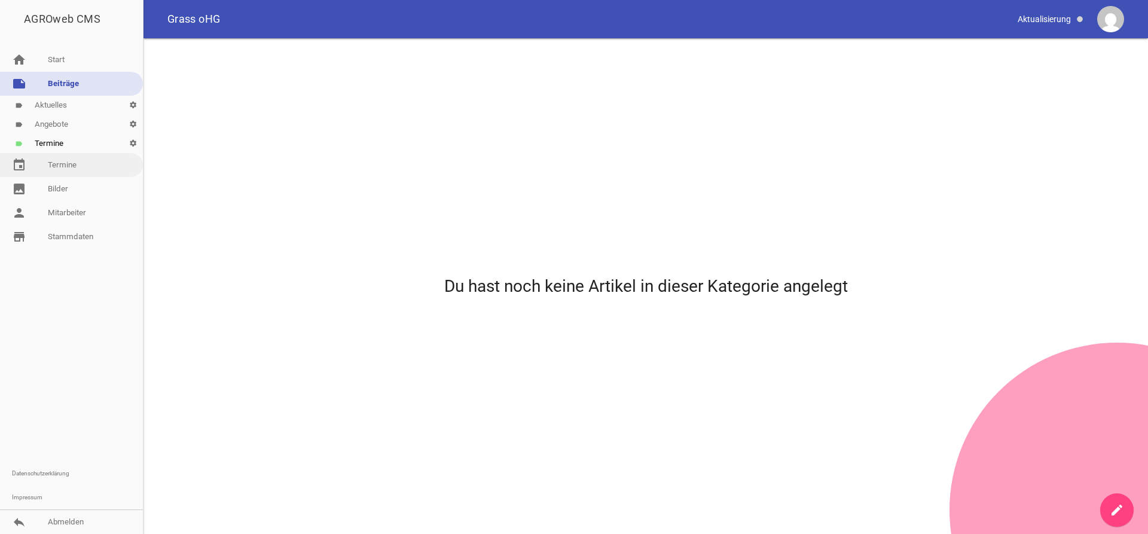
click at [106, 161] on link "event Termine" at bounding box center [71, 165] width 143 height 24
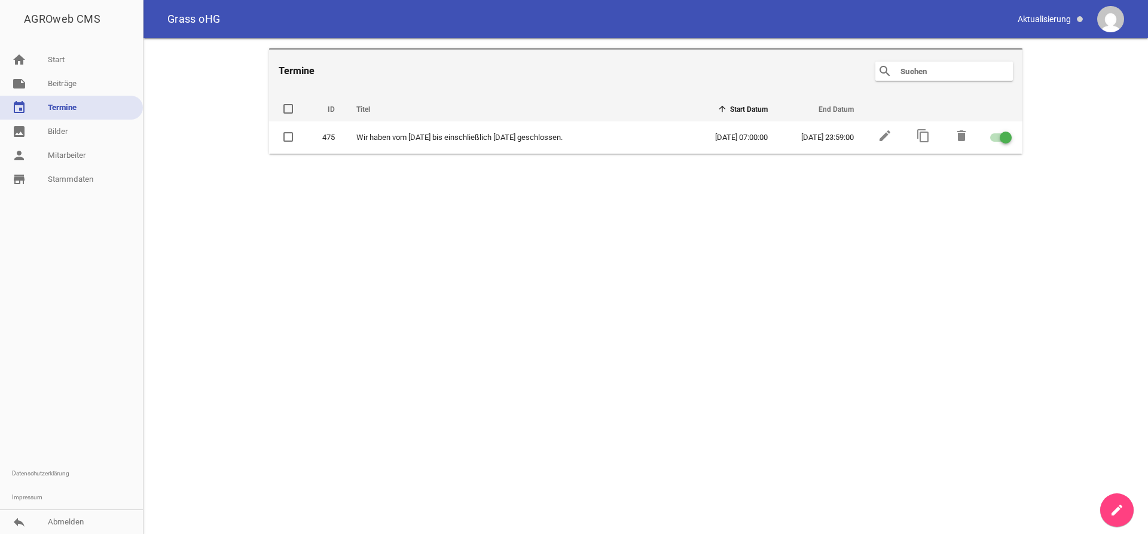
click at [63, 111] on link "event Termine" at bounding box center [71, 108] width 143 height 24
click at [65, 88] on link "note Beiträge" at bounding box center [71, 84] width 143 height 24
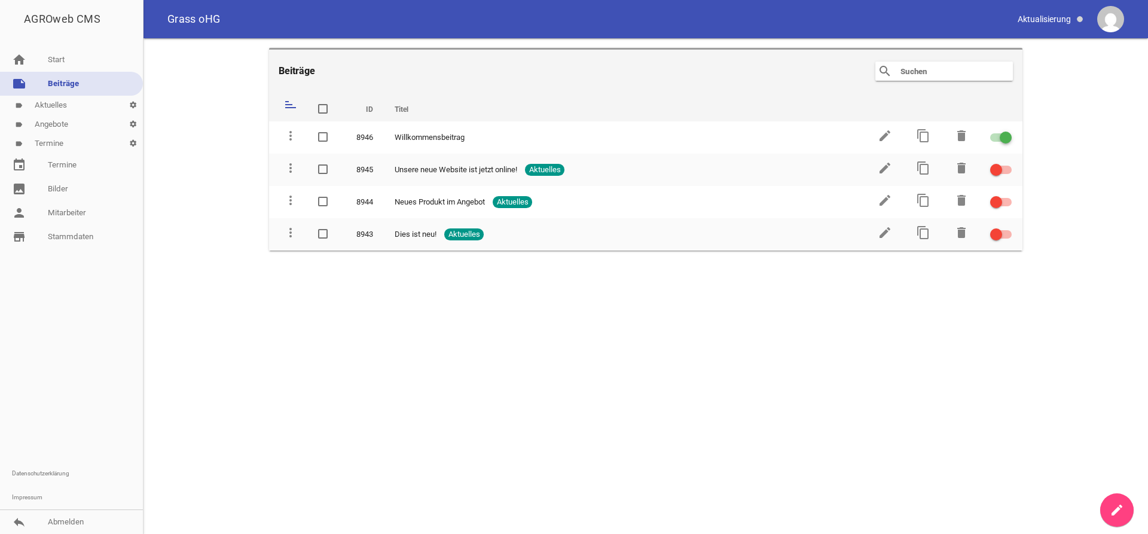
click at [72, 142] on link "label Termine settings" at bounding box center [71, 143] width 143 height 19
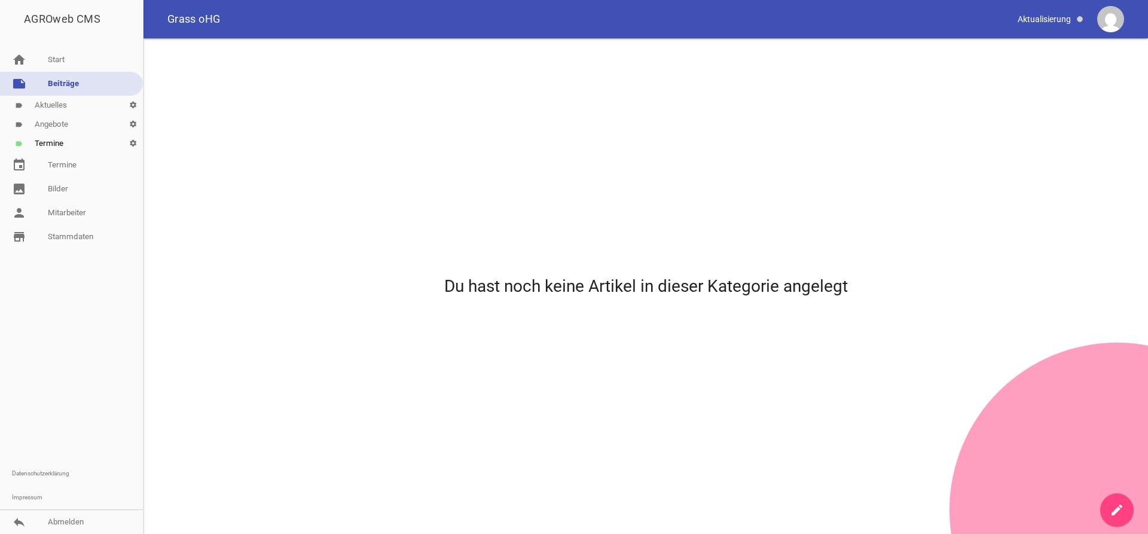
click at [1106, 509] on link "create" at bounding box center [1116, 509] width 33 height 33
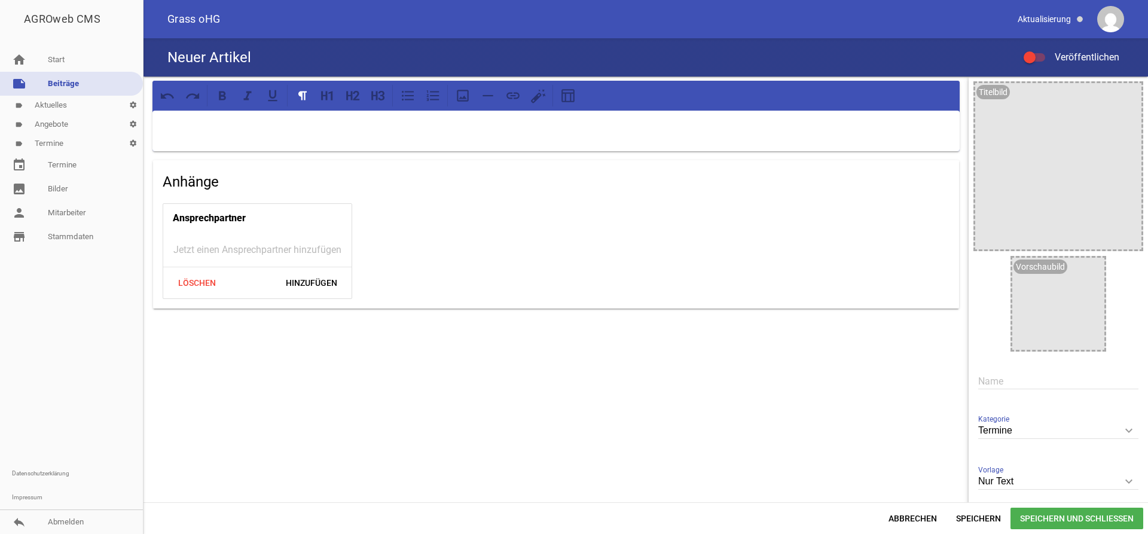
click at [225, 137] on div at bounding box center [555, 131] width 807 height 41
drag, startPoint x: 438, startPoint y: 133, endPoint x: 120, endPoint y: 83, distance: 321.3
click at [143, 83] on div "Wir haben vom [DATE] bis einschließlich [DATE] geschlossen. Anhänge Ansprechpar…" at bounding box center [645, 290] width 1004 height 426
click at [426, 128] on p "Wir haben vom [DATE] bis einschließlich [DATE] geschlossen." at bounding box center [556, 126] width 790 height 14
drag, startPoint x: 437, startPoint y: 128, endPoint x: 439, endPoint y: 151, distance: 22.8
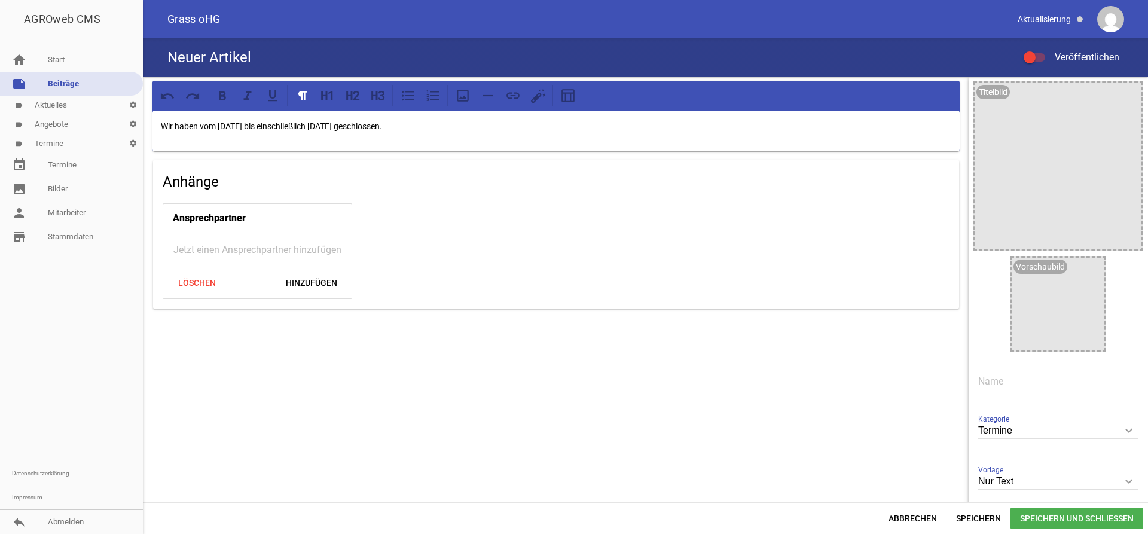
click at [265, 125] on p "Wir haben vom [DATE] bis einschließlich [DATE] geschlossen." at bounding box center [556, 126] width 790 height 14
drag, startPoint x: 443, startPoint y: 134, endPoint x: 149, endPoint y: 114, distance: 294.1
click at [149, 114] on div "Wir haben vom [DATE] bis einschließlich [DATE] geschlossen. Anhänge Ansprechpar…" at bounding box center [555, 195] width 825 height 237
click at [222, 95] on icon at bounding box center [222, 95] width 7 height 9
click at [359, 96] on icon at bounding box center [353, 96] width 16 height 16
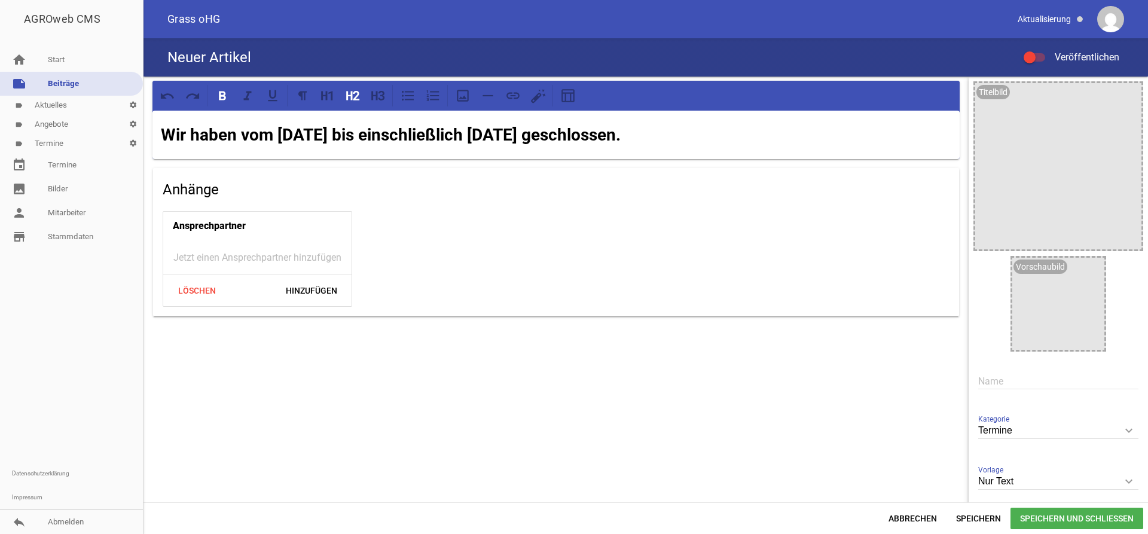
scroll to position [112, 0]
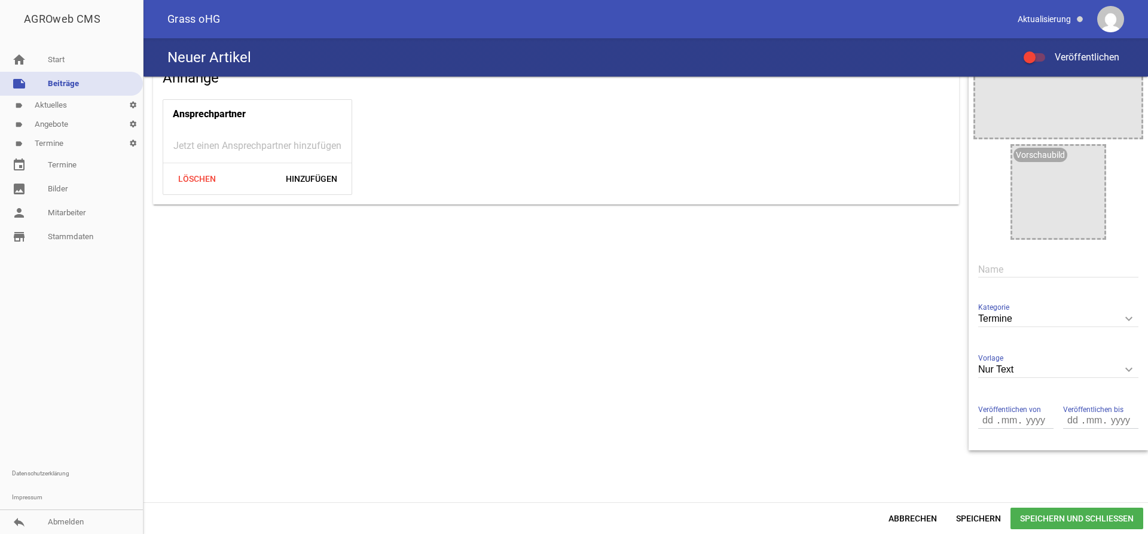
click at [984, 422] on input "number" at bounding box center [988, 420] width 20 height 16
type input "12"
type input "08"
type input "2025"
type input "18"
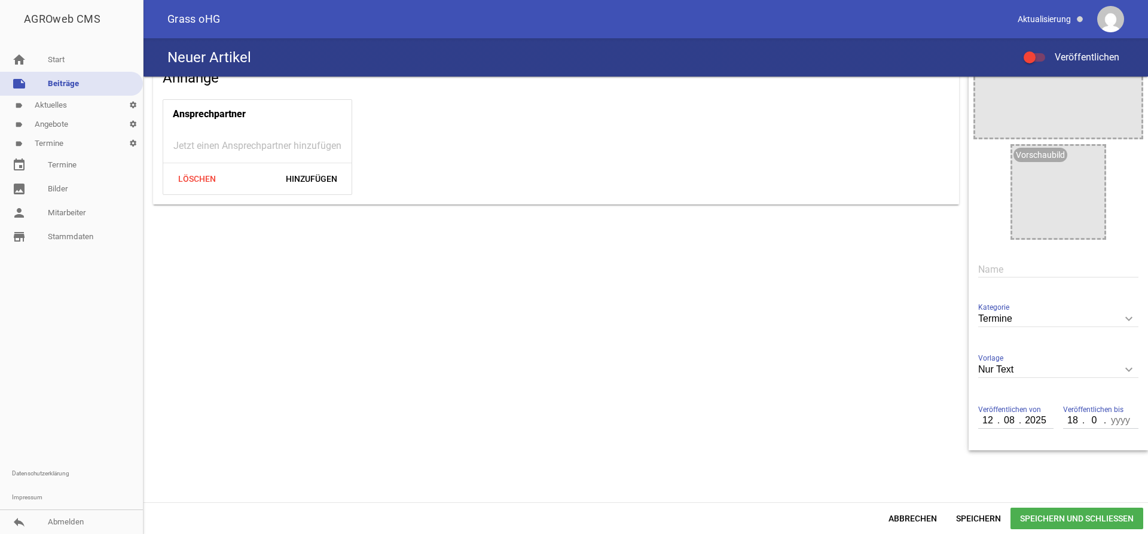
type input "08"
type input "2025"
click at [1036, 48] on div "Neuer Artikel Veröffentlichen" at bounding box center [645, 57] width 1004 height 38
click at [1037, 57] on div at bounding box center [1034, 57] width 22 height 8
click at [1040, 50] on input "Veröffentlichen" at bounding box center [1040, 50] width 0 height 0
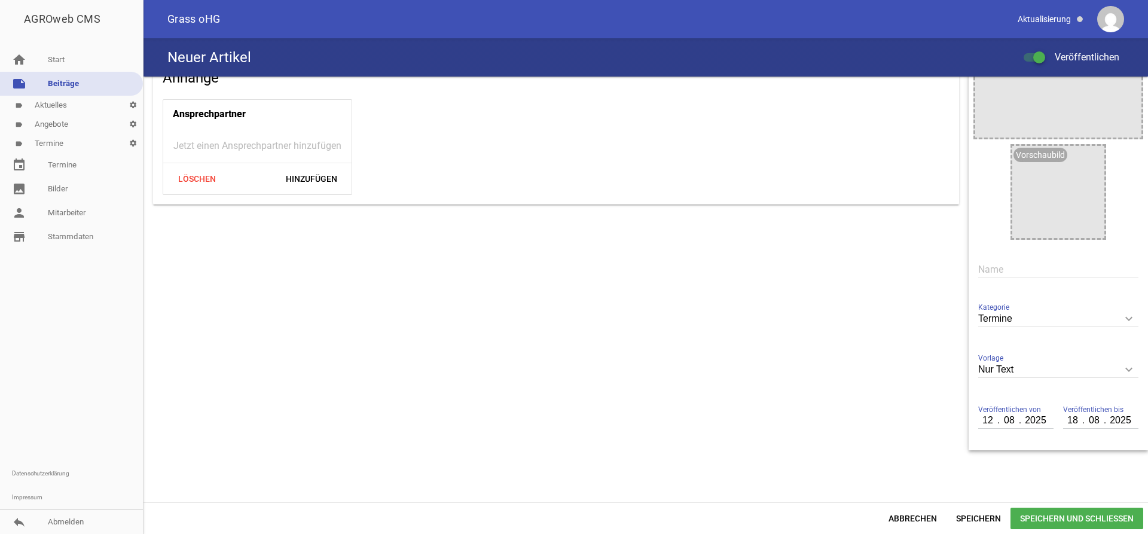
scroll to position [0, 0]
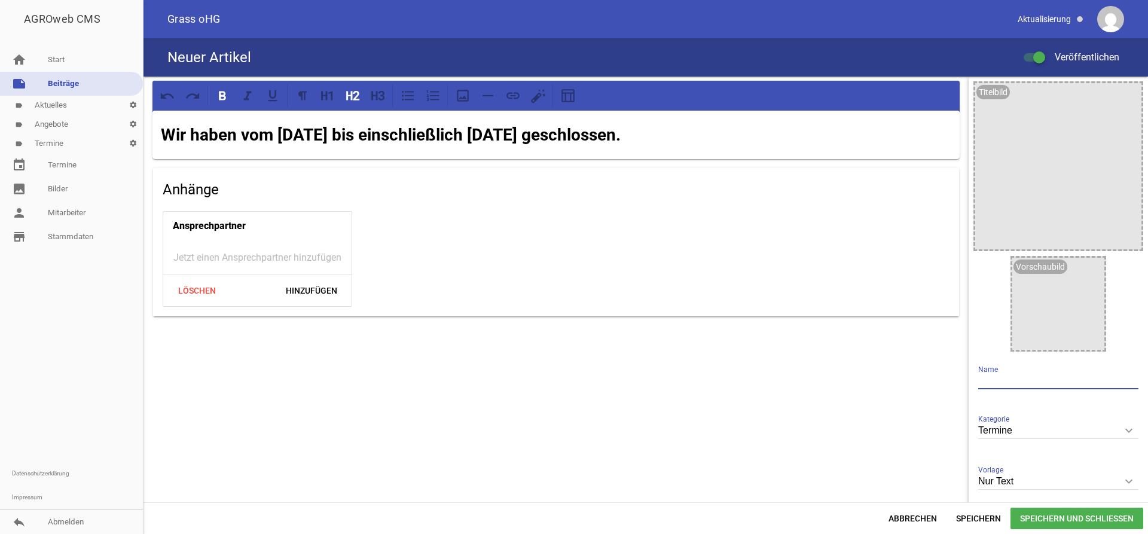
click at [1005, 380] on input "text" at bounding box center [1058, 381] width 160 height 16
drag, startPoint x: 692, startPoint y: 137, endPoint x: 76, endPoint y: 69, distance: 619.5
click at [143, 77] on div "Wir haben vom [DATE] bis einschließlich [DATE] geschlossen. Anhänge Ansprechpar…" at bounding box center [645, 290] width 1004 height 426
click at [620, 139] on strong "Wir haben vom [DATE] bis einschließlich [DATE] geschlossen." at bounding box center [391, 135] width 460 height 20
drag, startPoint x: 712, startPoint y: 137, endPoint x: 140, endPoint y: 129, distance: 572.1
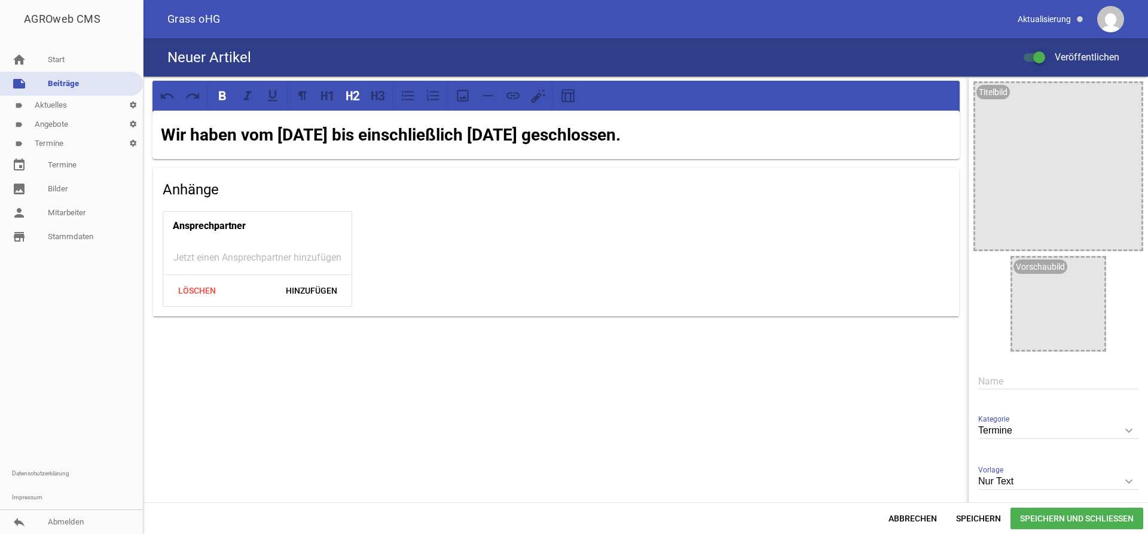
click at [143, 129] on div "Wir haben vom [DATE] bis einschließlich [DATE] geschlossen. Anhänge Ansprechpar…" at bounding box center [645, 290] width 1004 height 426
copy strong "Wir haben vom [DATE] bis einschließlich [DATE] geschlossen."
click at [996, 395] on div "Name" at bounding box center [1058, 381] width 160 height 40
click at [998, 386] on input "text" at bounding box center [1058, 381] width 160 height 16
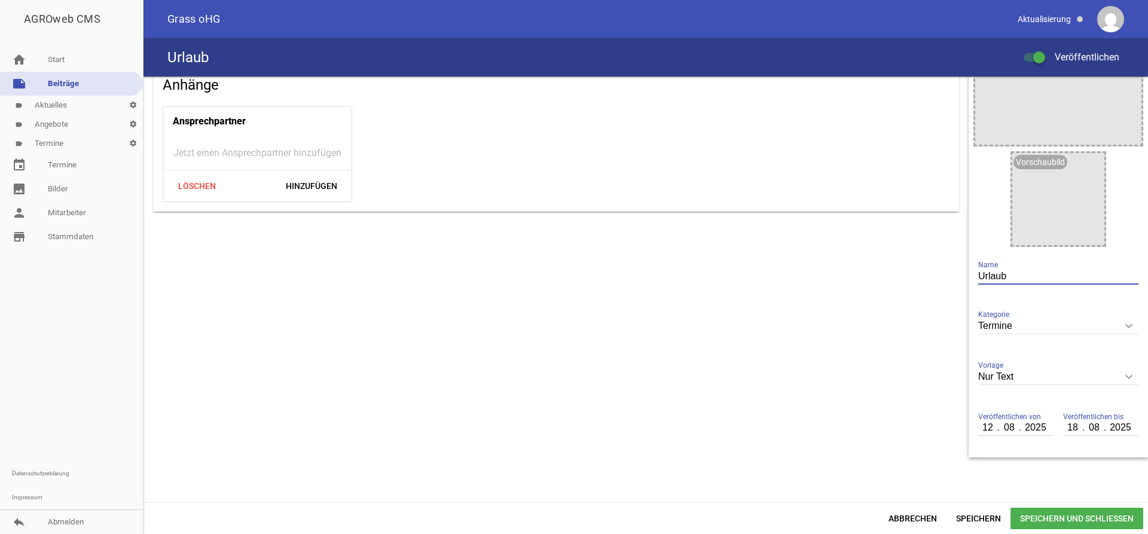
scroll to position [112, 0]
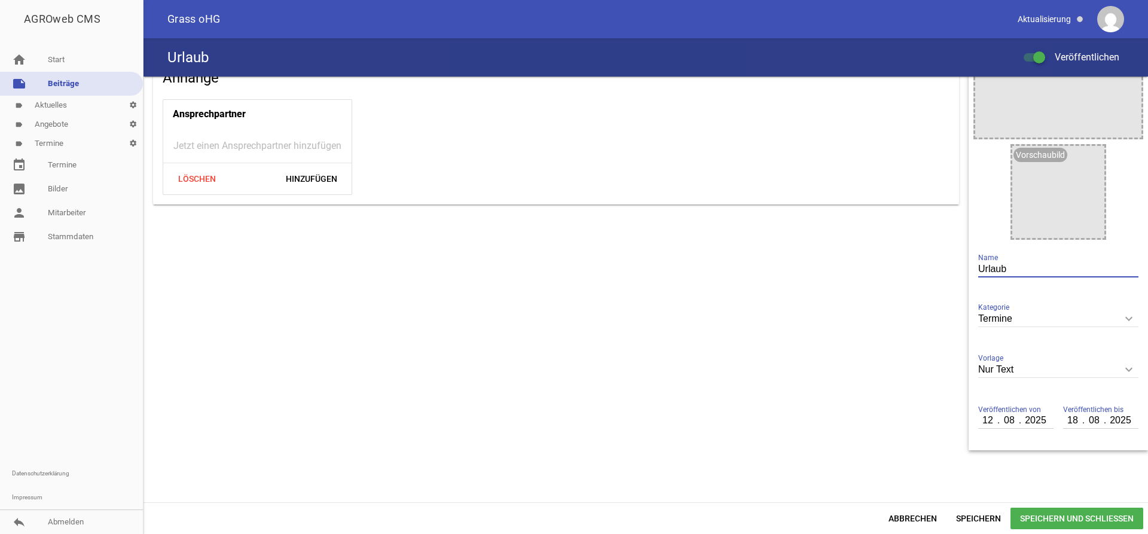
type input "Urlaub"
click at [1064, 510] on span "Speichern und Schließen" at bounding box center [1076, 518] width 133 height 22
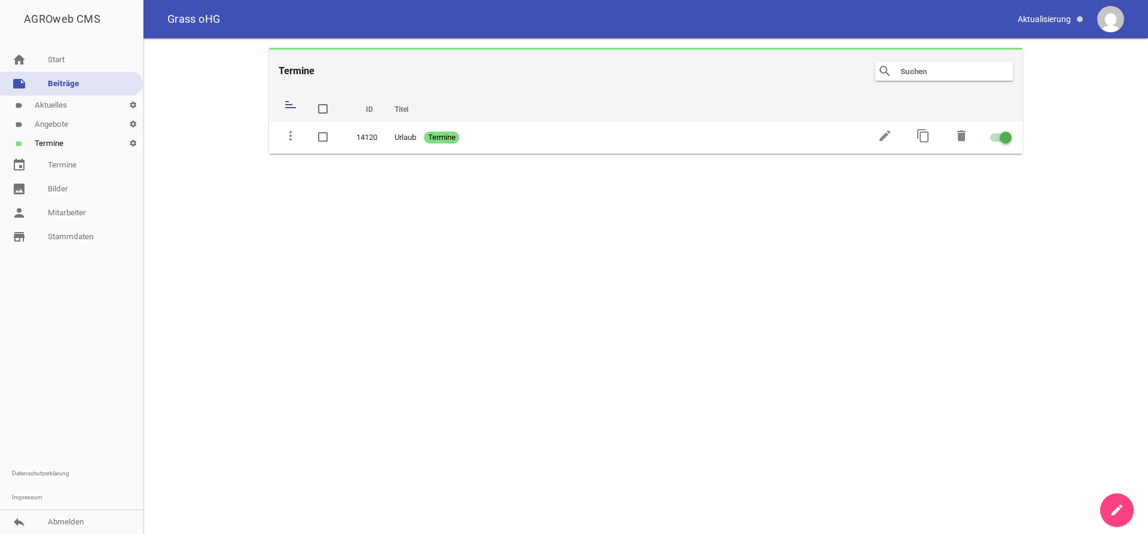
click at [70, 111] on link "label Aktuelles settings" at bounding box center [71, 105] width 143 height 19
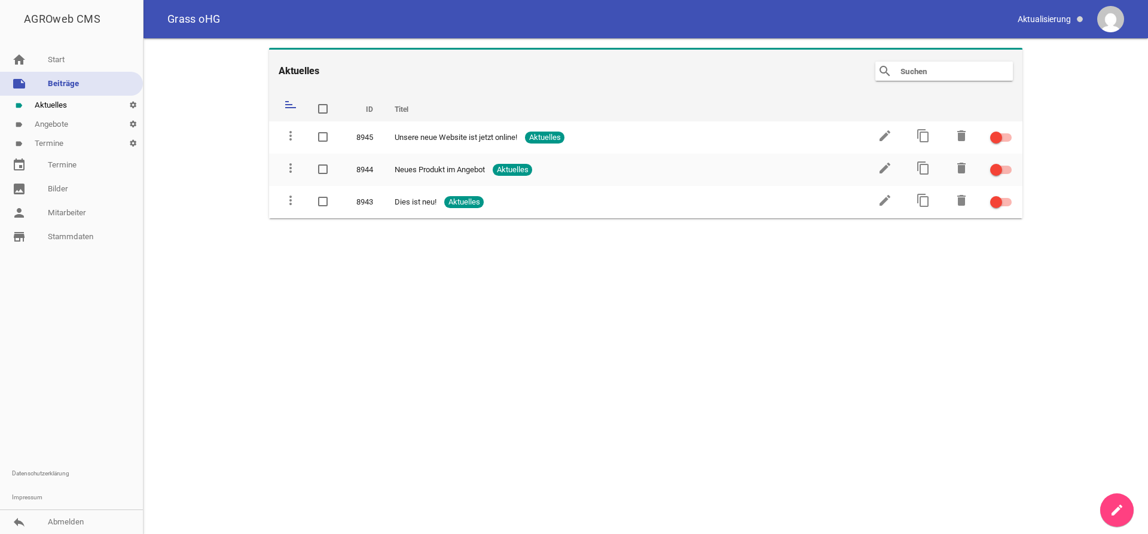
click at [56, 137] on link "label Termine settings" at bounding box center [71, 143] width 143 height 19
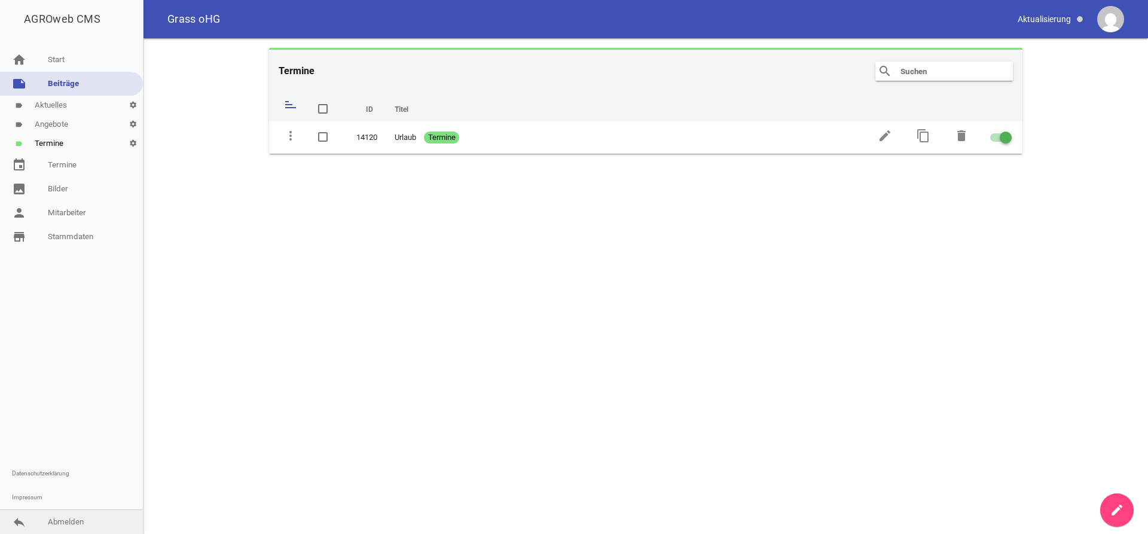
click at [69, 527] on link "reply Abmelden" at bounding box center [71, 522] width 143 height 24
